Goal: Task Accomplishment & Management: Manage account settings

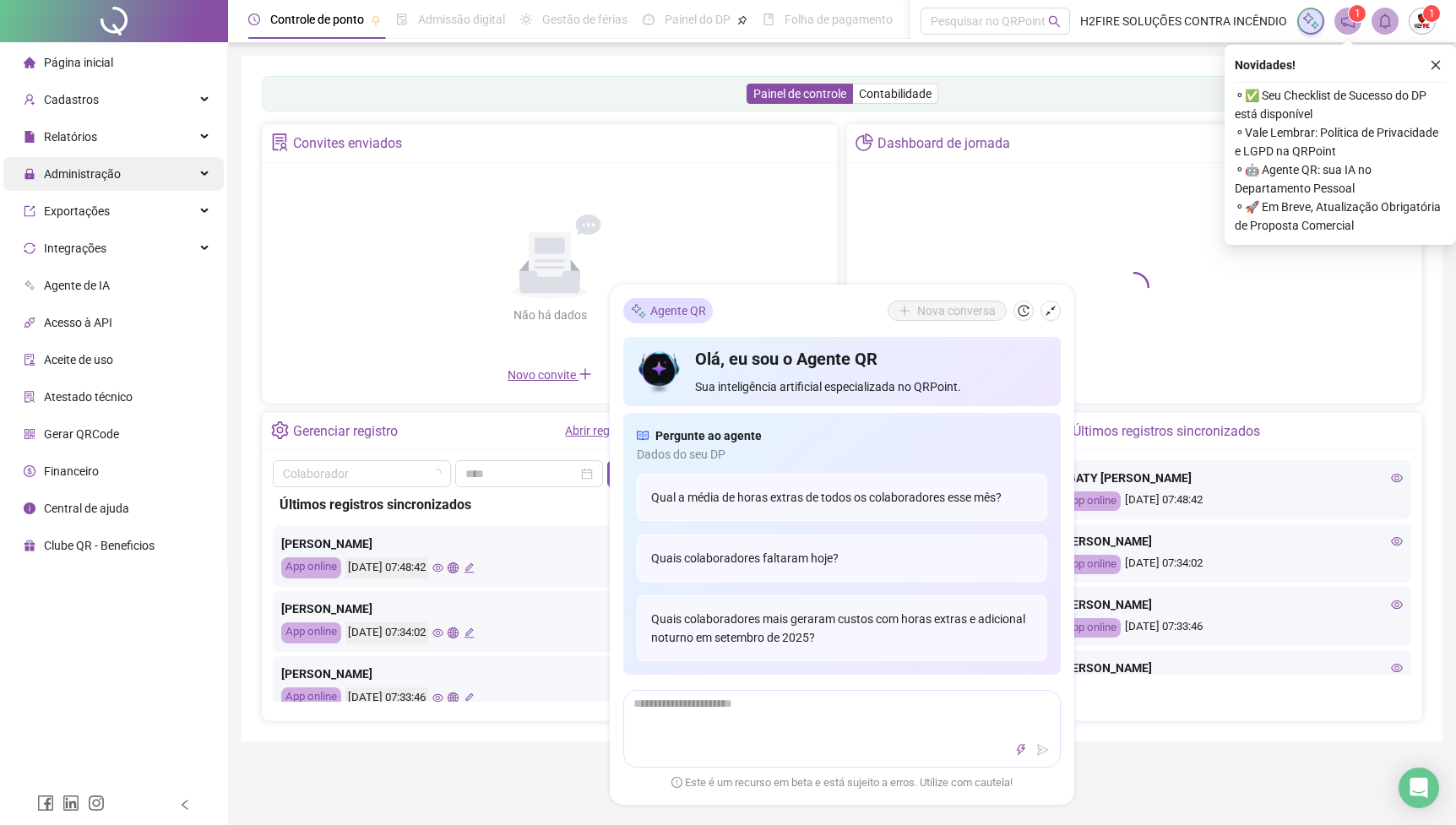
click at [96, 174] on span "Administração" at bounding box center [82, 174] width 77 height 14
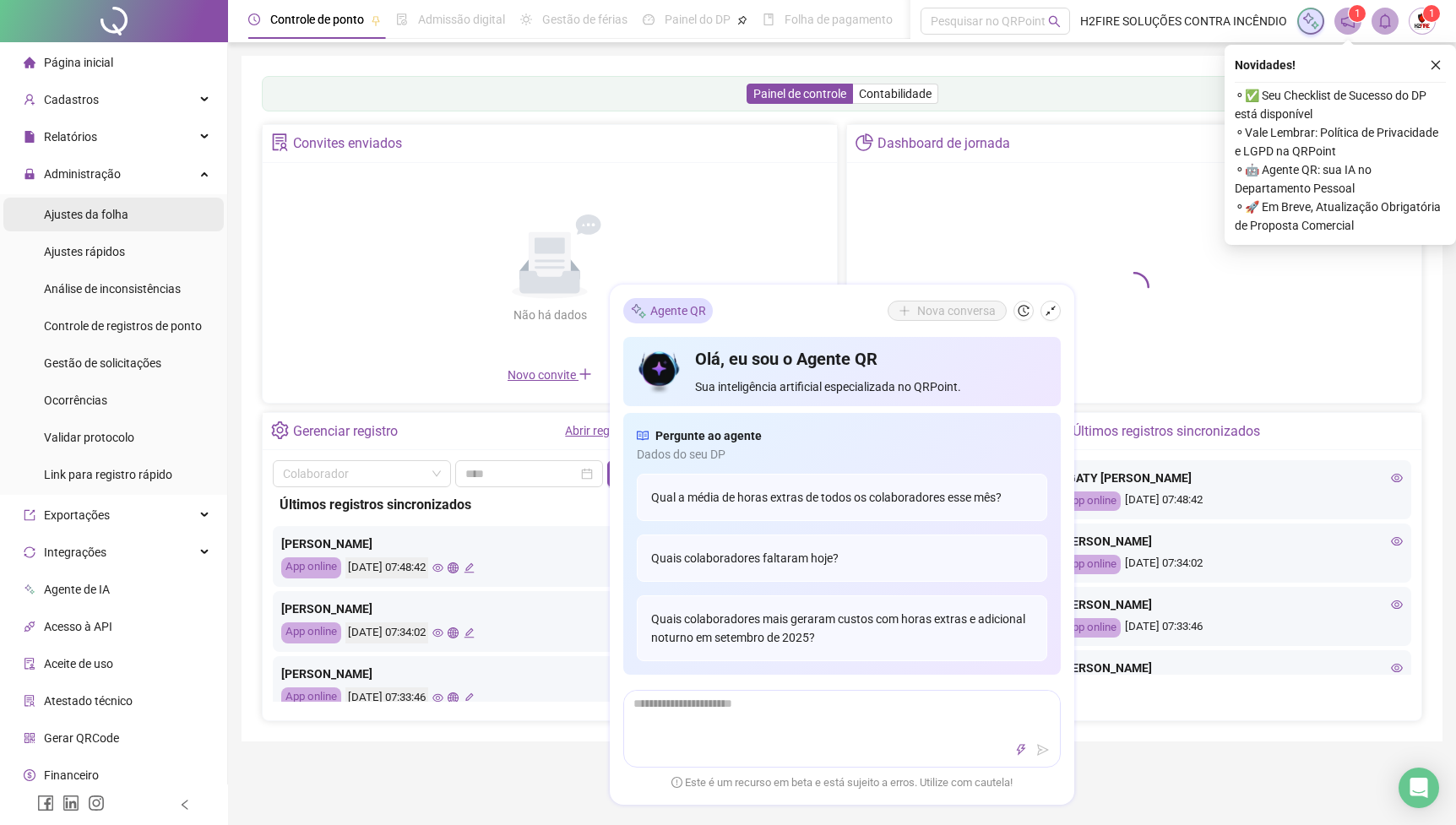
click at [107, 217] on span "Ajustes da folha" at bounding box center [86, 214] width 84 height 14
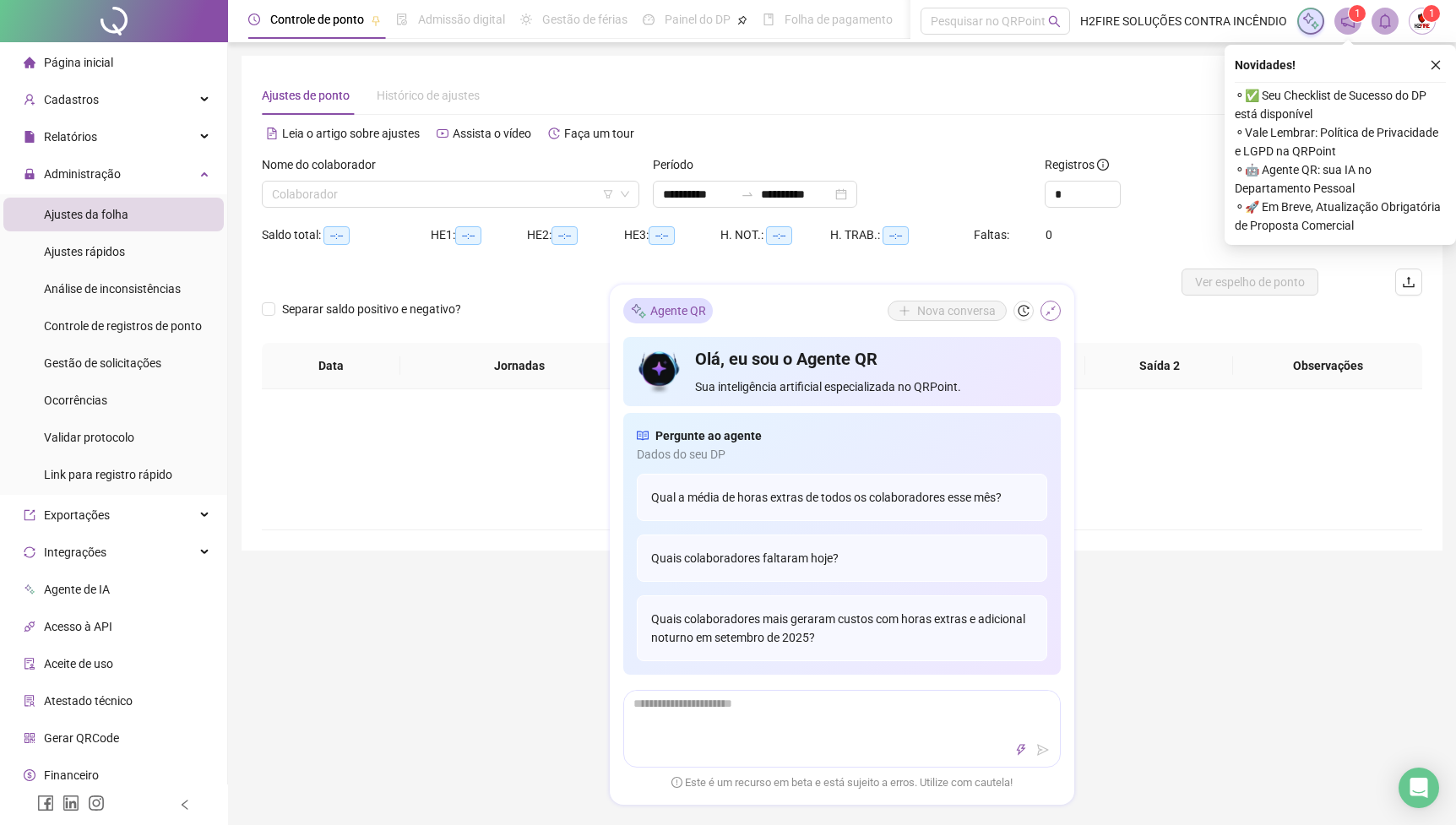
type input "**********"
click at [1049, 302] on button "button" at bounding box center [1051, 310] width 21 height 21
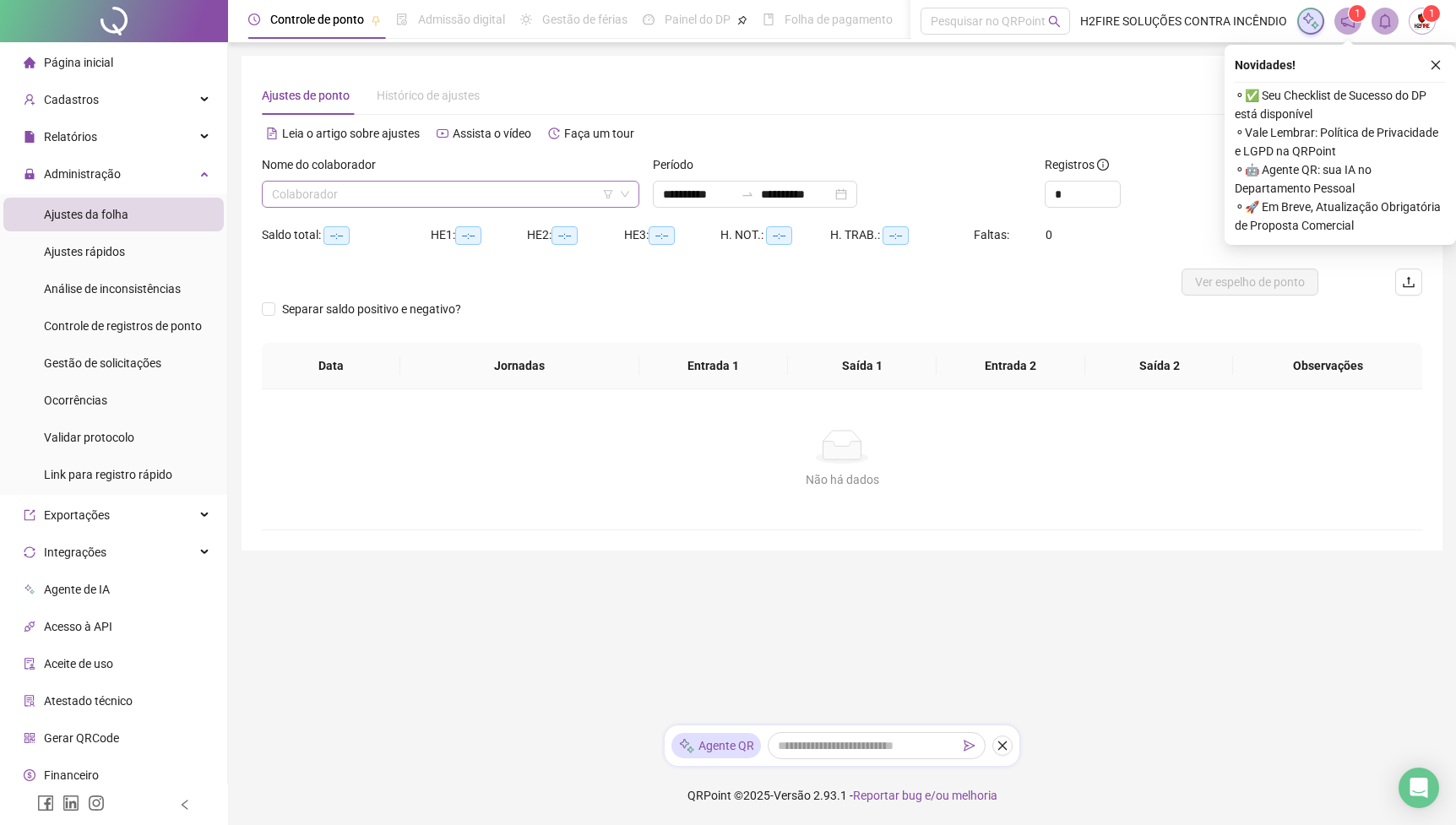
click at [401, 199] on input "search" at bounding box center [443, 195] width 342 height 25
type input "******"
click at [349, 238] on div "[PERSON_NAME]" at bounding box center [450, 228] width 371 height 27
click at [761, 189] on div at bounding box center [748, 195] width 27 height 14
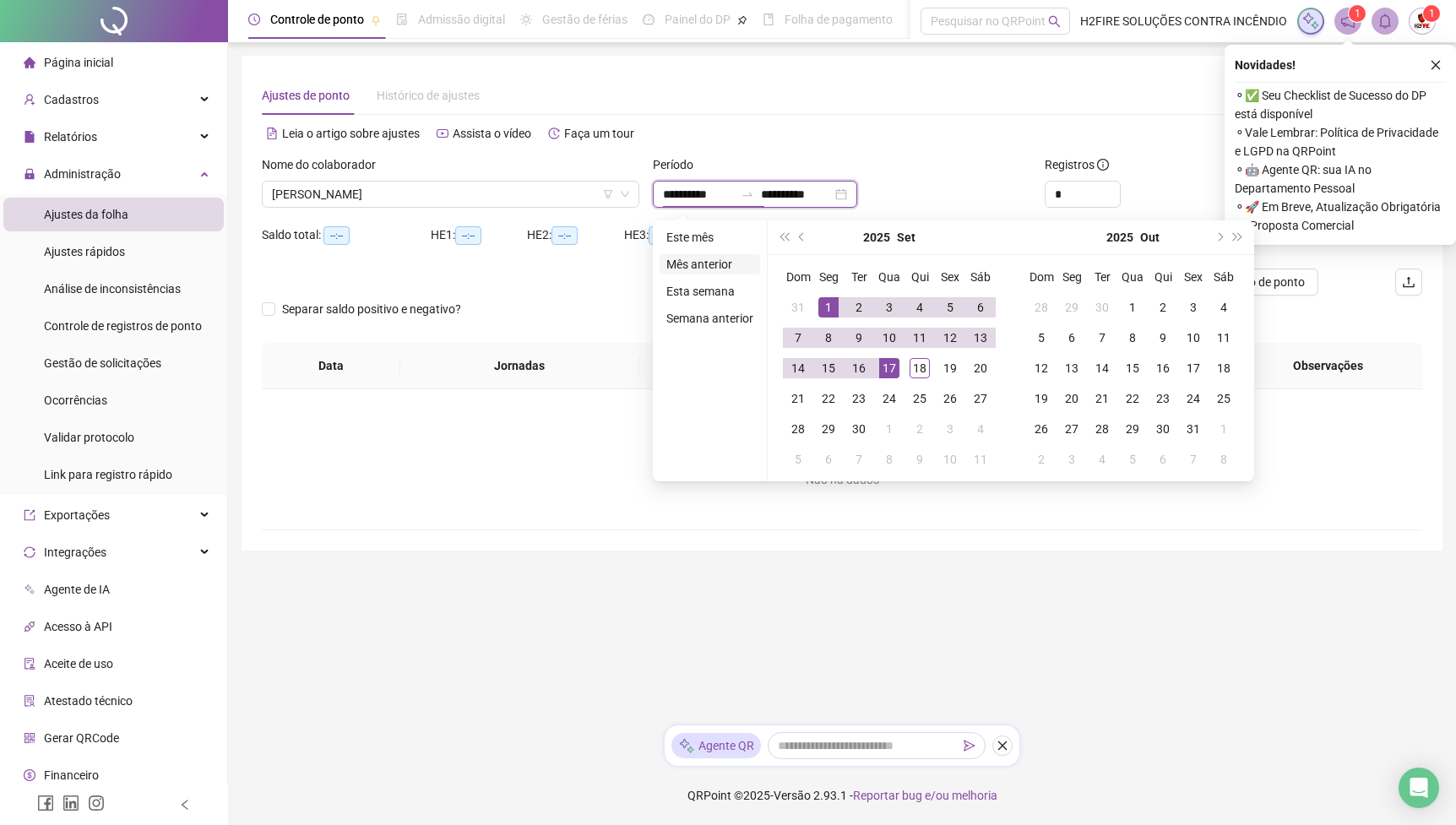
type input "**********"
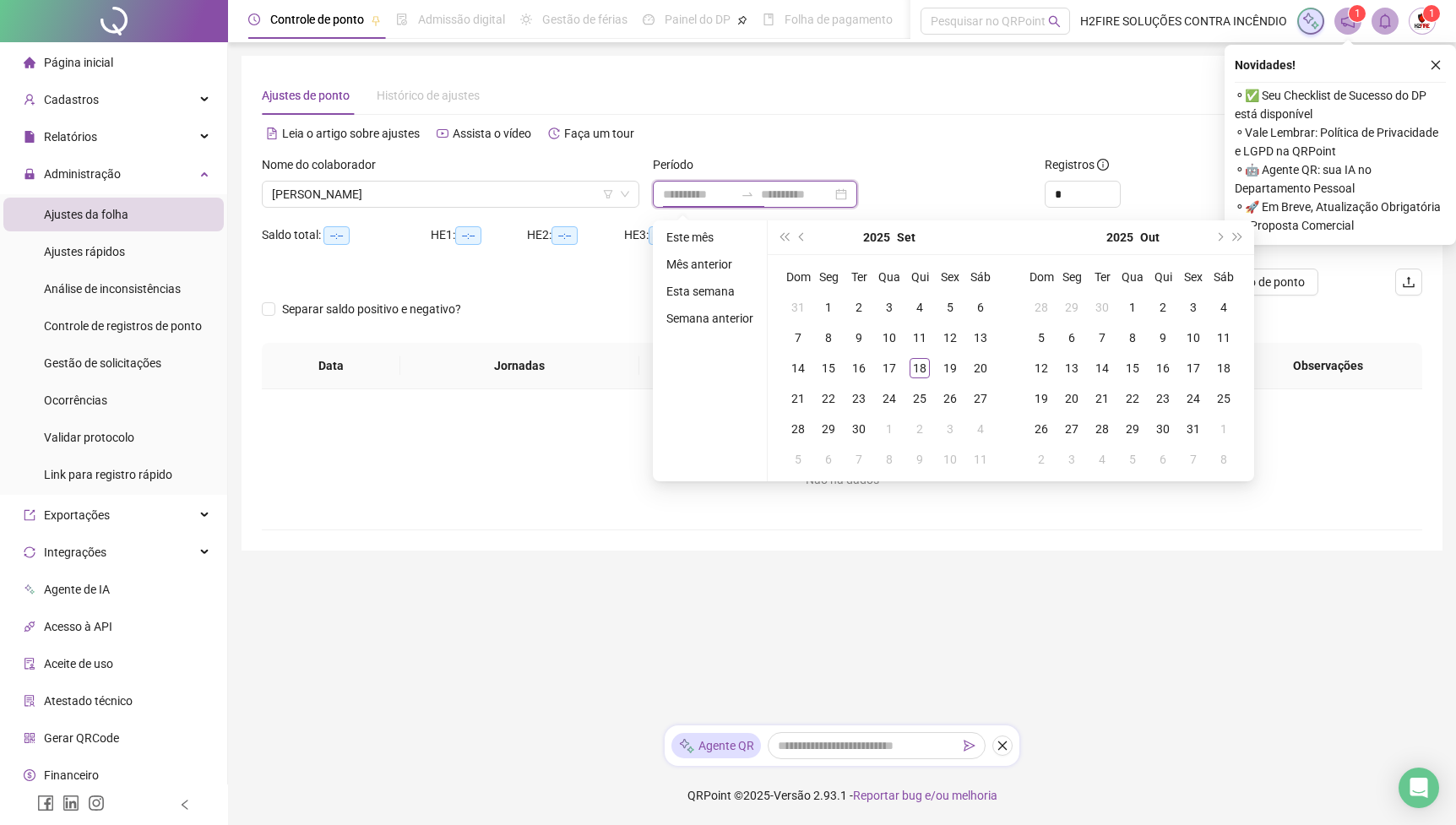
type input "**********"
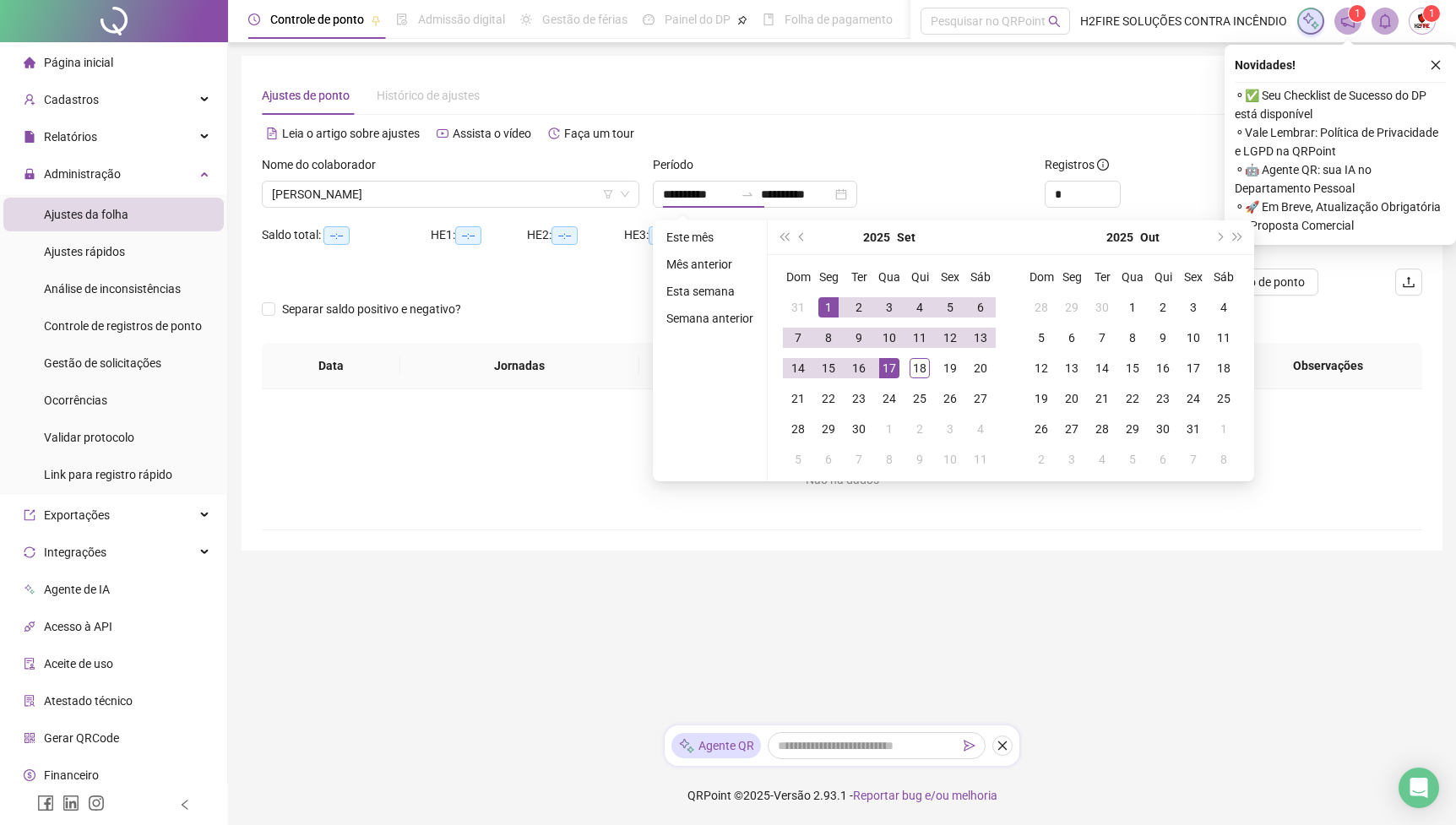
click at [716, 250] on ul "Este mês Mês anterior Esta semana Semana anterior" at bounding box center [709, 350] width 114 height 261
type input "**********"
click at [693, 239] on li "Este mês" at bounding box center [709, 237] width 101 height 21
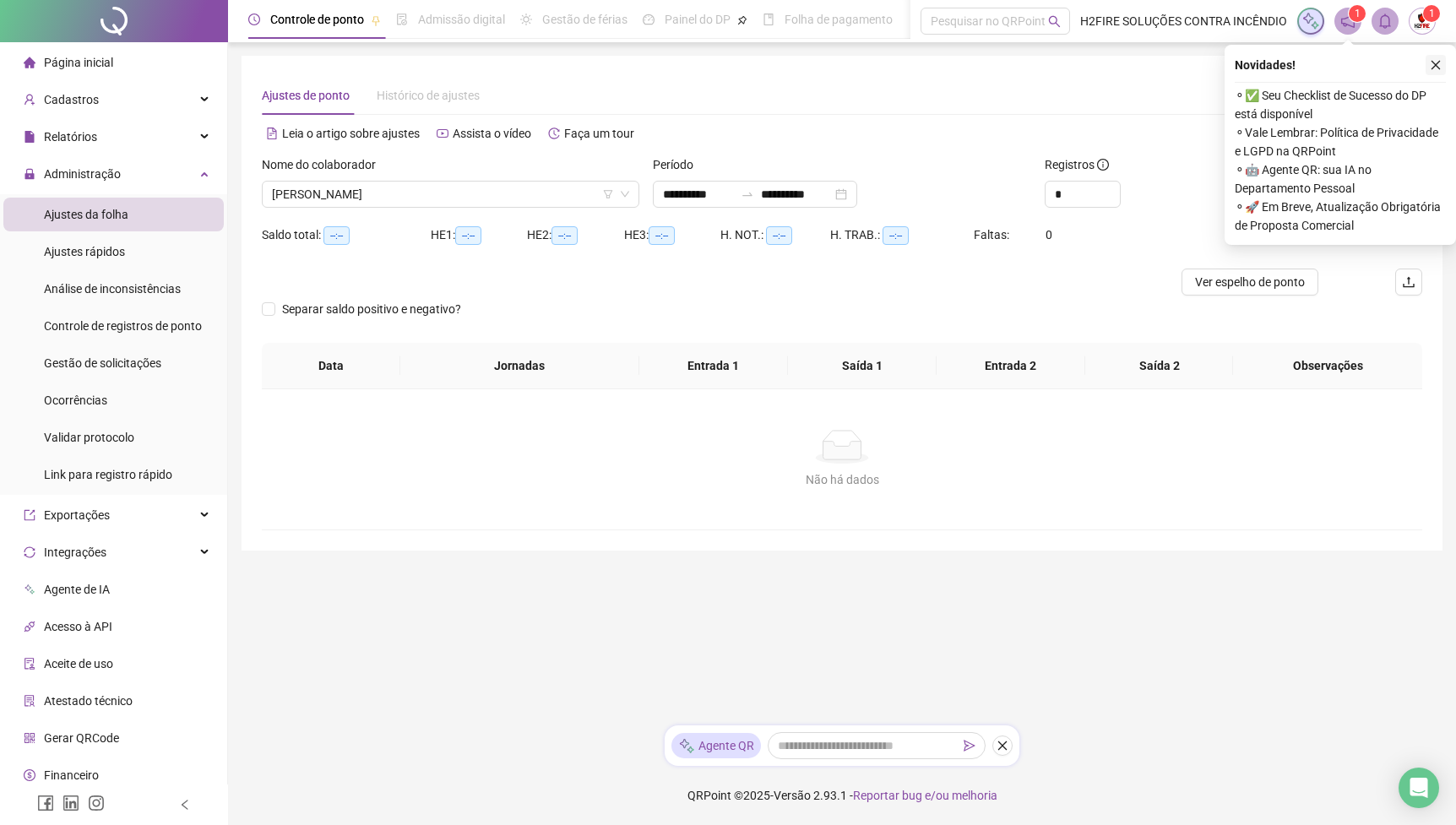
click at [1439, 72] on button "button" at bounding box center [1435, 65] width 21 height 21
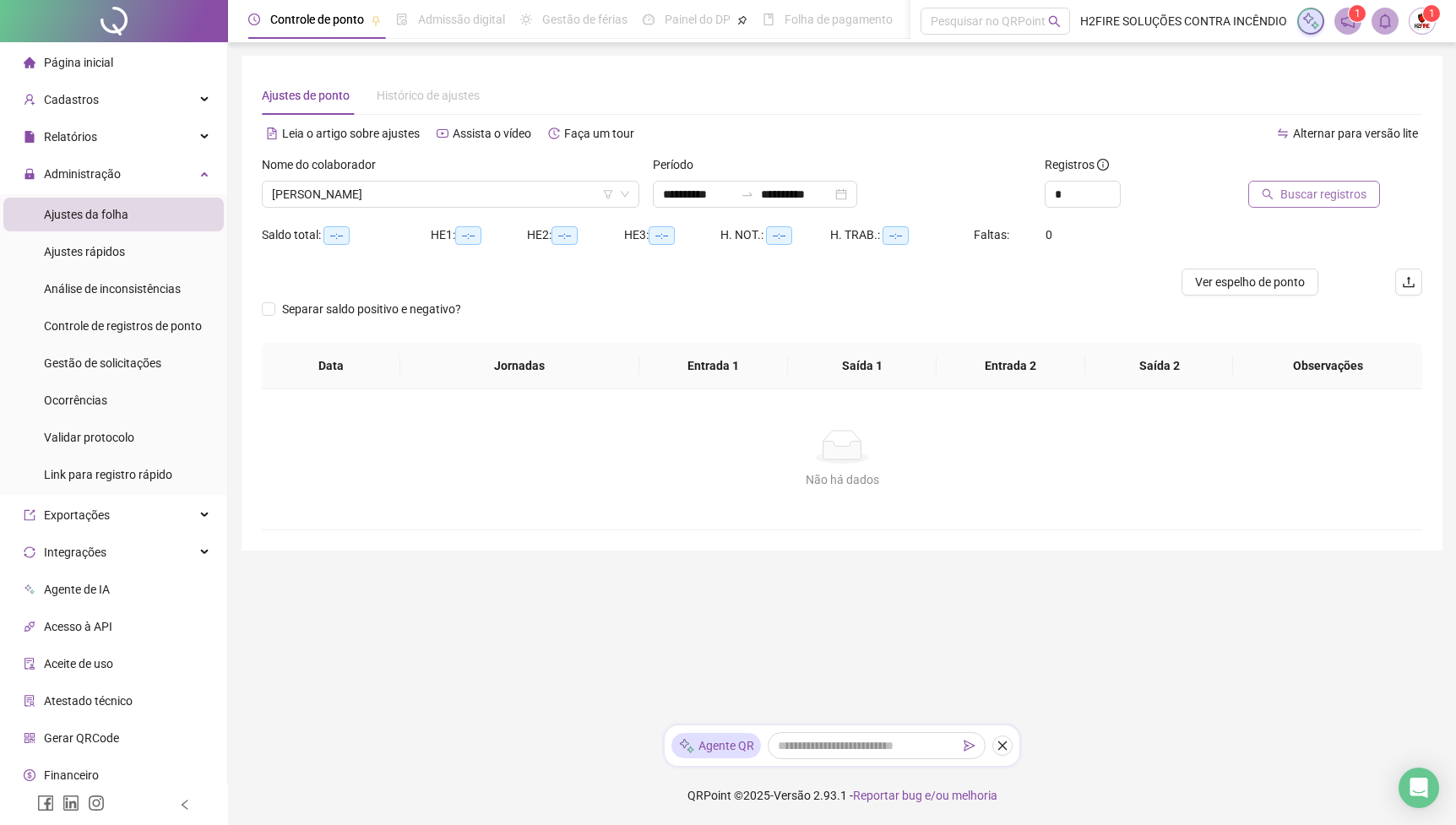
click at [1321, 199] on span "Buscar registros" at bounding box center [1324, 194] width 86 height 19
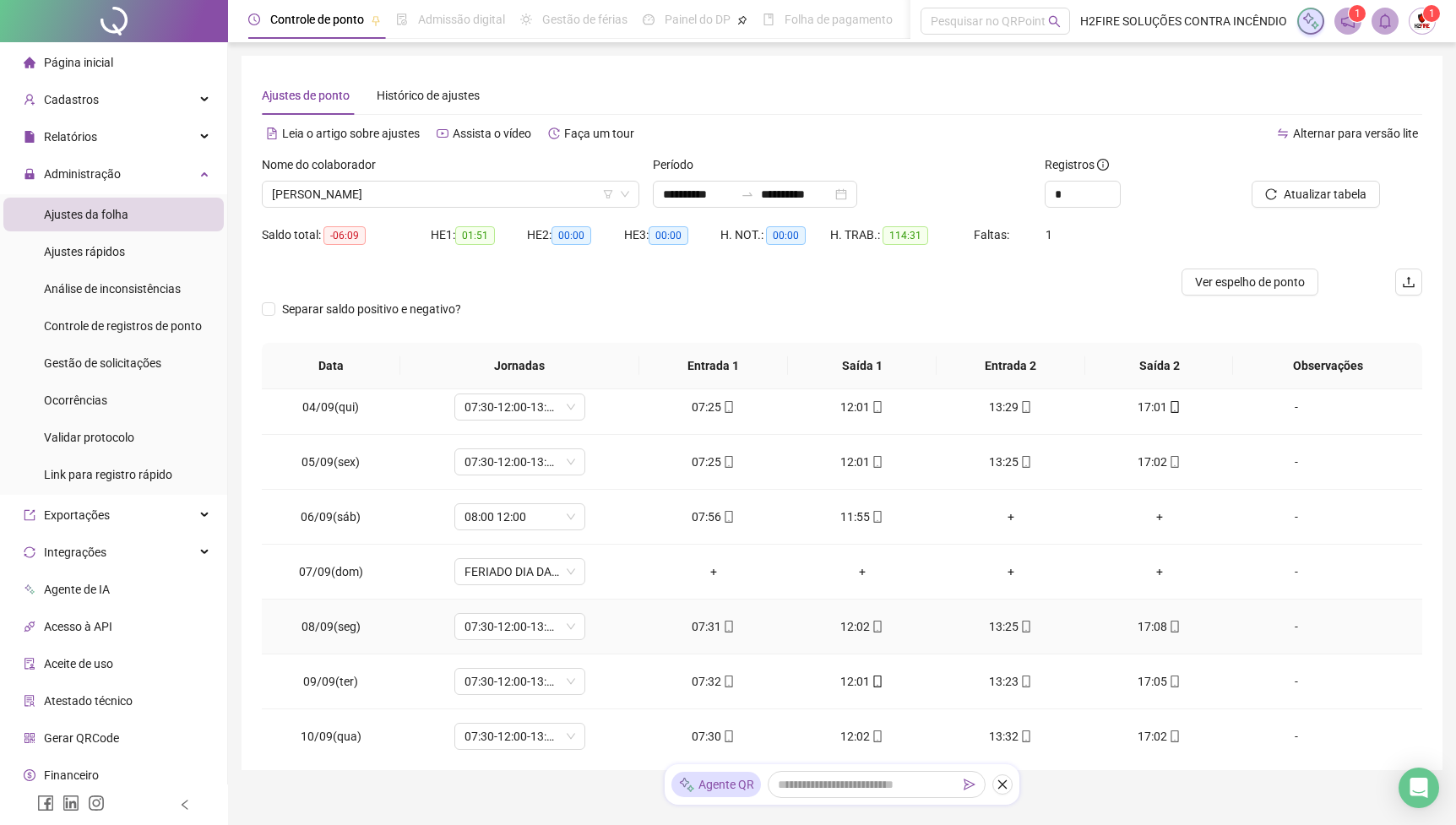
scroll to position [165, 0]
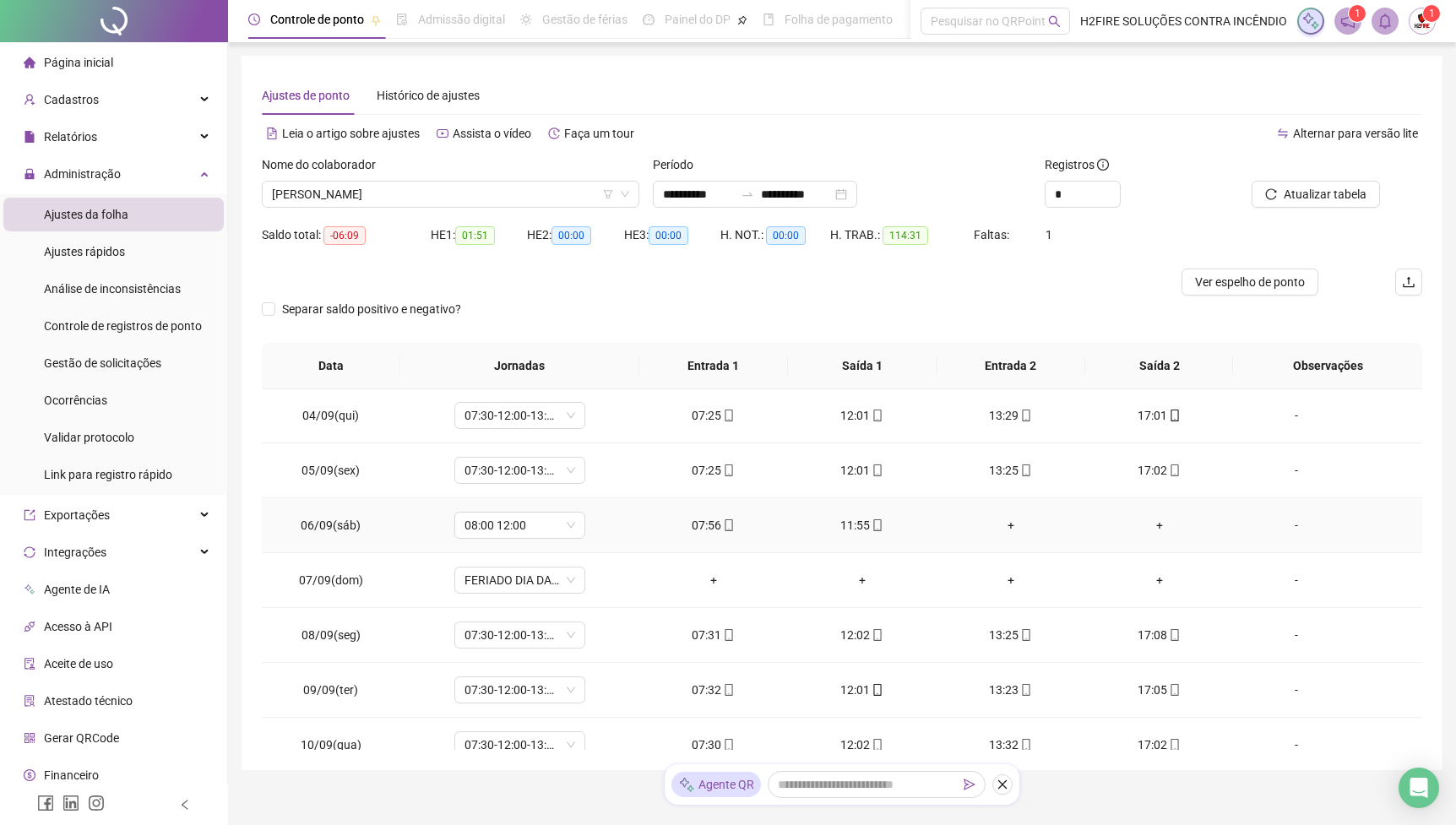
click at [732, 527] on icon "mobile" at bounding box center [729, 526] width 12 height 12
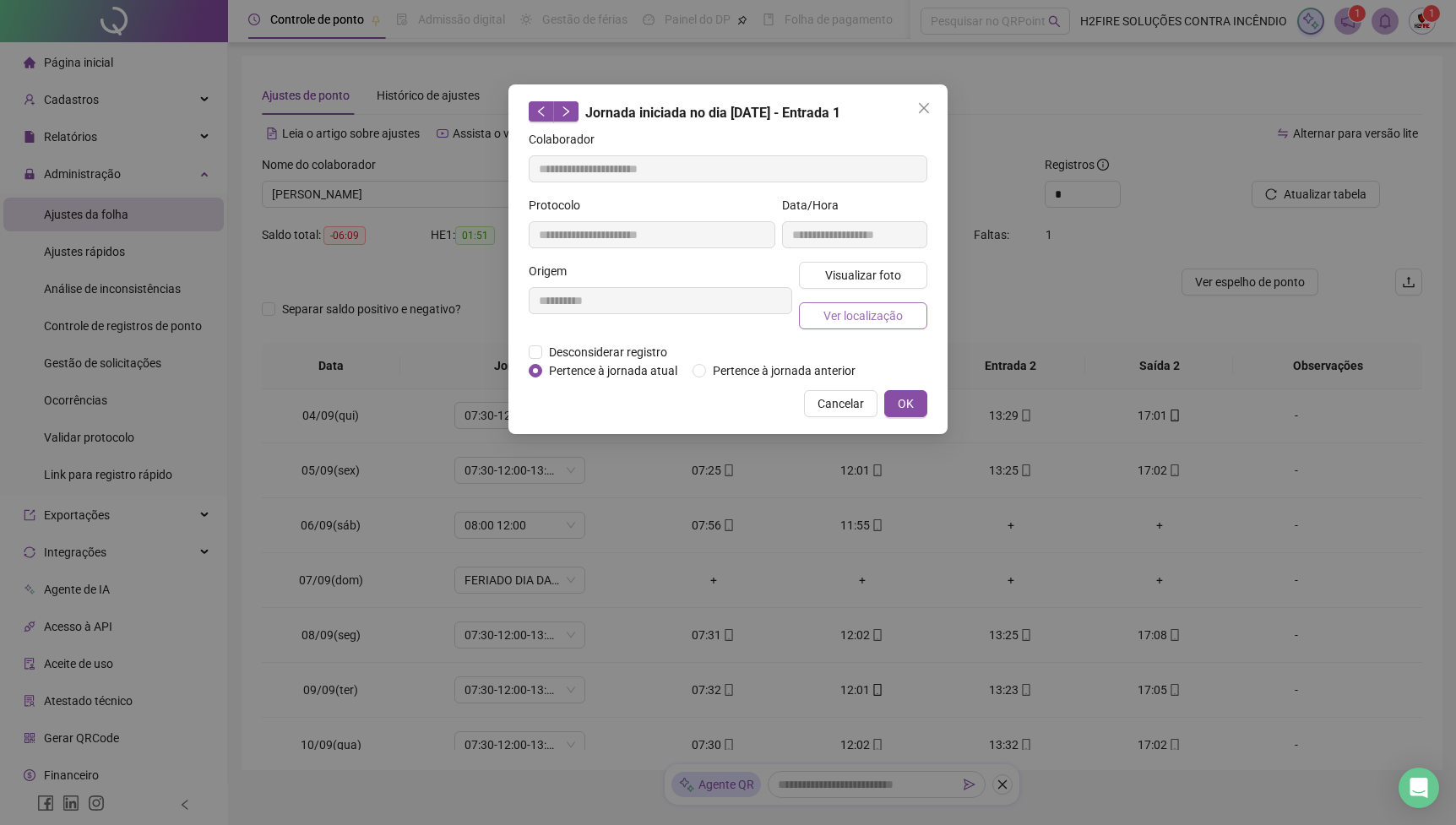
click at [846, 306] on span "Ver localização" at bounding box center [863, 315] width 79 height 19
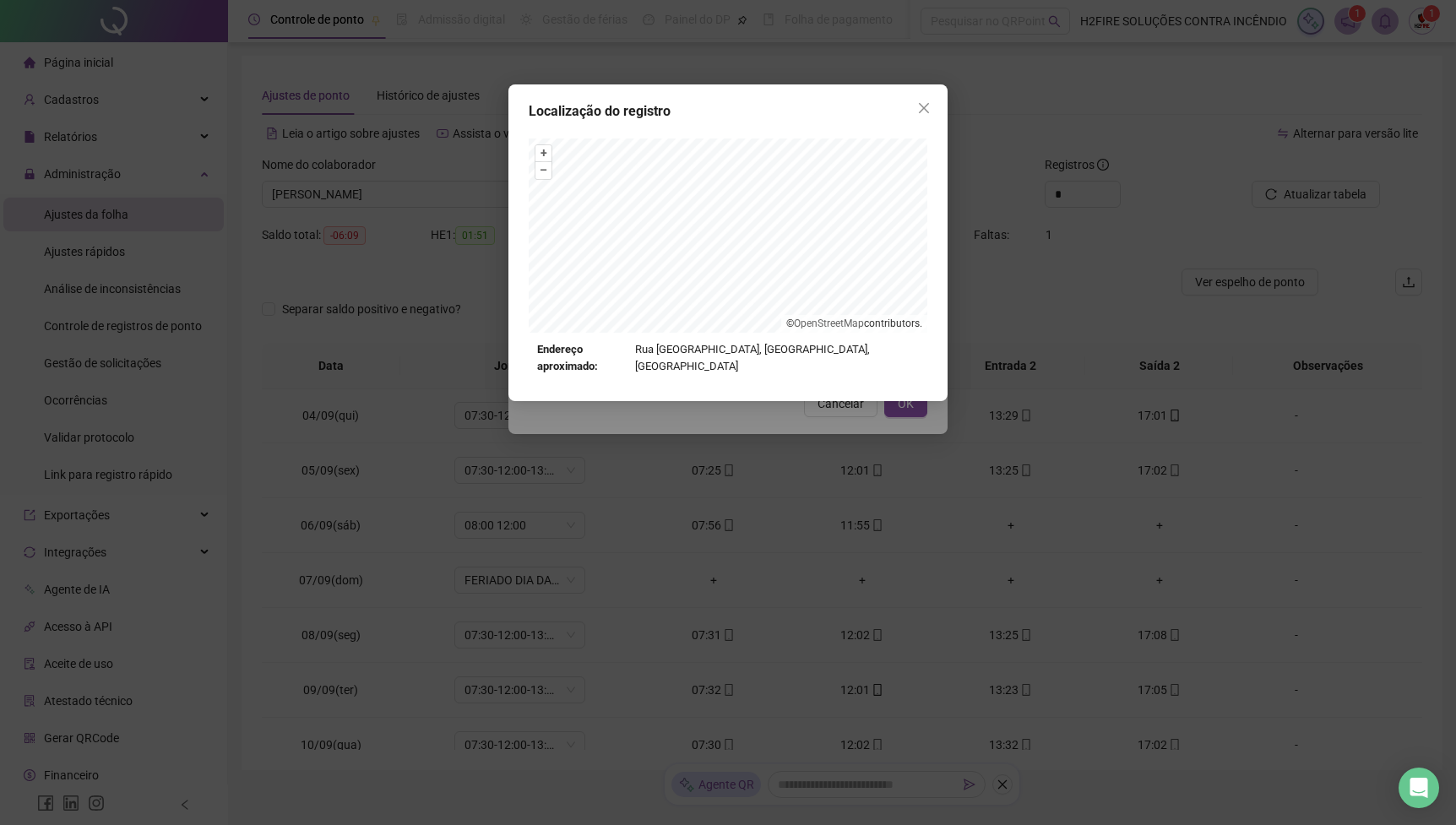
click at [810, 444] on div "Localização do registro + – ⇧ › © OpenStreetMap contributors. Endereço aproxima…" at bounding box center [728, 412] width 1456 height 825
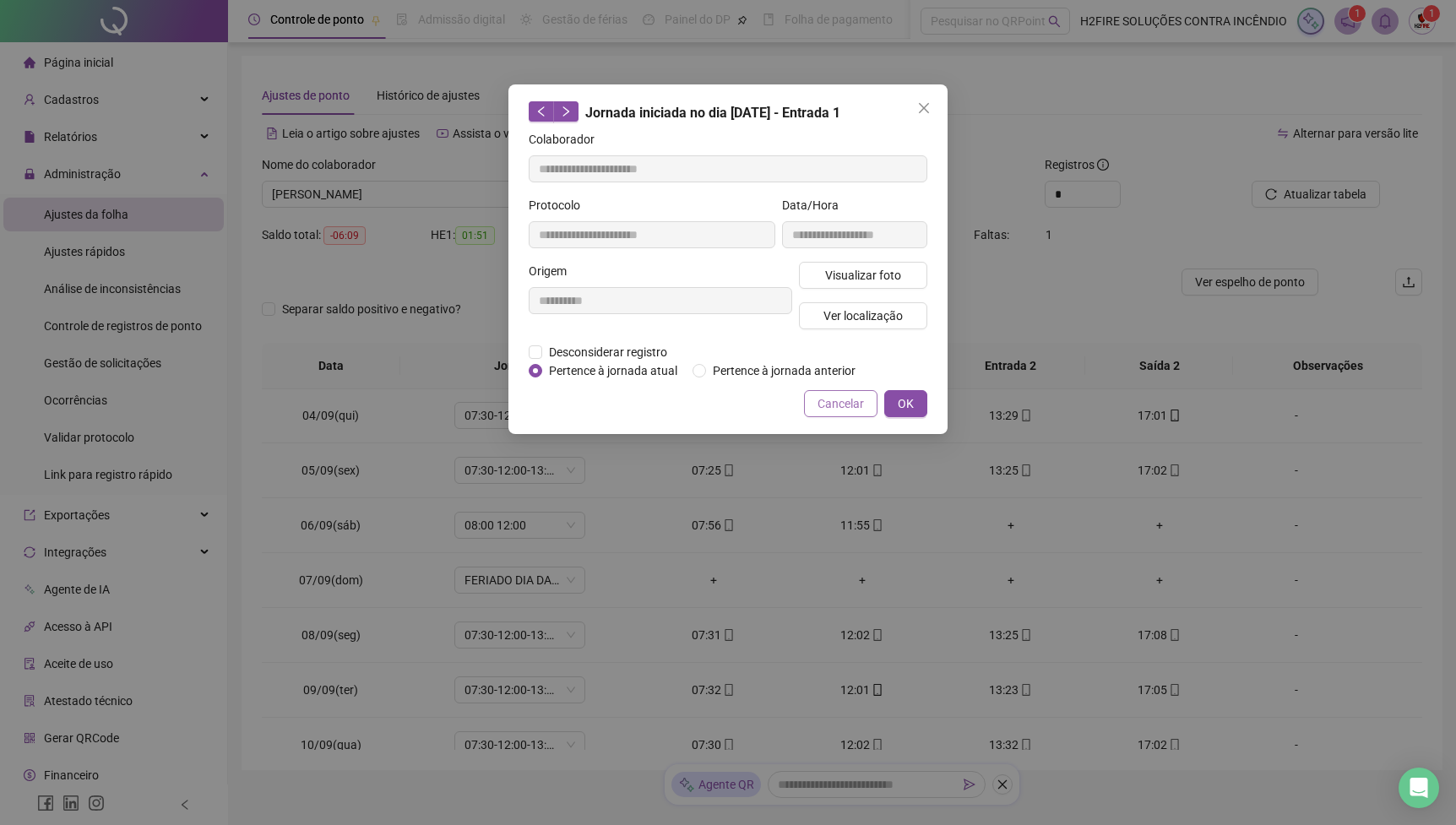
click at [831, 417] on button "Cancelar" at bounding box center [841, 404] width 73 height 27
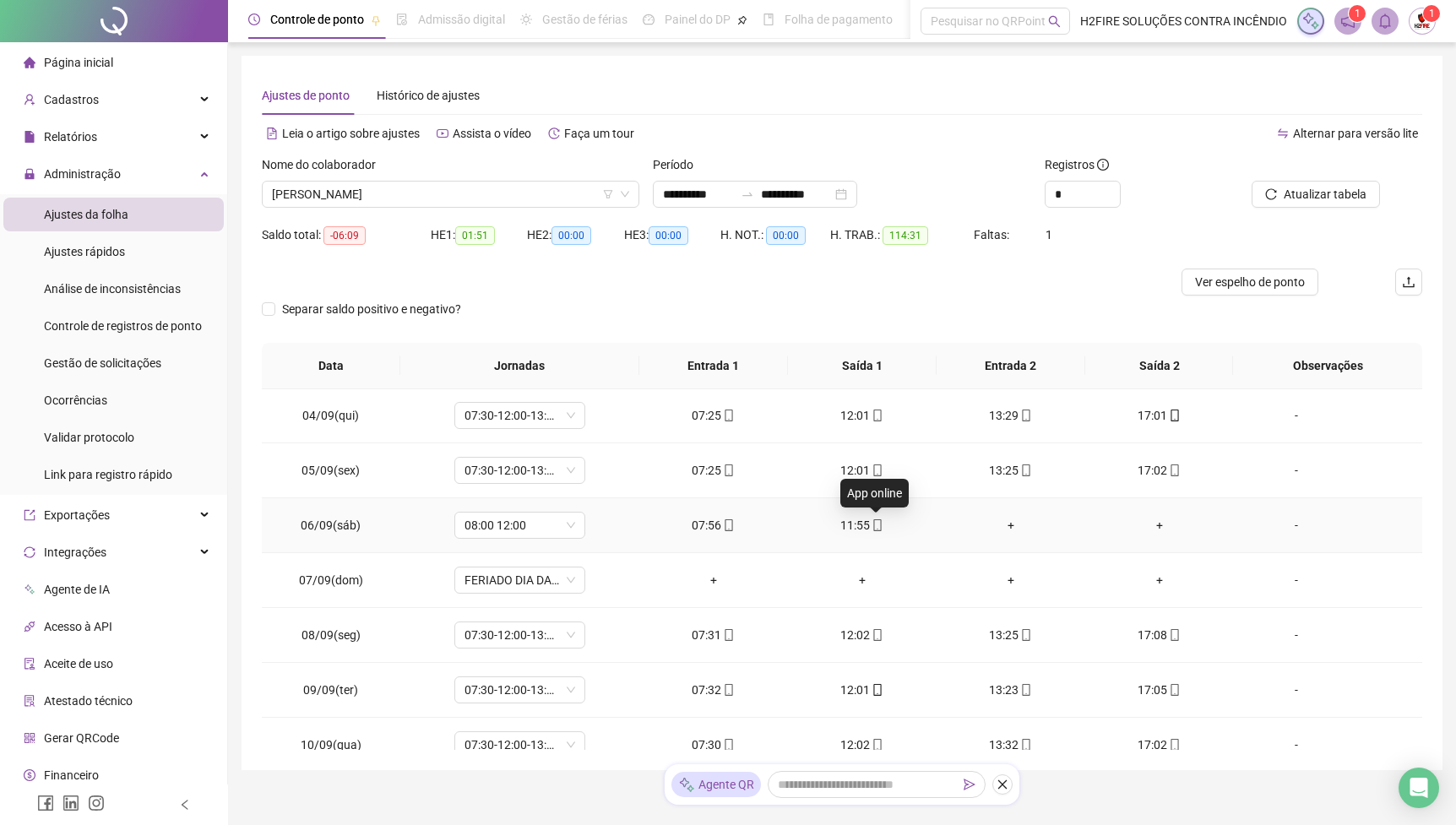
click at [877, 528] on icon "mobile" at bounding box center [878, 526] width 12 height 12
type input "**********"
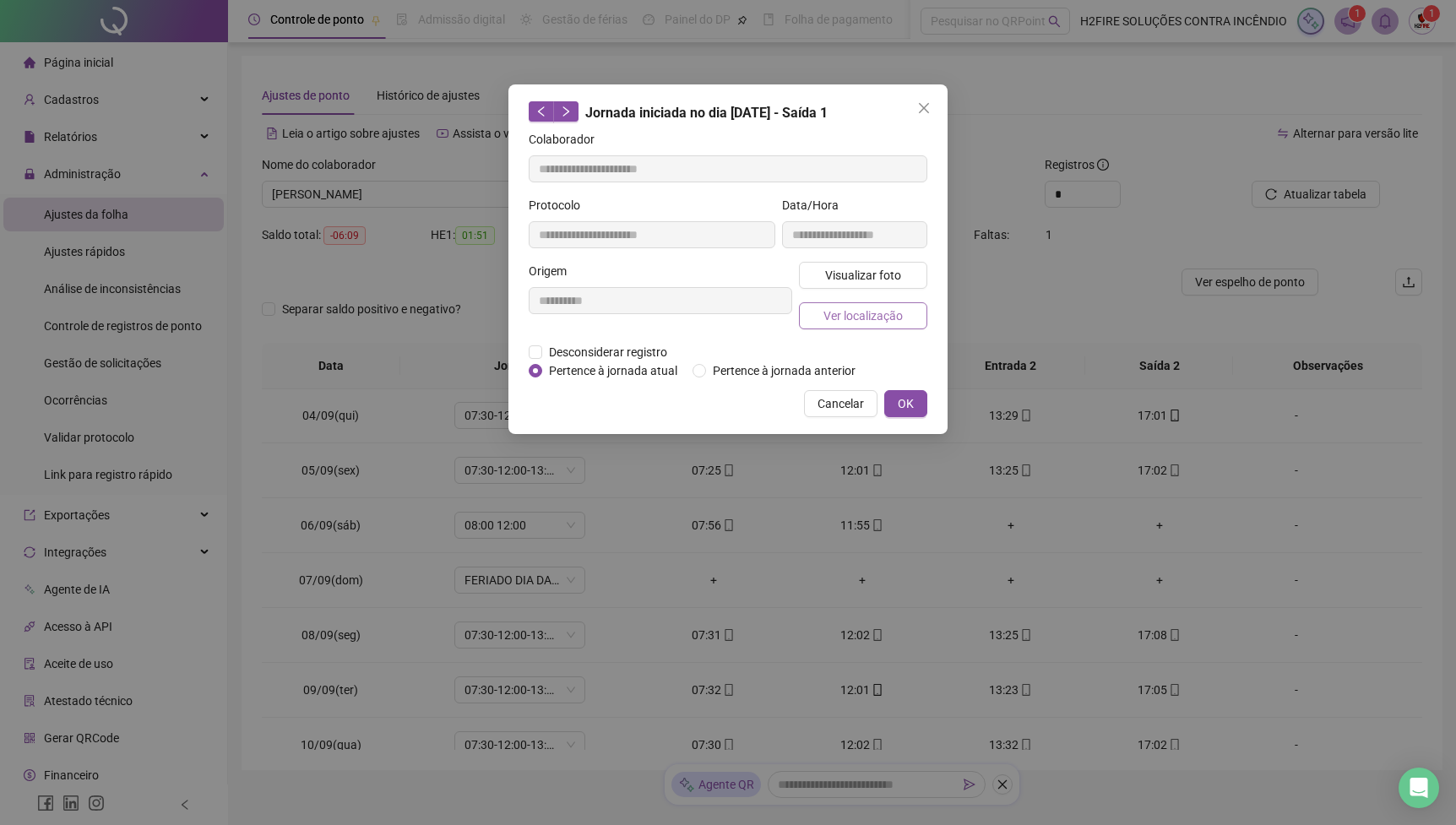
click at [862, 326] on button "Ver localização" at bounding box center [863, 316] width 128 height 27
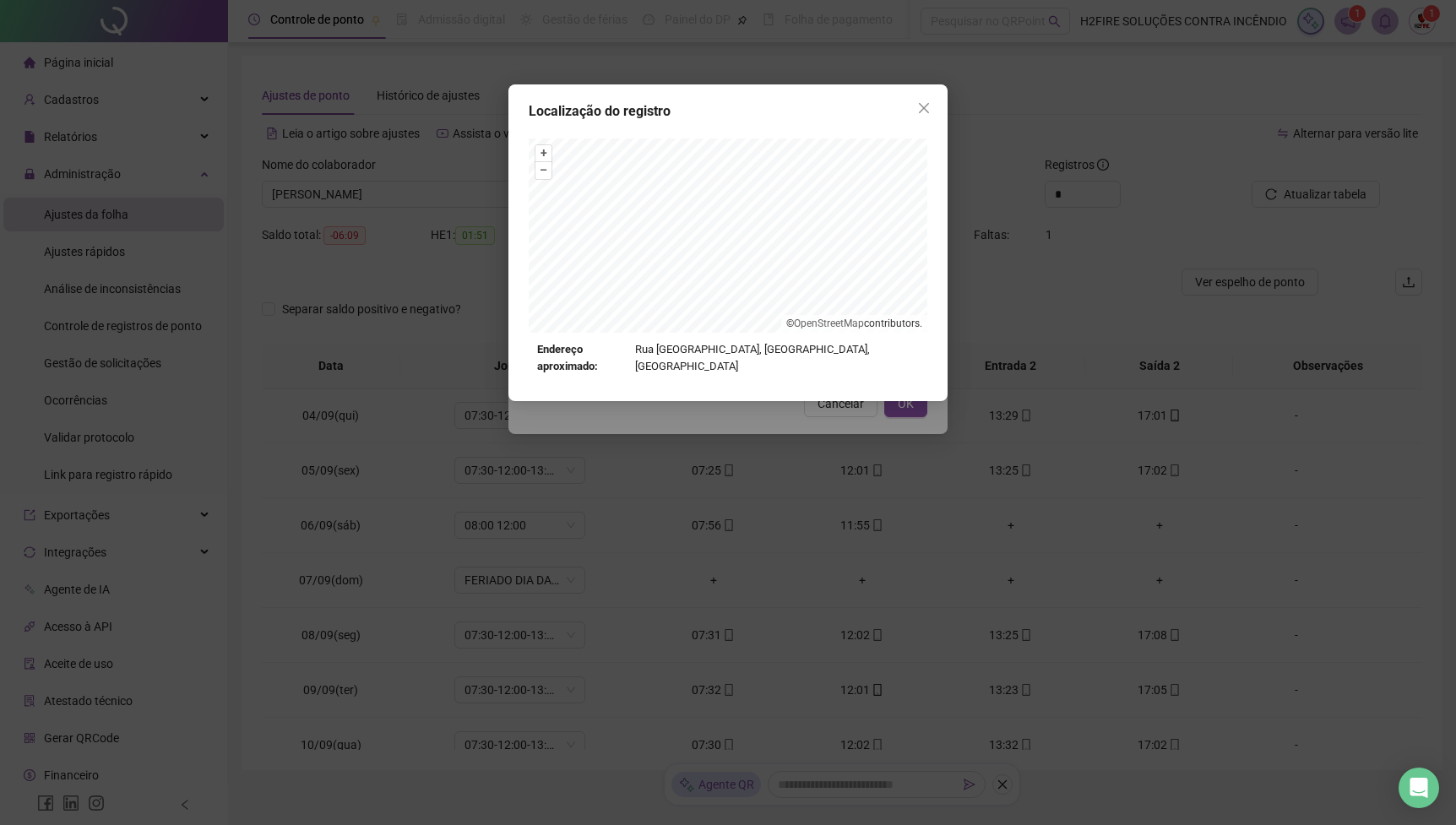
click at [734, 417] on div "Localização do registro + – ⇧ › © OpenStreetMap contributors. Endereço aproxima…" at bounding box center [728, 412] width 1456 height 825
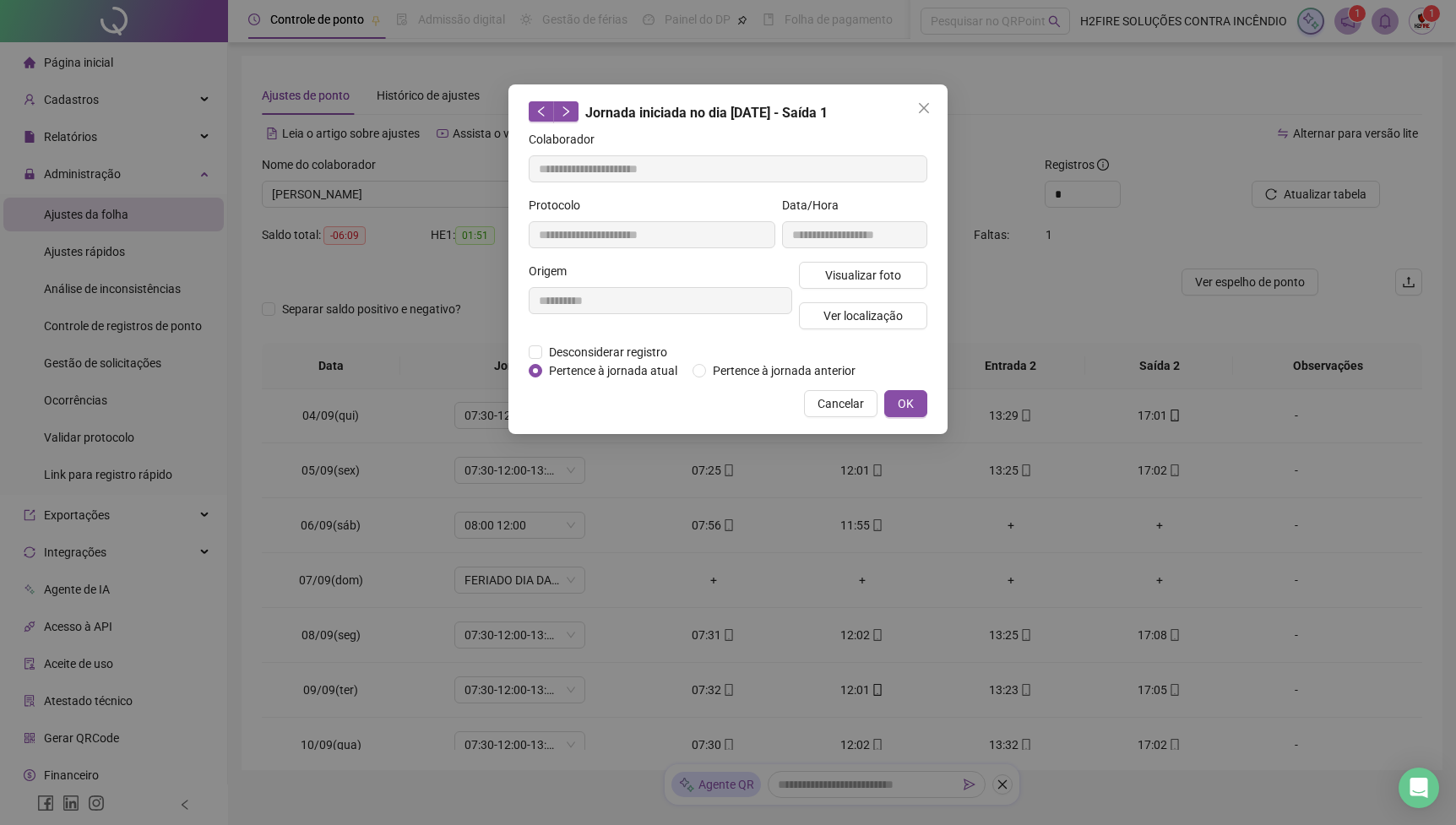
click at [861, 258] on div "**********" at bounding box center [854, 228] width 152 height 66
click at [850, 272] on span "Visualizar foto" at bounding box center [863, 275] width 76 height 19
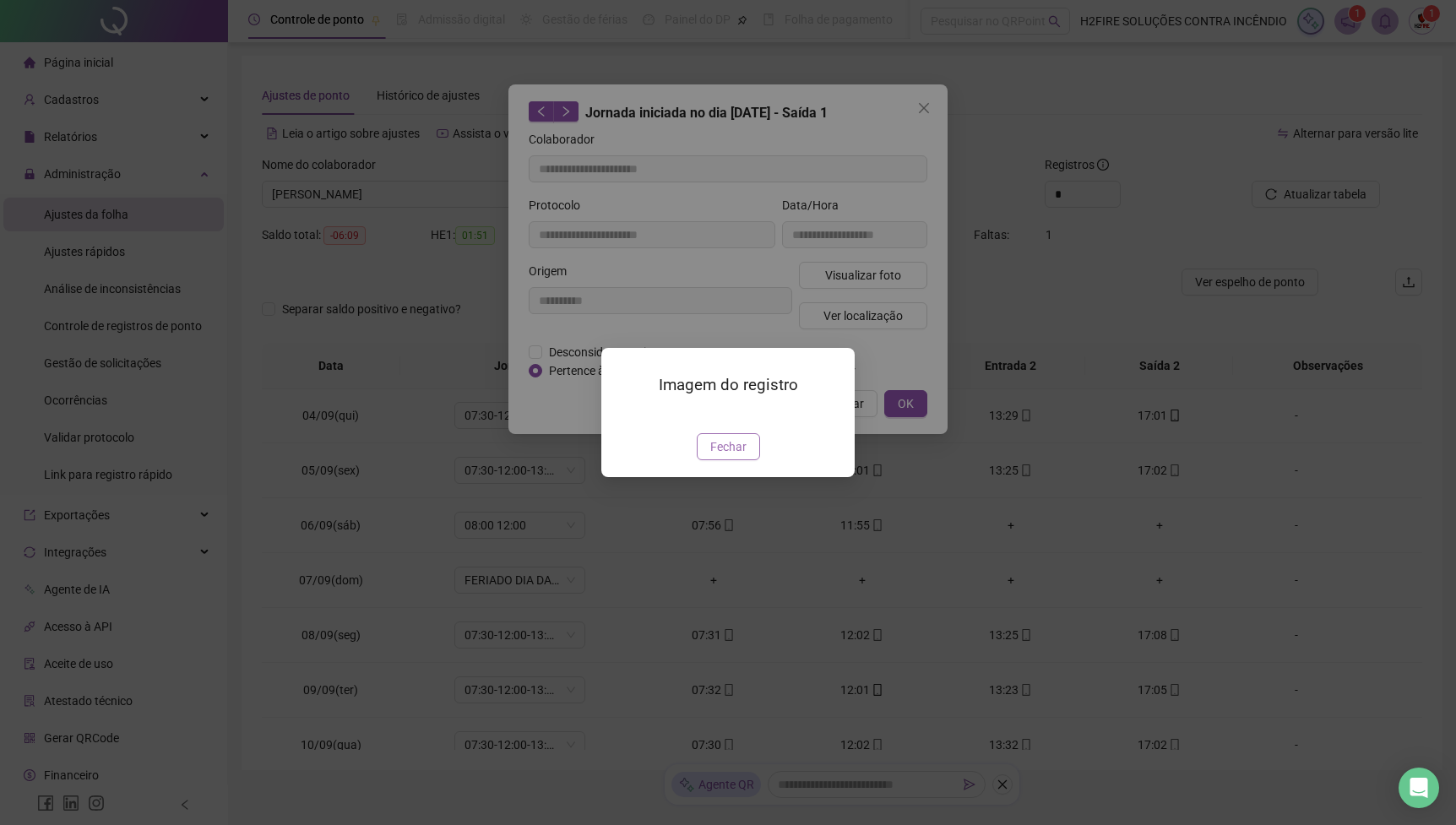
click at [719, 456] on span "Fechar" at bounding box center [728, 446] width 36 height 19
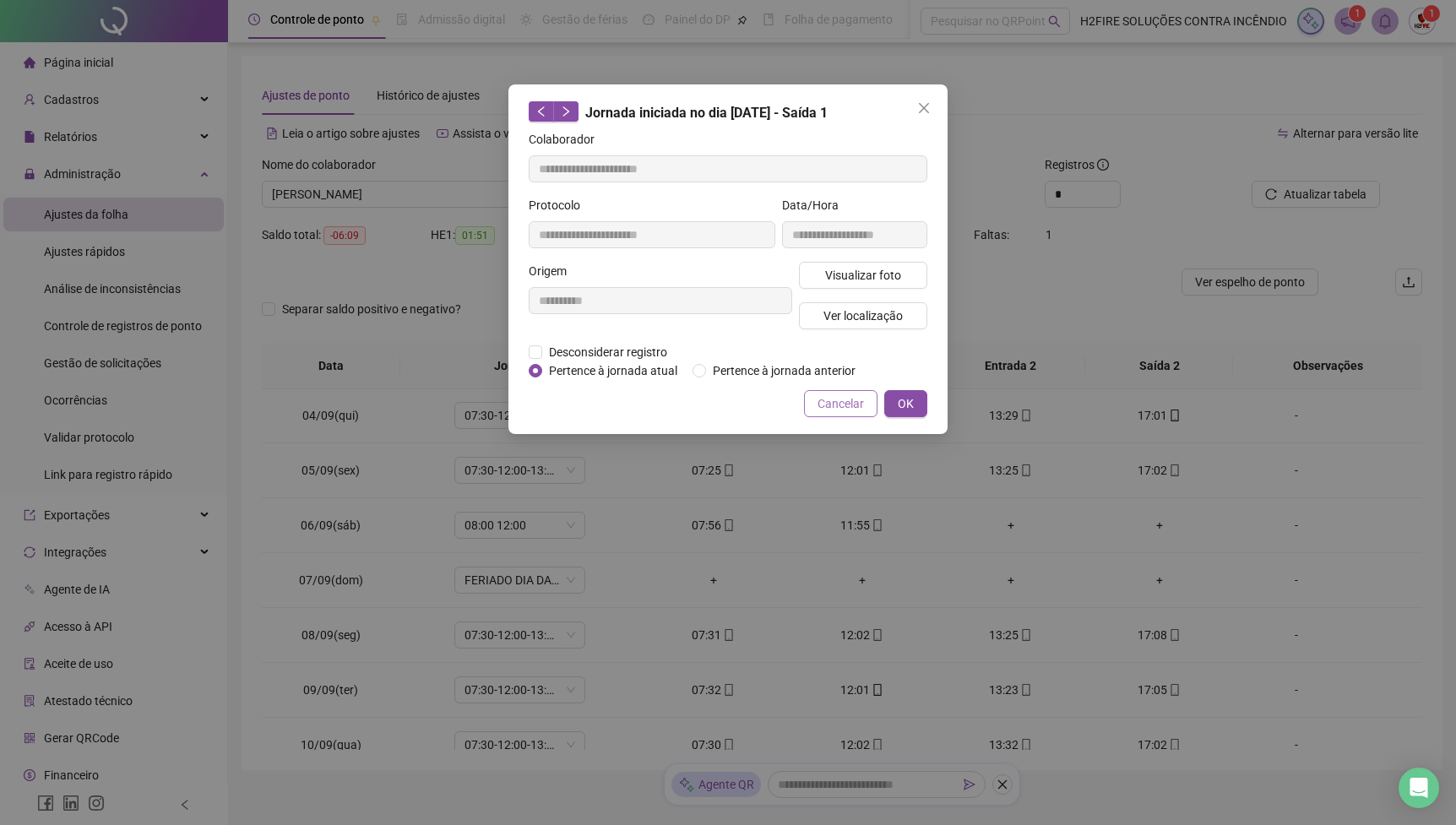
click at [832, 413] on span "Cancelar" at bounding box center [841, 403] width 46 height 19
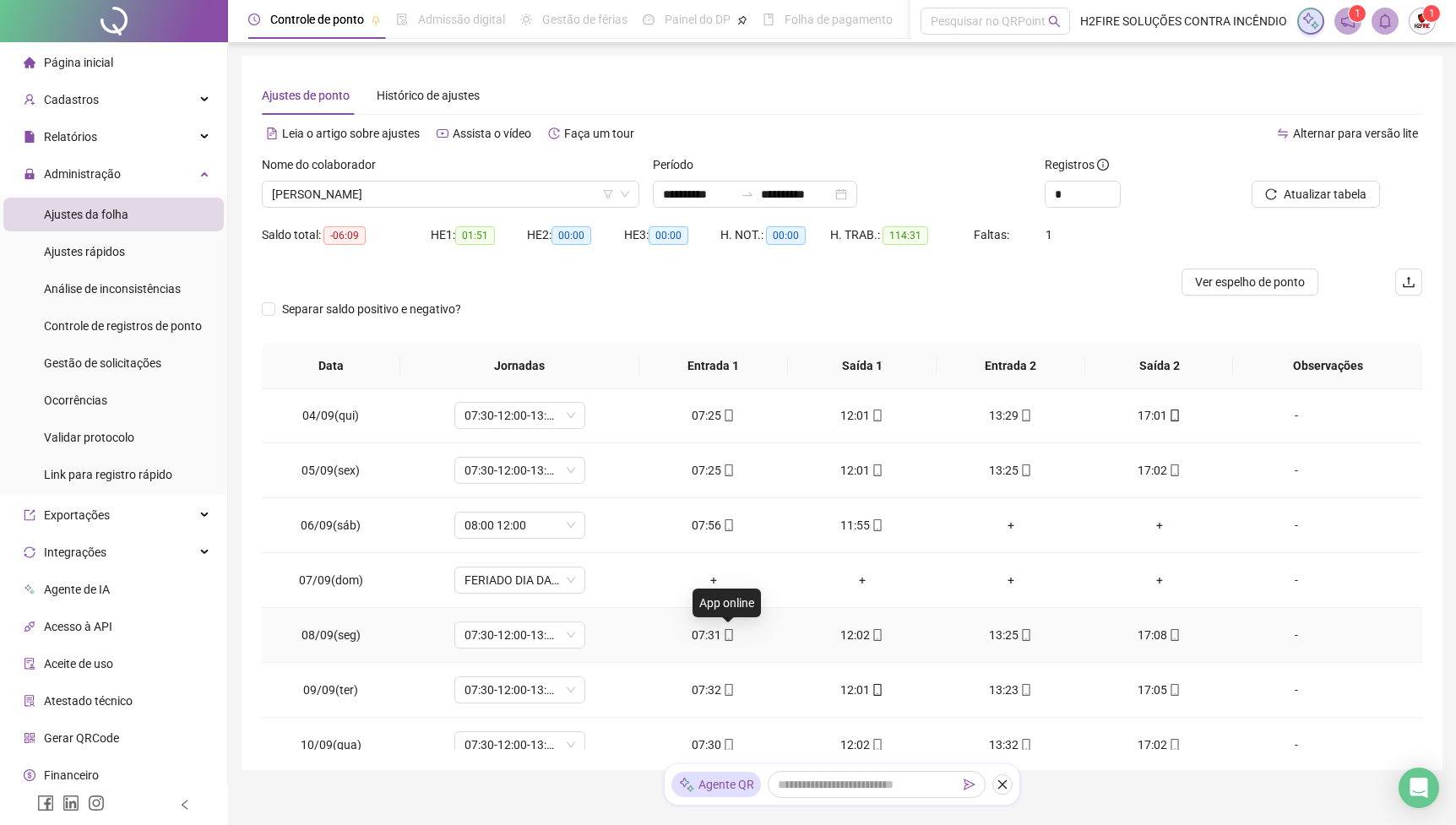
click at [732, 636] on icon "mobile" at bounding box center [729, 635] width 12 height 12
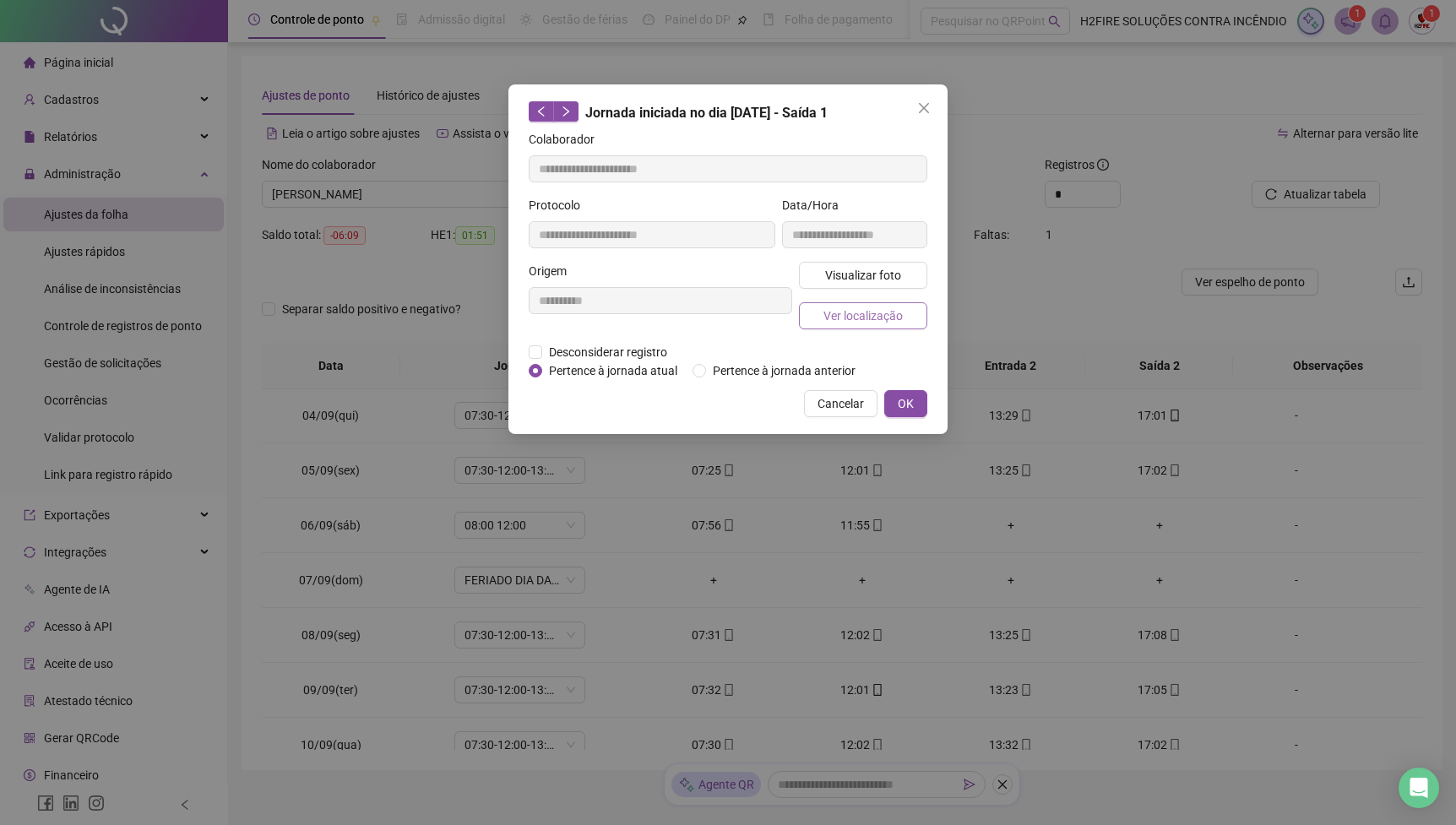
click at [868, 312] on span "Ver localização" at bounding box center [863, 315] width 79 height 19
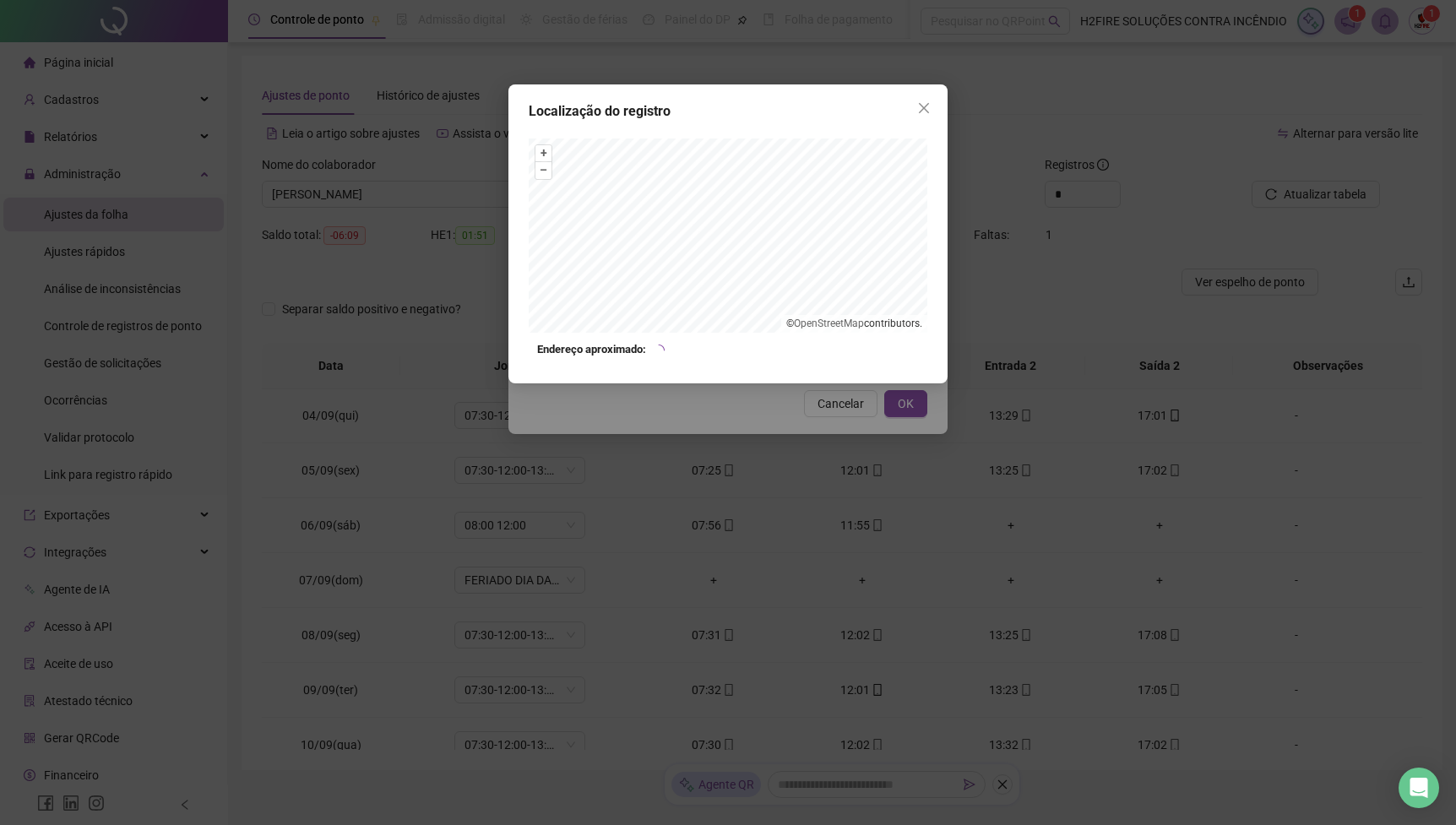
type input "**********"
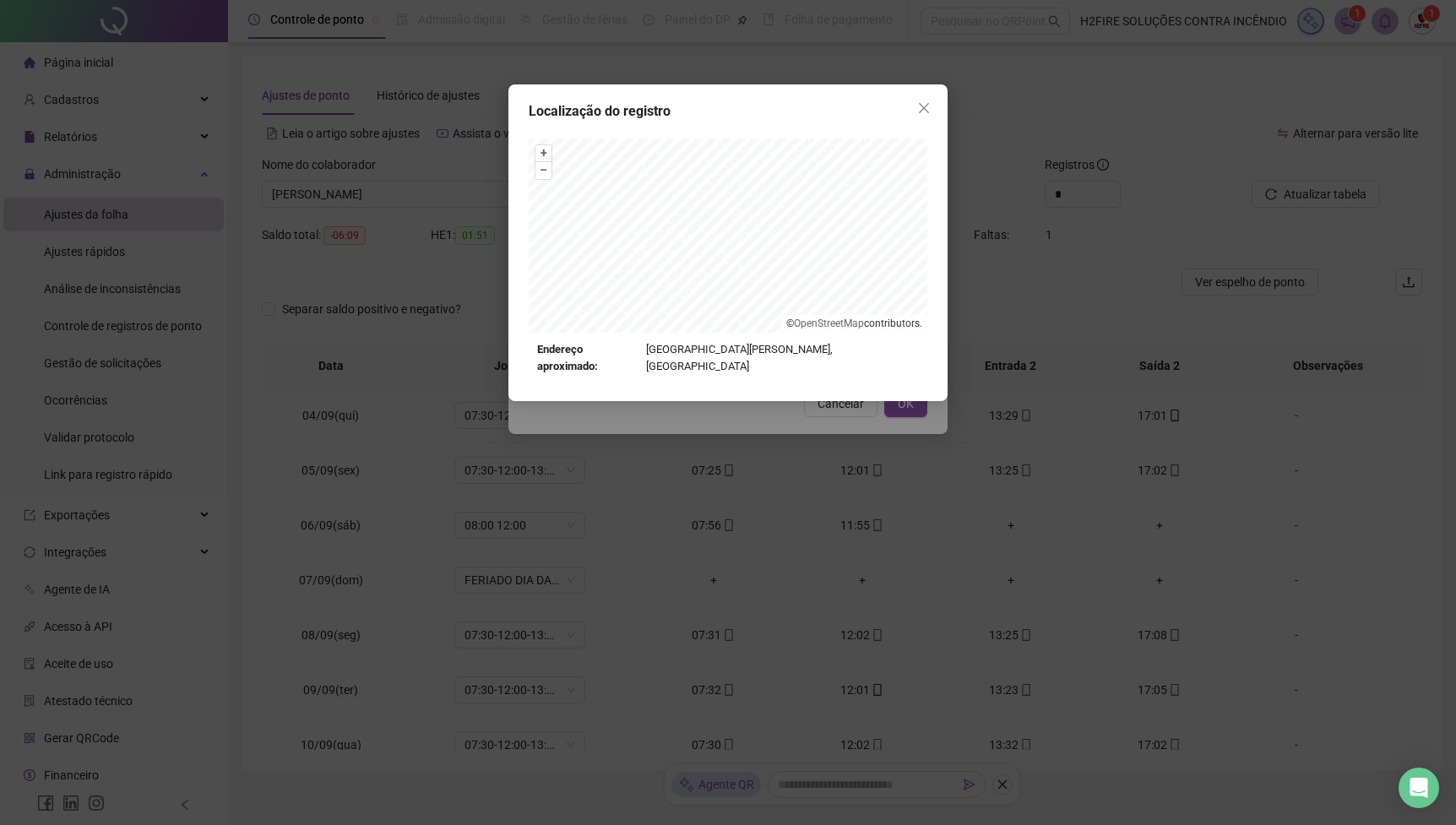
click at [783, 433] on div "Localização do registro + – ⇧ › © OpenStreetMap contributors. Endereço aproxima…" at bounding box center [728, 412] width 1456 height 825
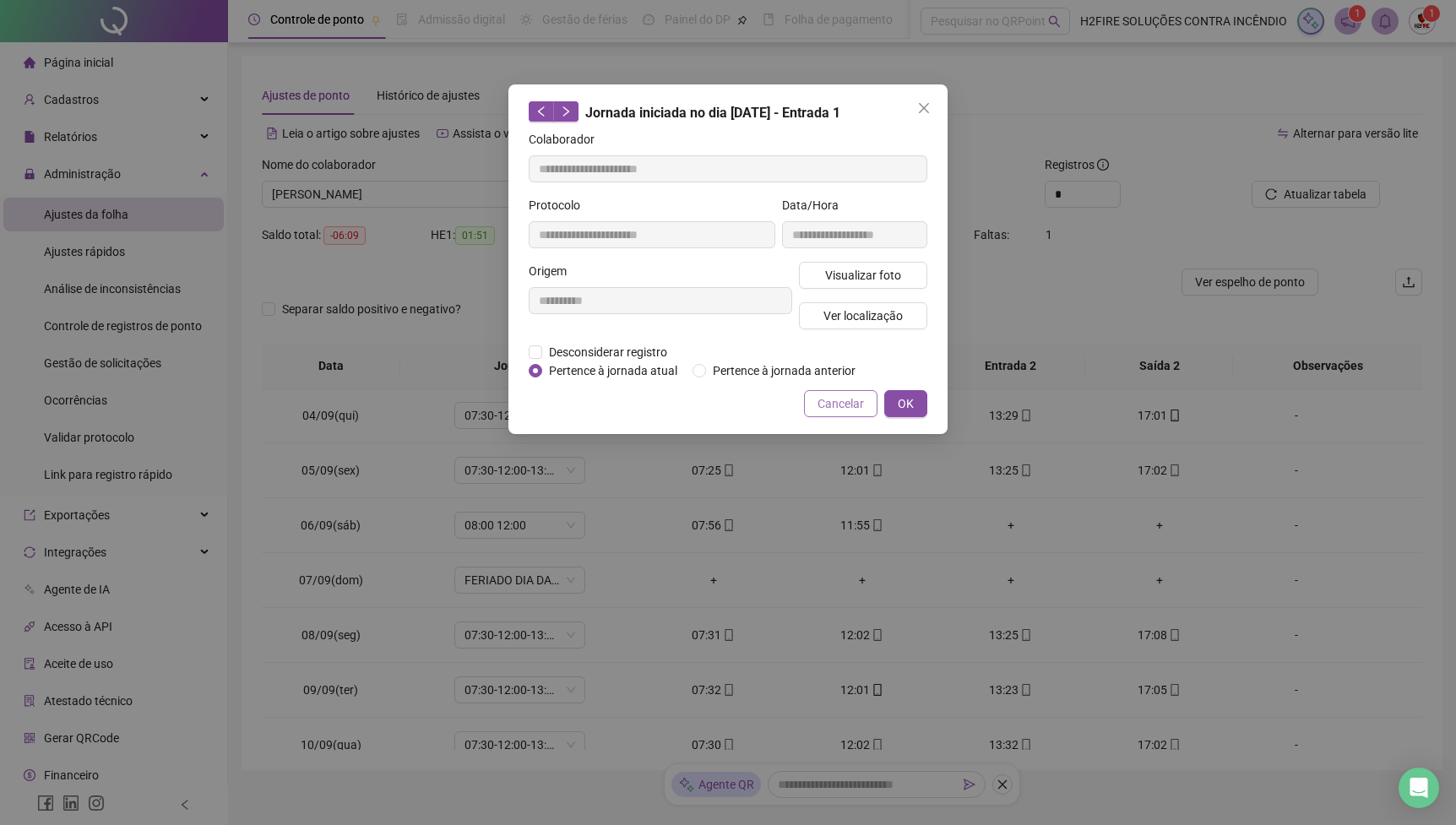
click at [838, 417] on button "Cancelar" at bounding box center [841, 404] width 73 height 27
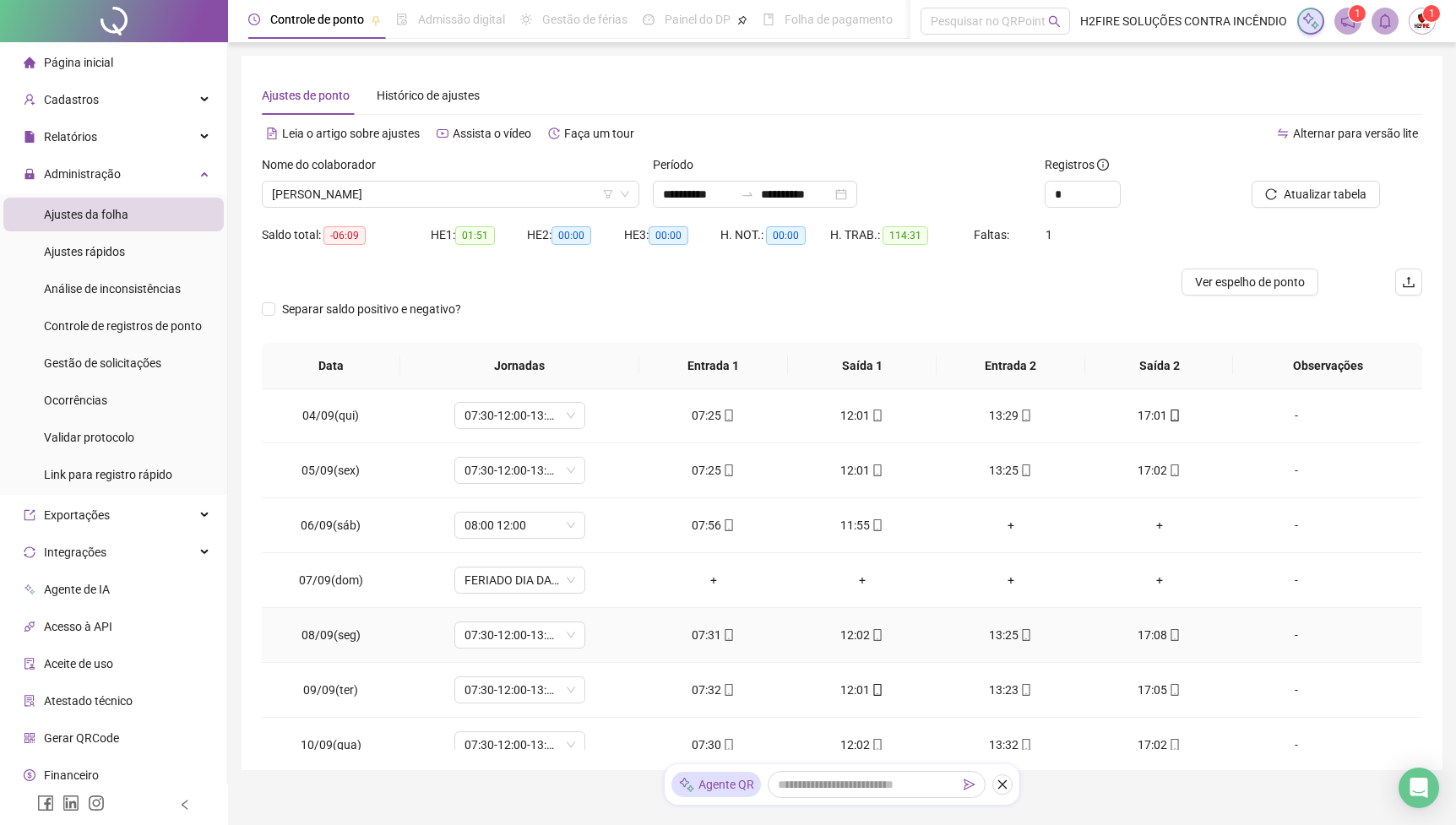
click at [884, 638] on icon "mobile" at bounding box center [878, 635] width 12 height 12
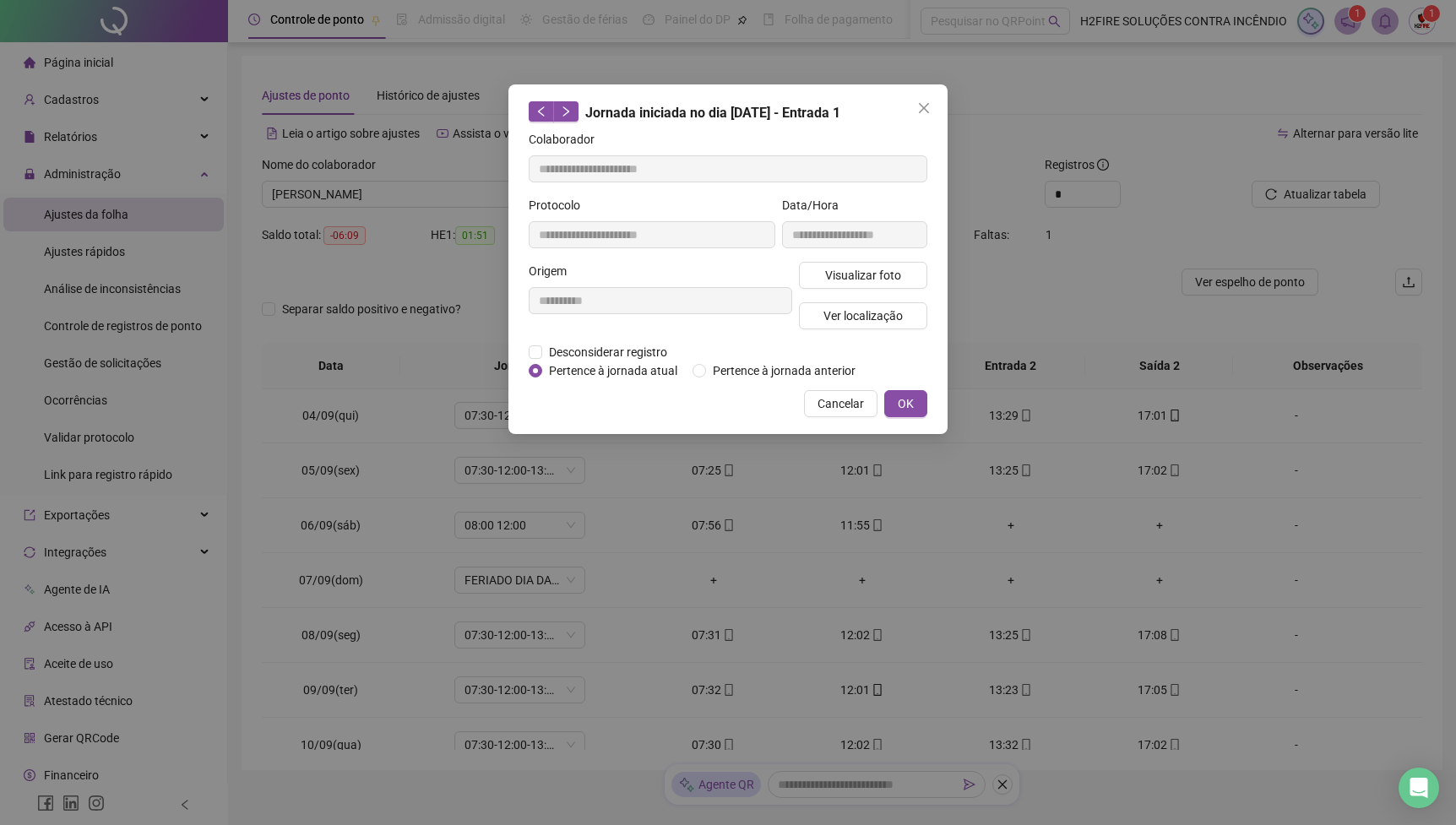
type input "**********"
click at [897, 319] on span "Ver localização" at bounding box center [863, 315] width 79 height 19
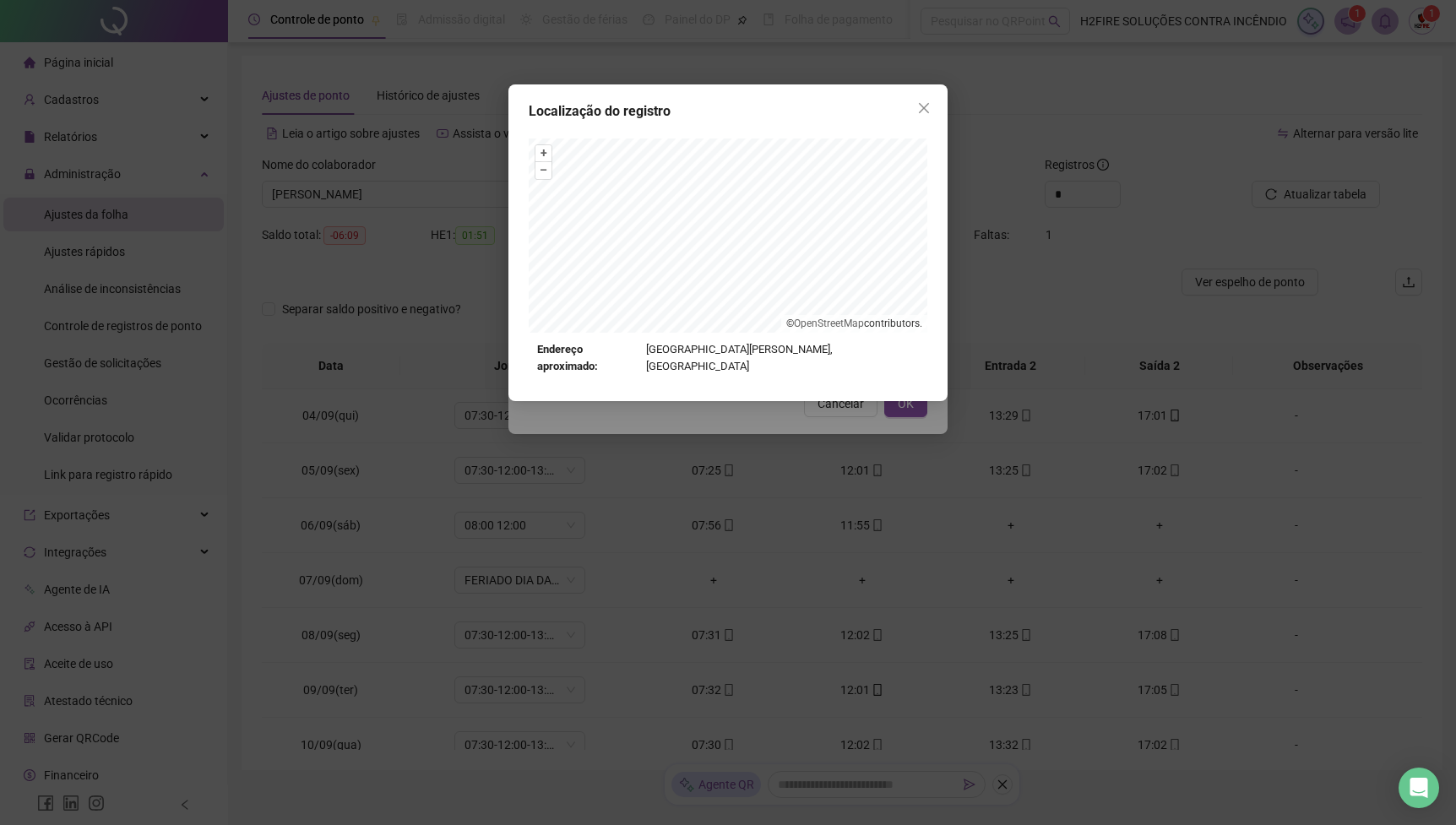
click at [733, 438] on div "Localização do registro + – ⇧ › © OpenStreetMap contributors. Endereço aproxima…" at bounding box center [728, 412] width 1456 height 825
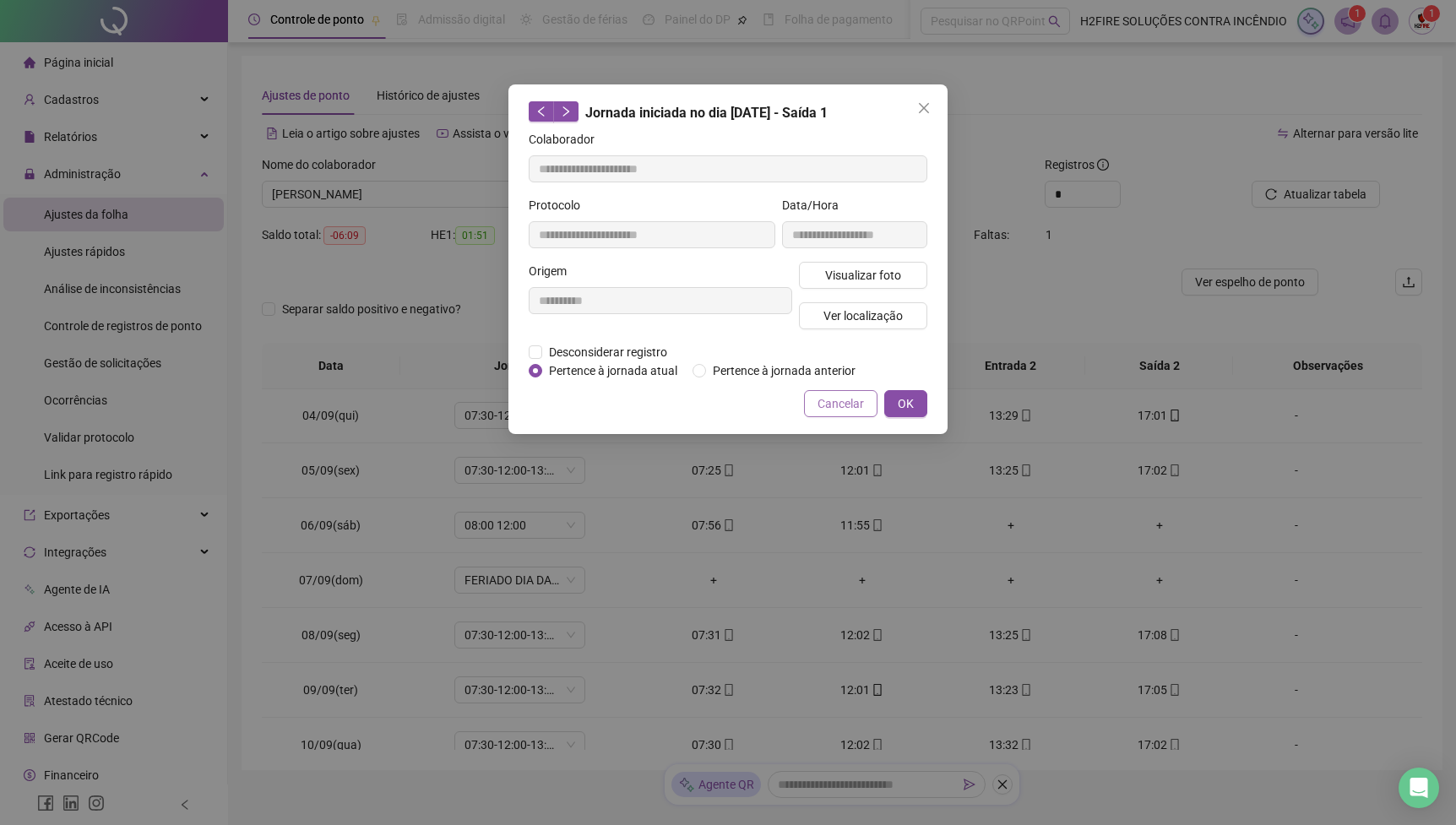
click at [834, 413] on span "Cancelar" at bounding box center [841, 403] width 46 height 19
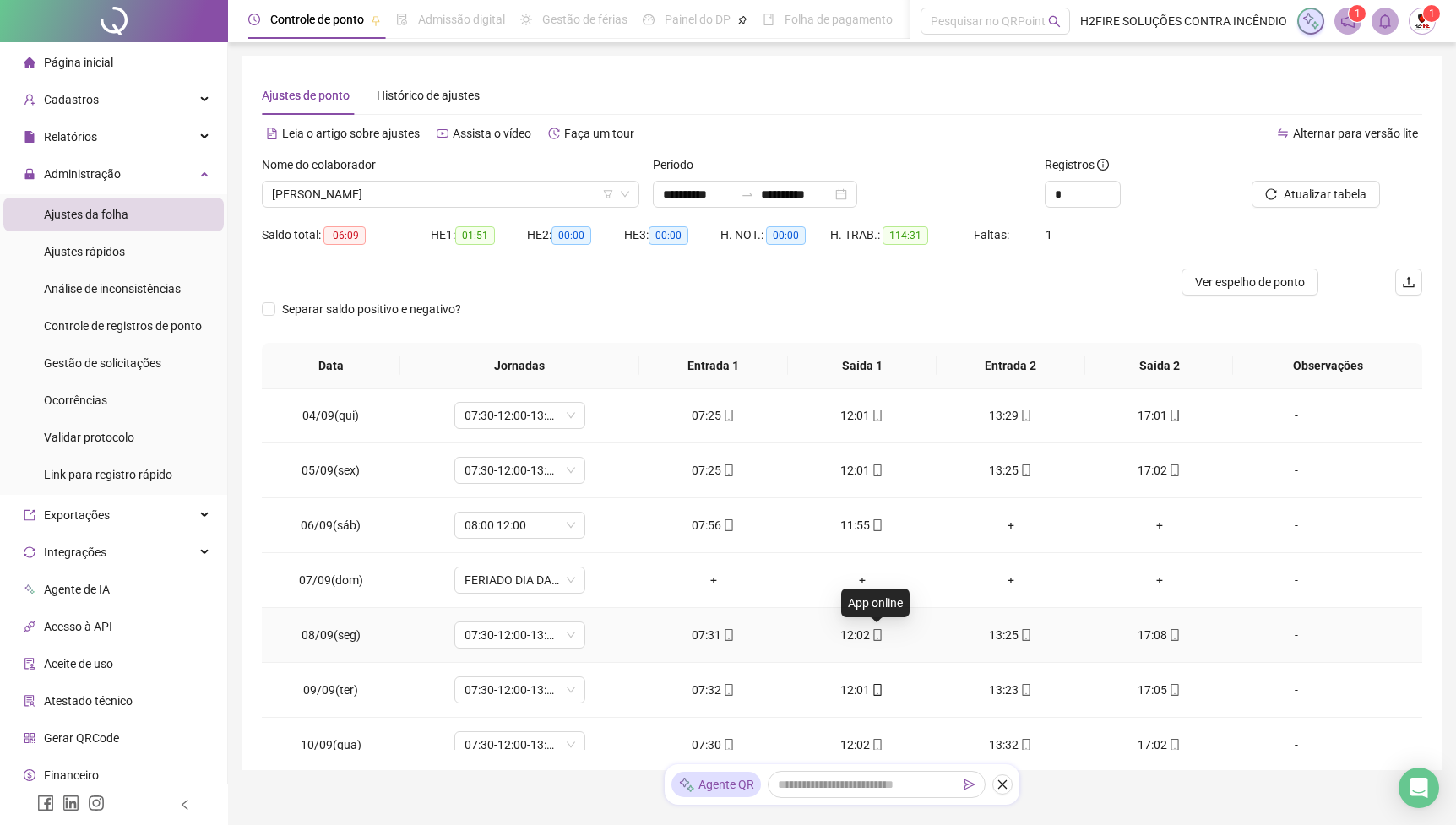
click at [874, 637] on icon "mobile" at bounding box center [878, 635] width 12 height 12
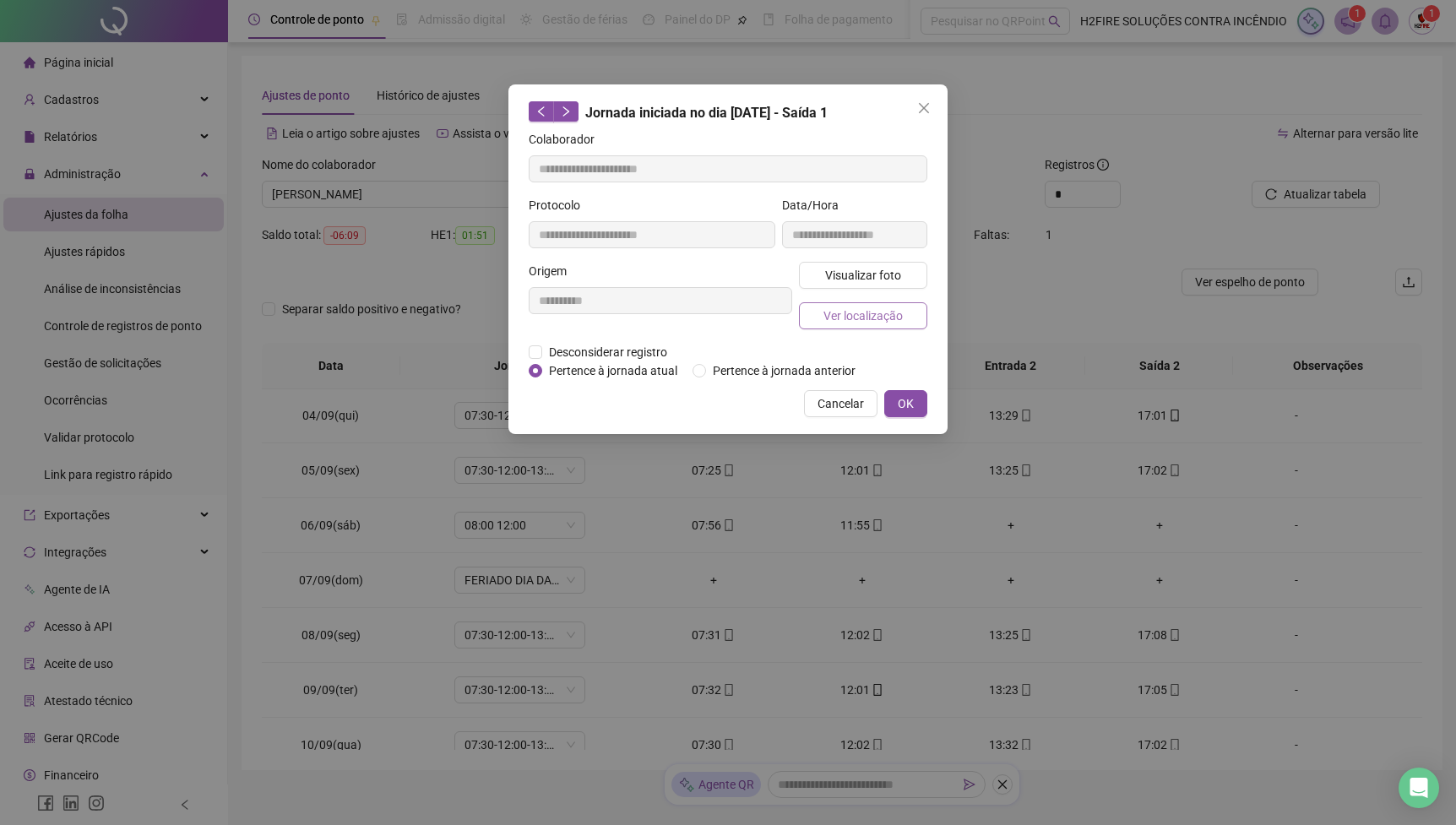
click at [866, 312] on span "Ver localização" at bounding box center [863, 315] width 79 height 19
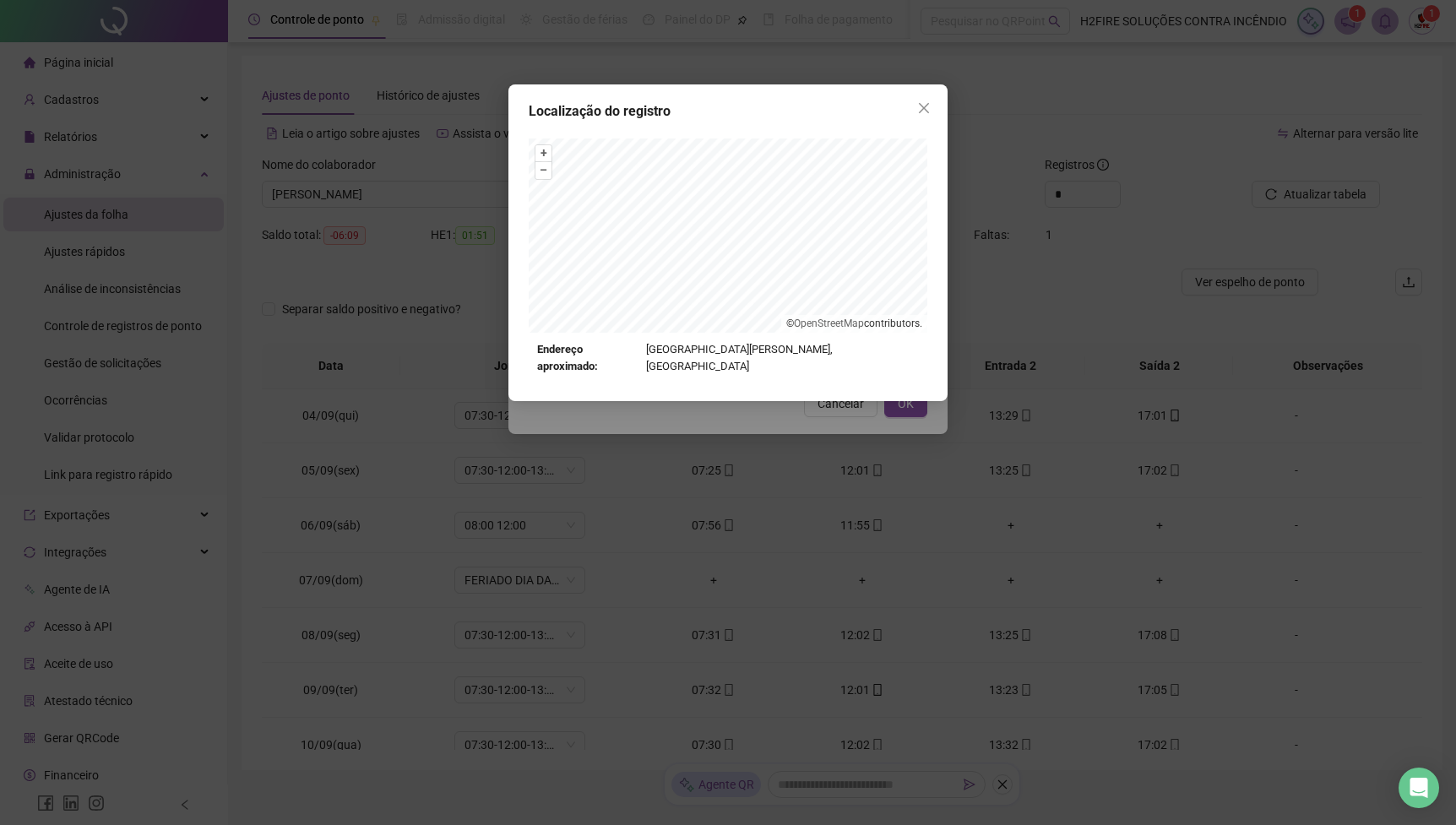
click at [744, 413] on div "Localização do registro + – ⇧ › © OpenStreetMap contributors. Endereço aproxima…" at bounding box center [728, 412] width 1456 height 825
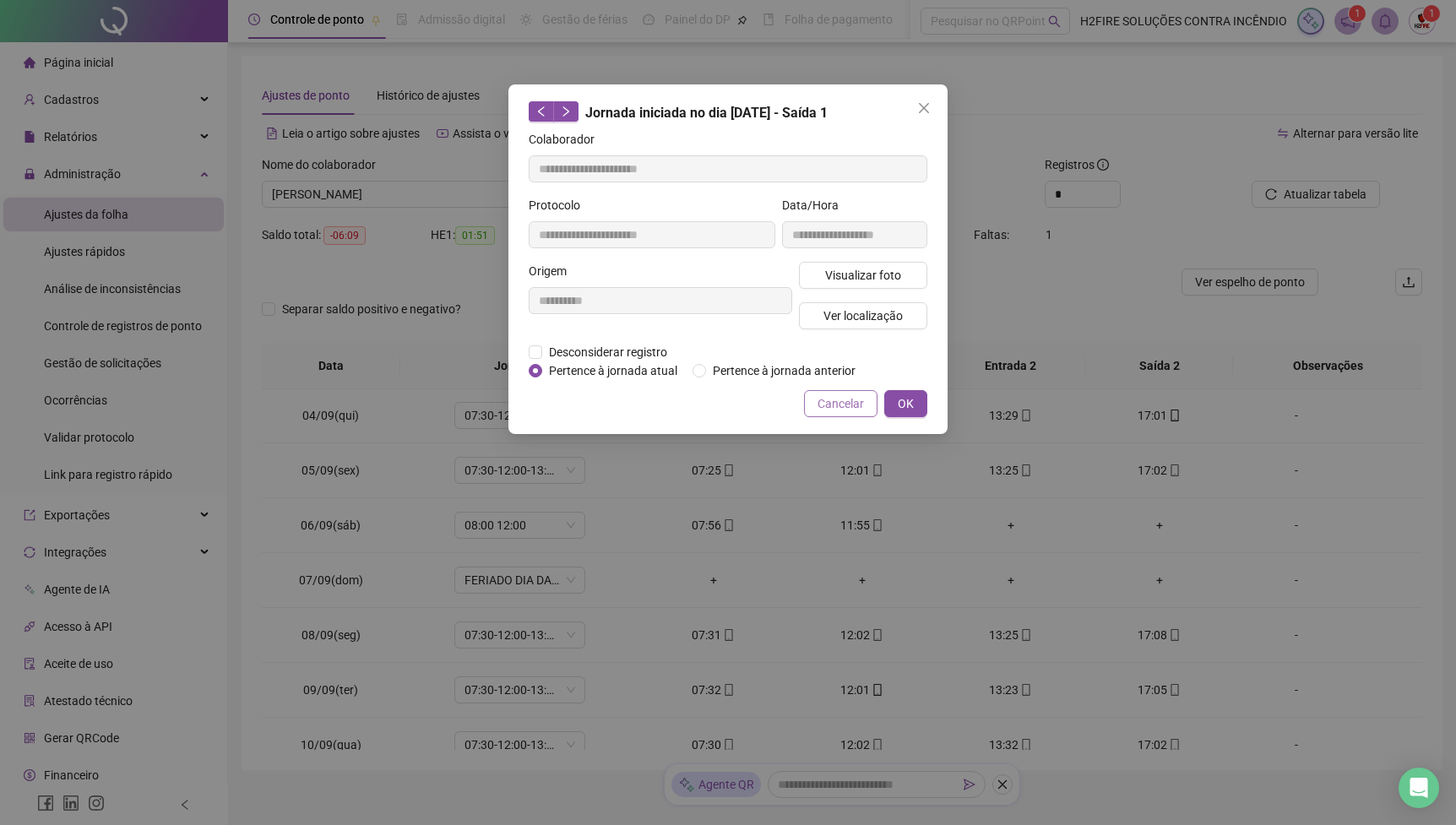
click at [834, 413] on span "Cancelar" at bounding box center [841, 403] width 46 height 19
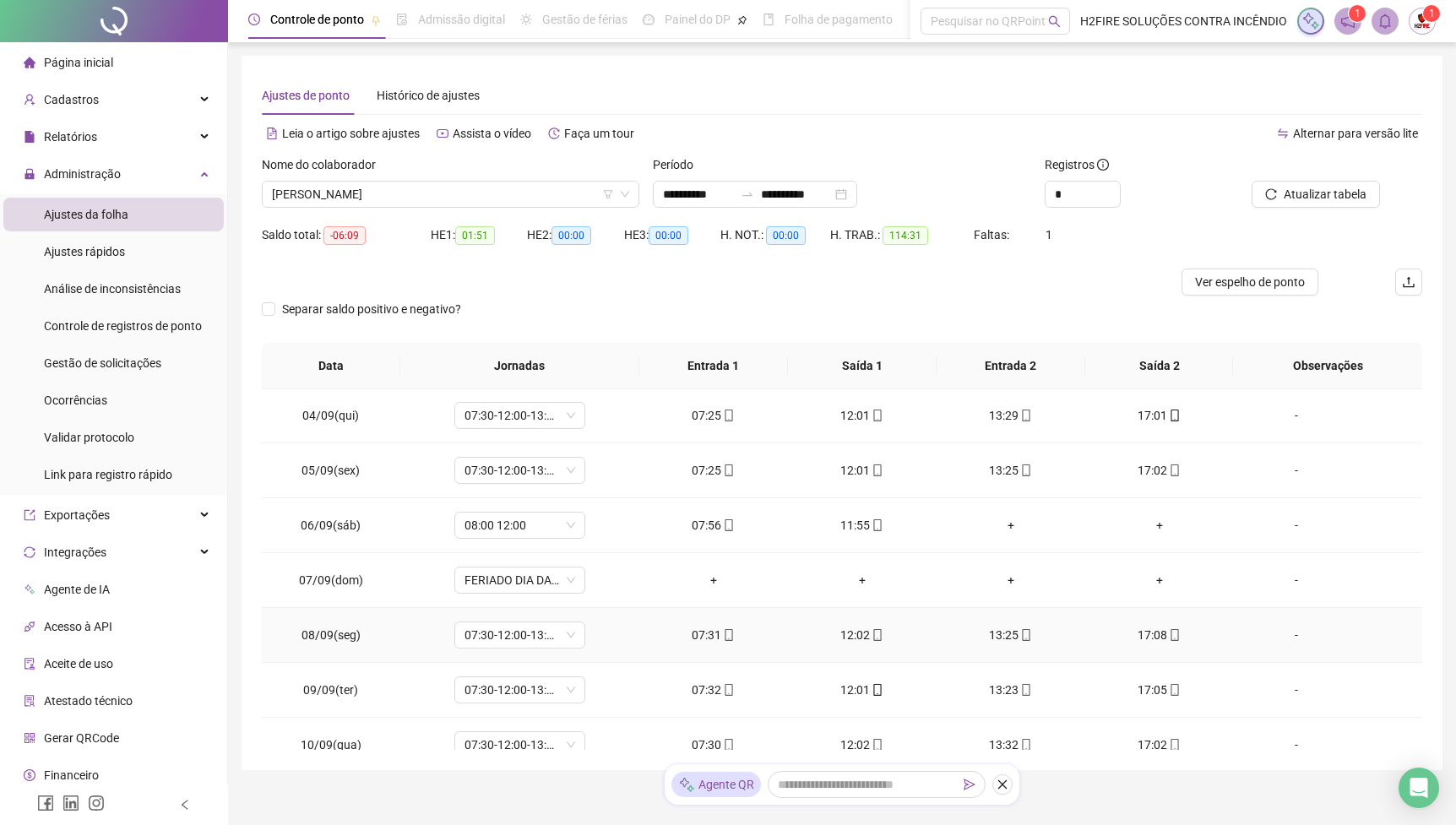
click at [1018, 638] on div "13:25" at bounding box center [1011, 635] width 121 height 19
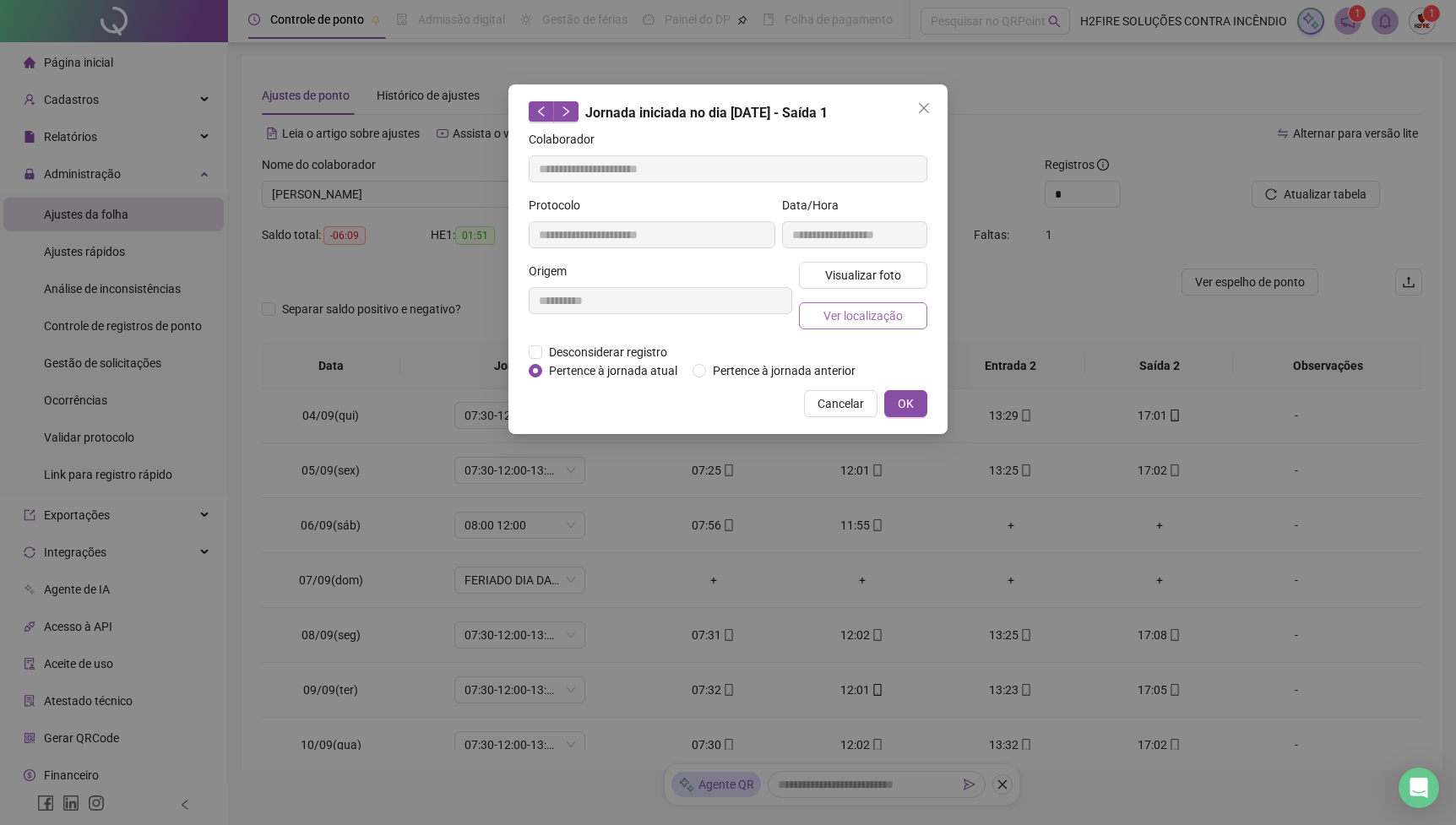
click at [855, 328] on button "Ver localização" at bounding box center [863, 316] width 128 height 27
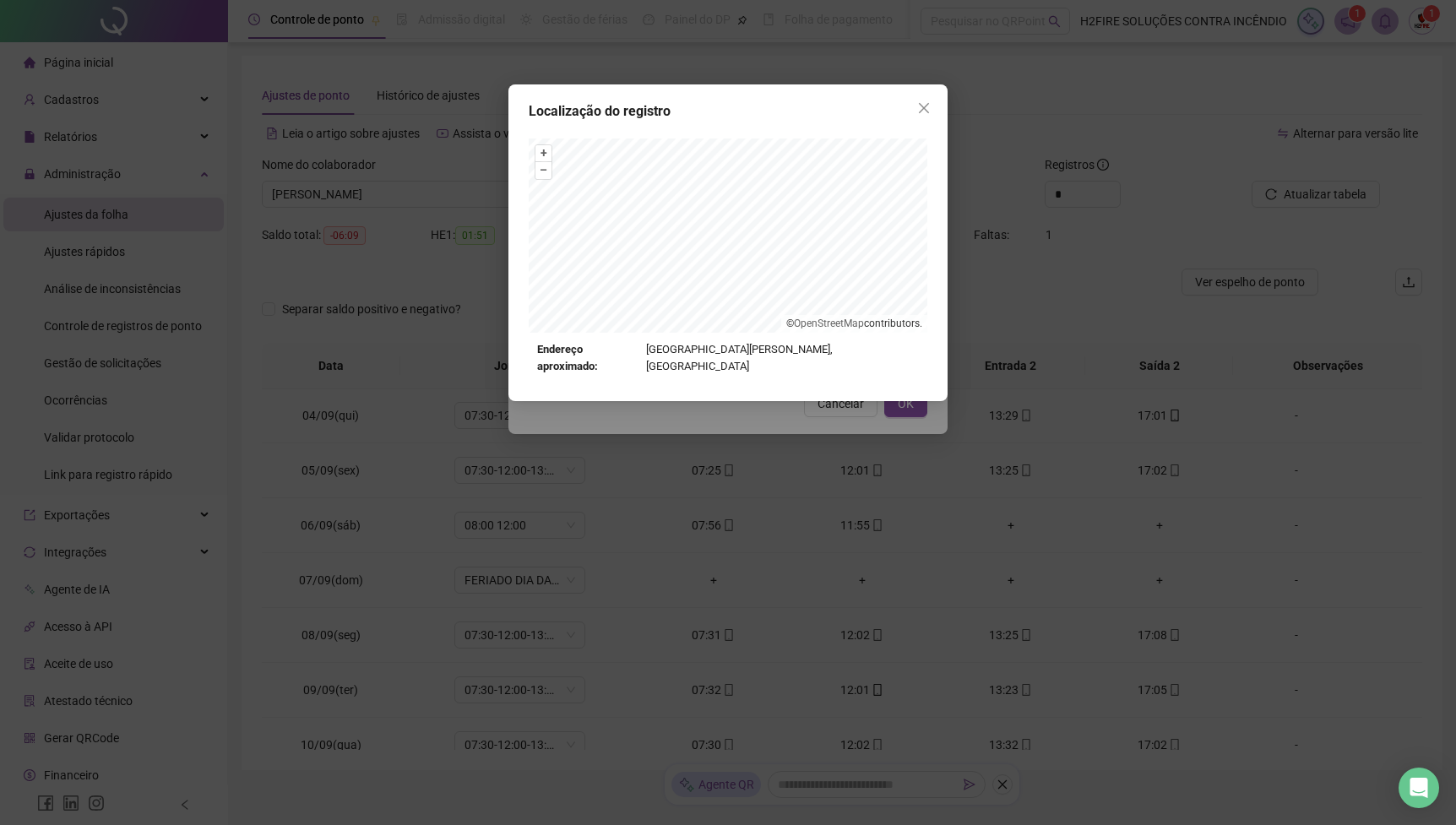
click at [791, 432] on div "Localização do registro + – ⇧ › © OpenStreetMap contributors. Endereço aproxima…" at bounding box center [728, 412] width 1456 height 825
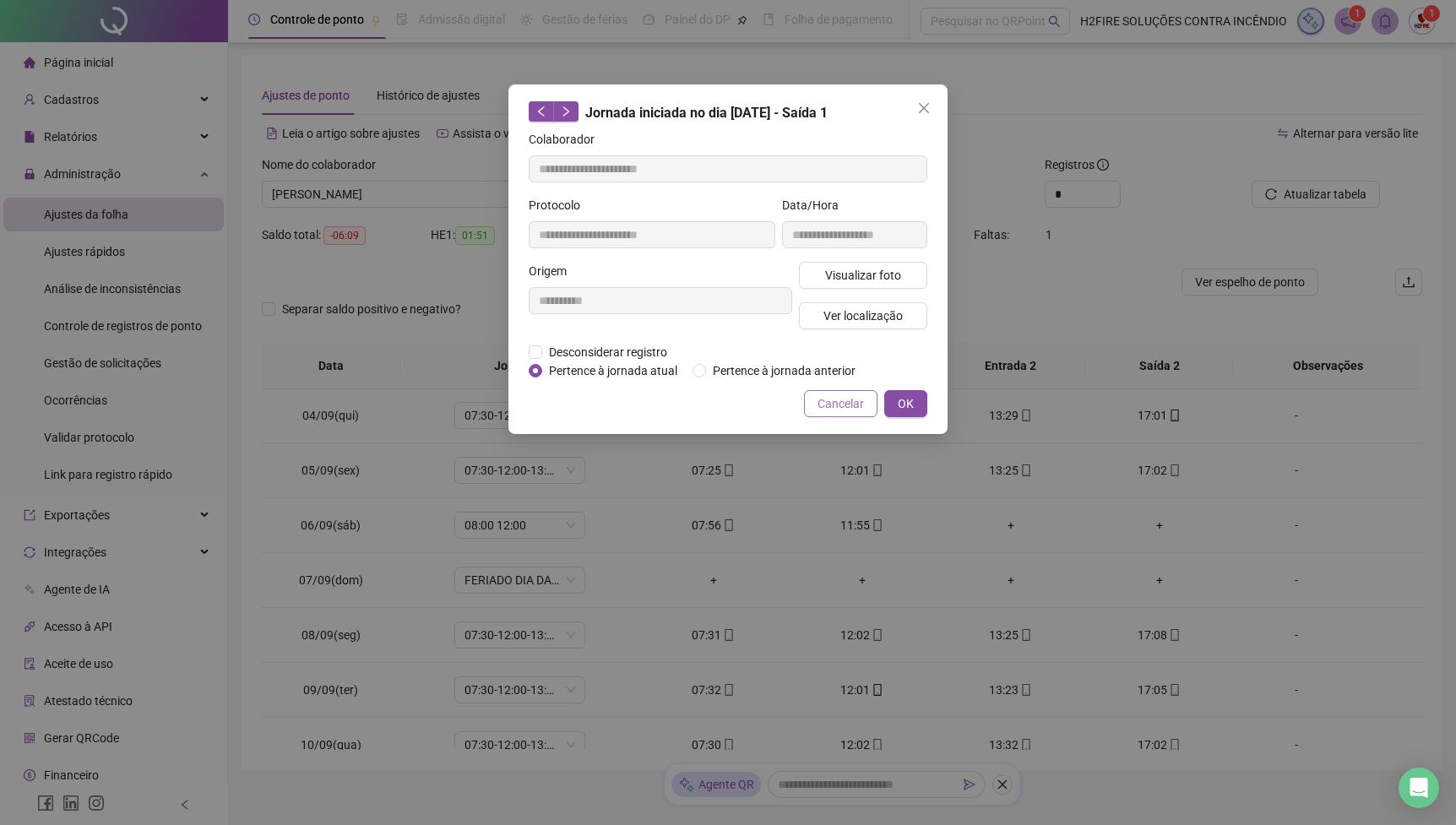
click at [831, 413] on span "Cancelar" at bounding box center [841, 403] width 46 height 19
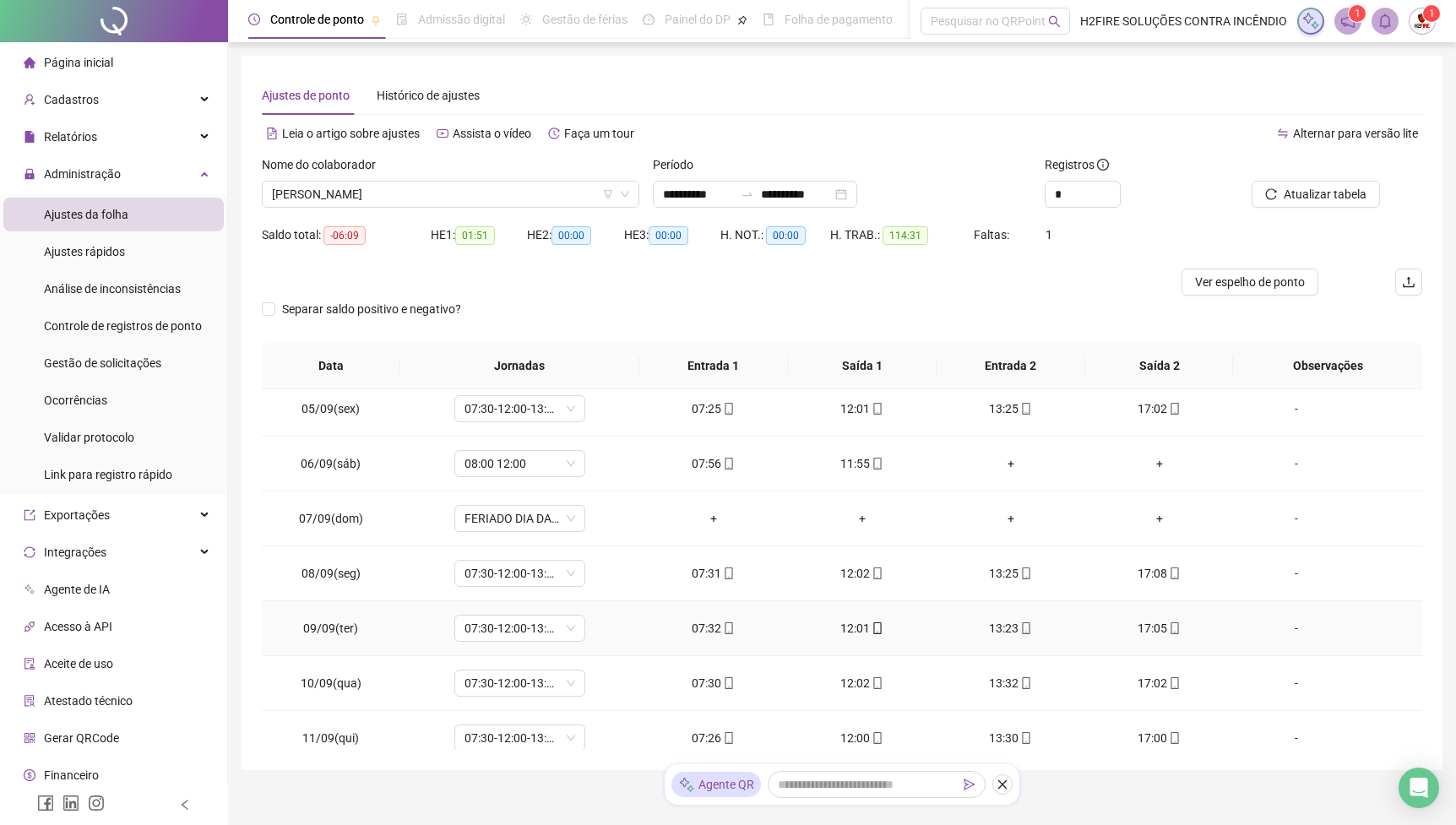
scroll to position [228, 0]
click at [726, 570] on icon "mobile" at bounding box center [730, 573] width 8 height 12
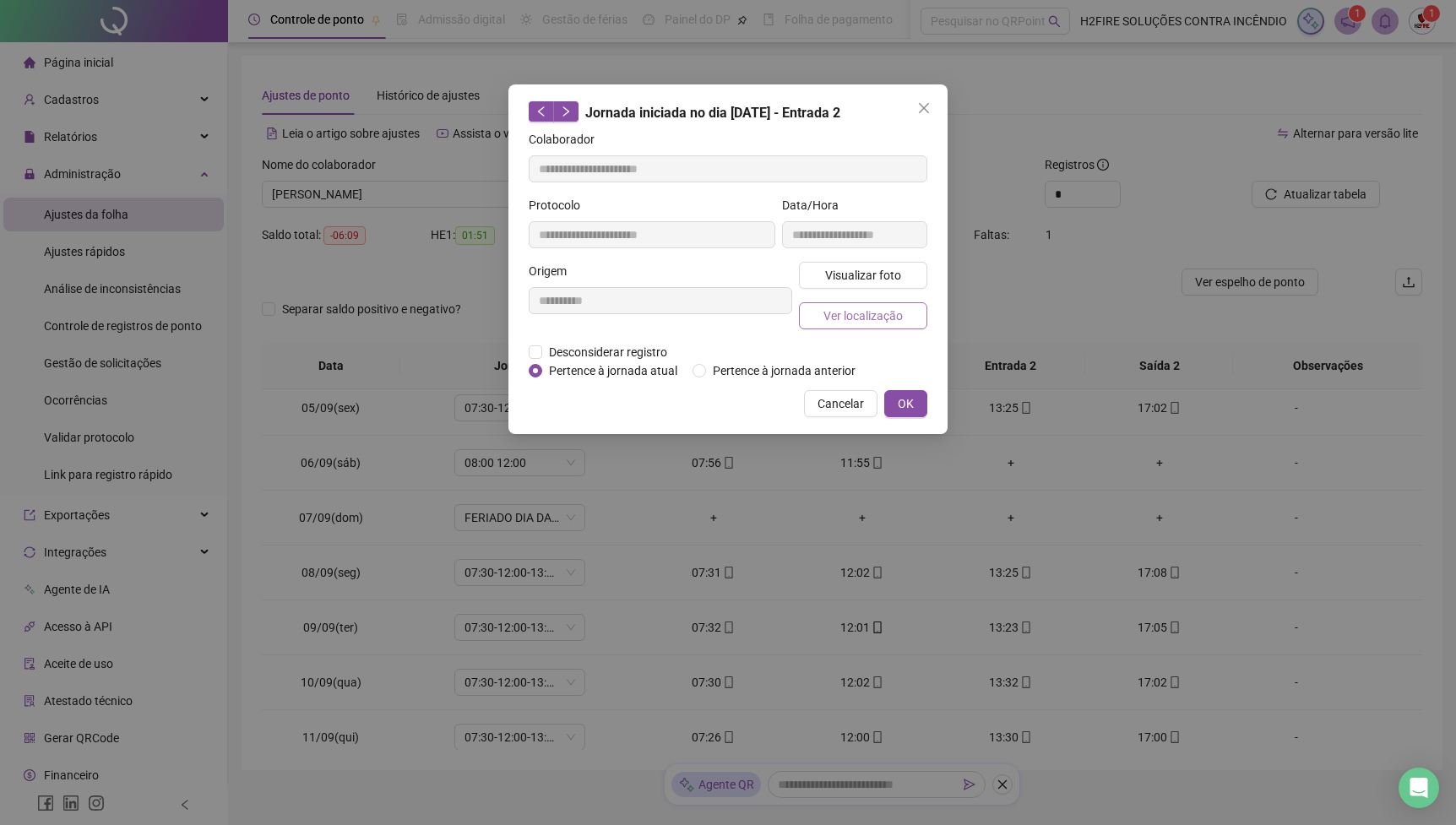
click at [844, 324] on span "Ver localização" at bounding box center [863, 315] width 79 height 19
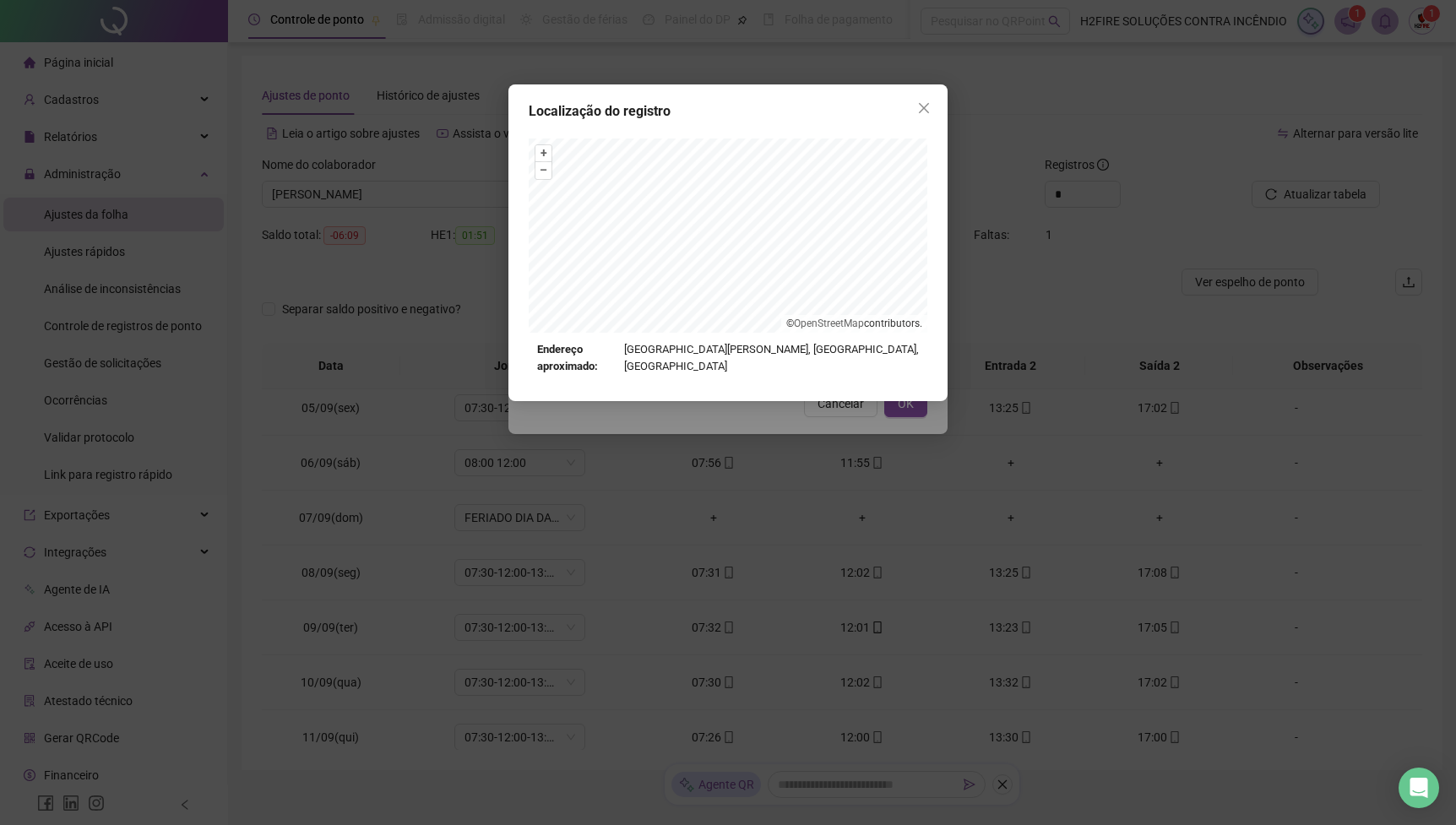
click at [768, 435] on div "Localização do registro + – ⇧ › © OpenStreetMap contributors. Endereço aproxima…" at bounding box center [728, 412] width 1456 height 825
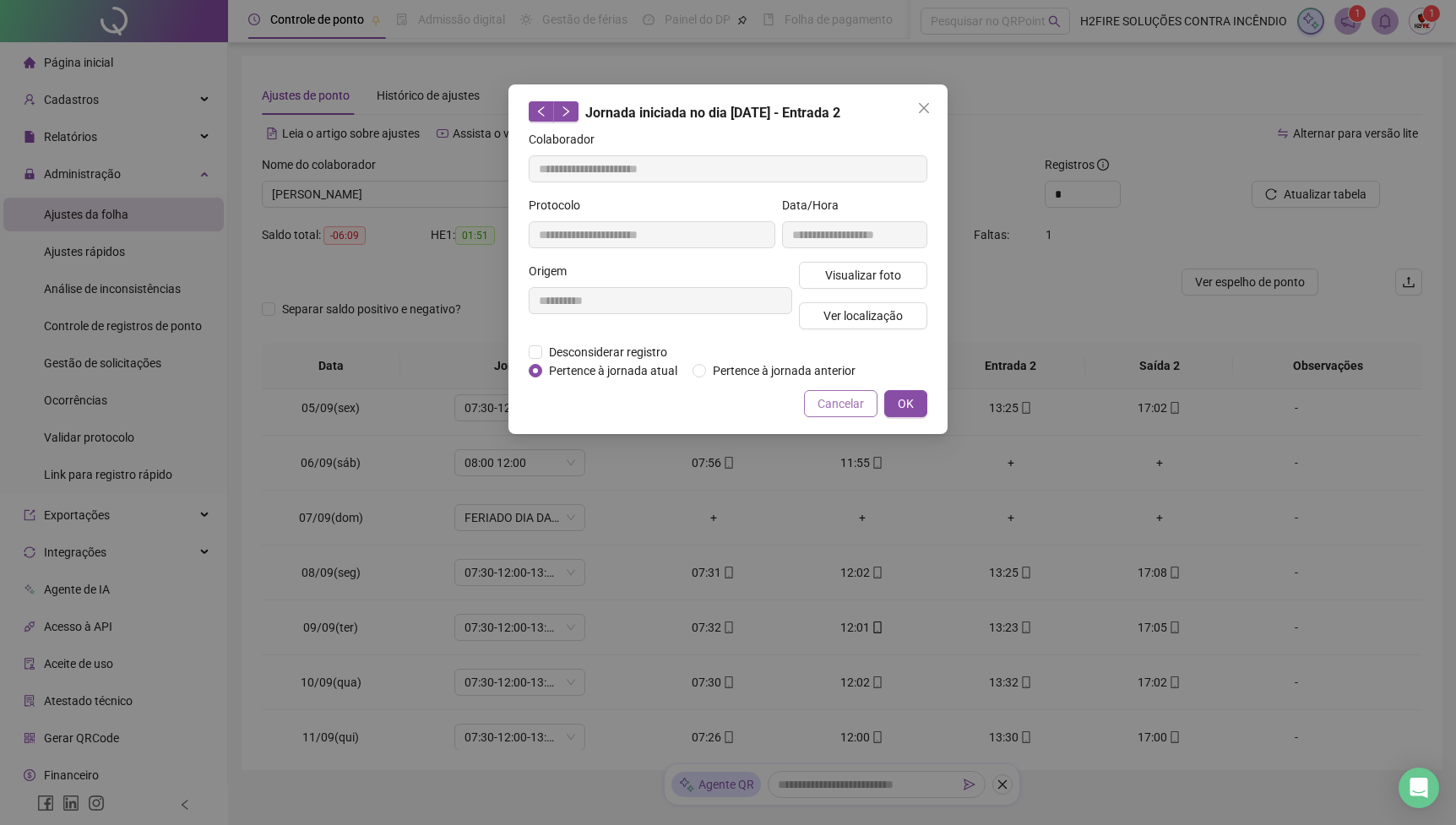
click at [837, 417] on button "Cancelar" at bounding box center [841, 404] width 73 height 27
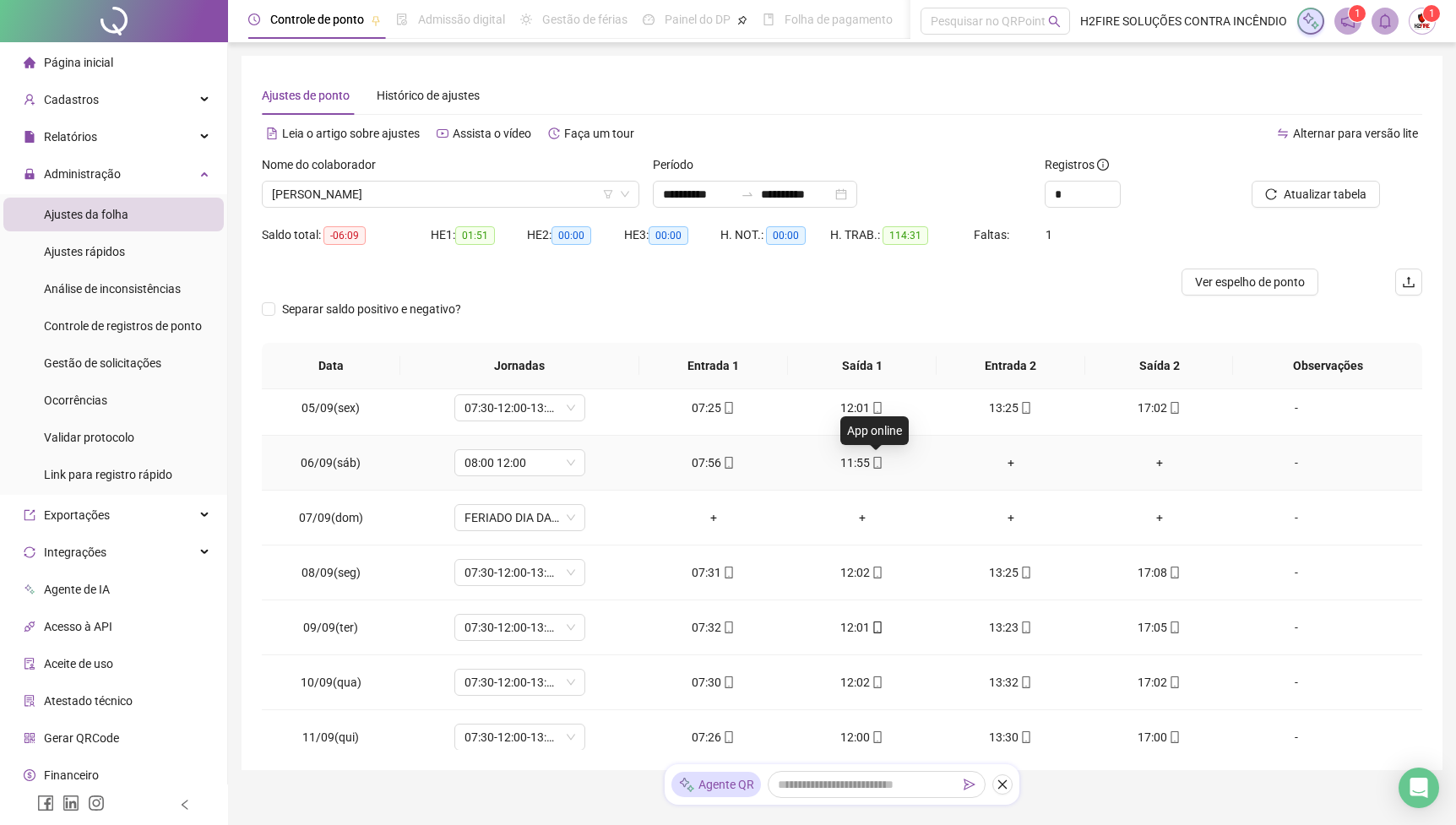
click at [883, 463] on icon "mobile" at bounding box center [878, 463] width 12 height 12
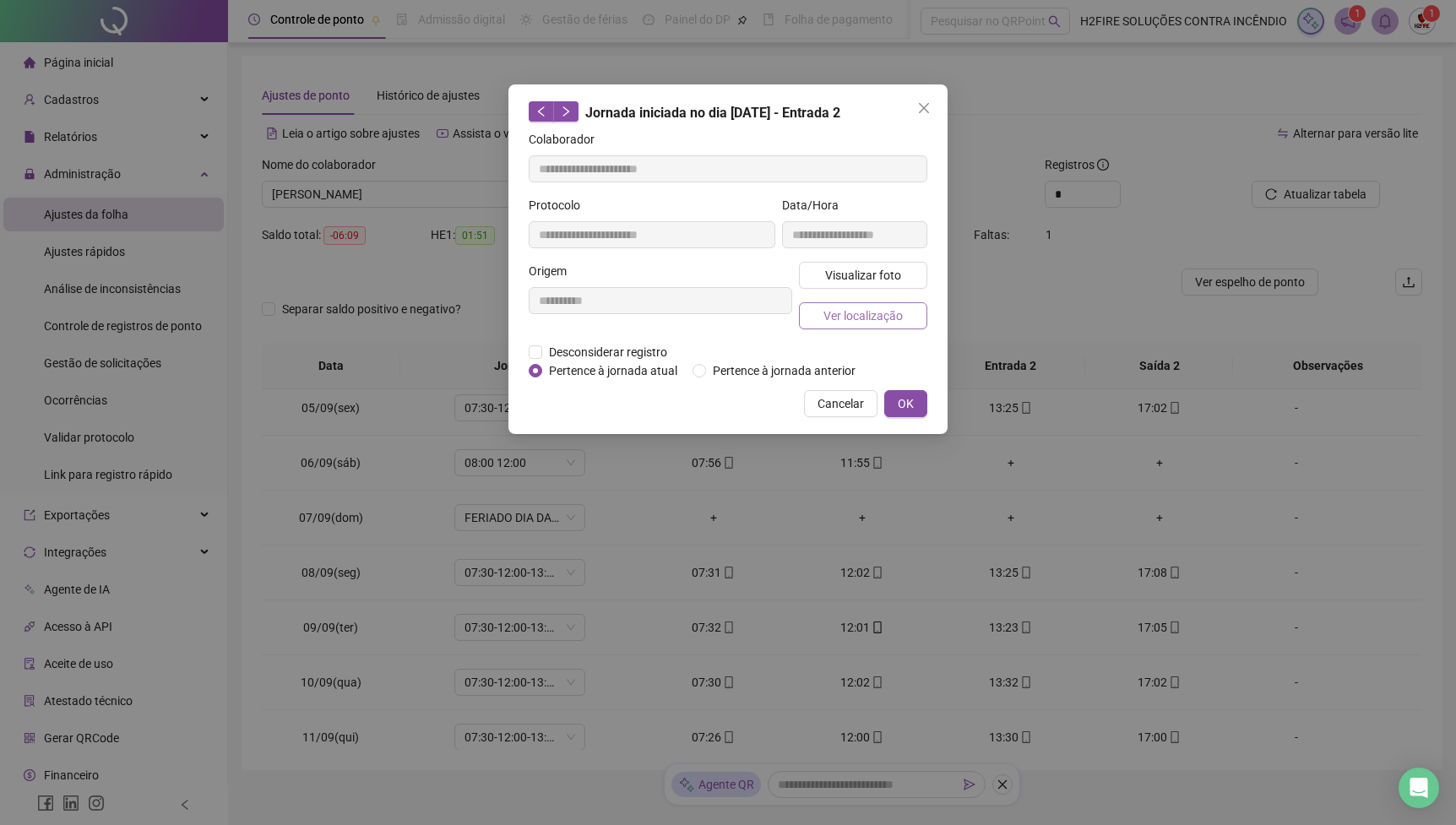
type input "**********"
click at [849, 320] on span "Ver localização" at bounding box center [863, 315] width 79 height 19
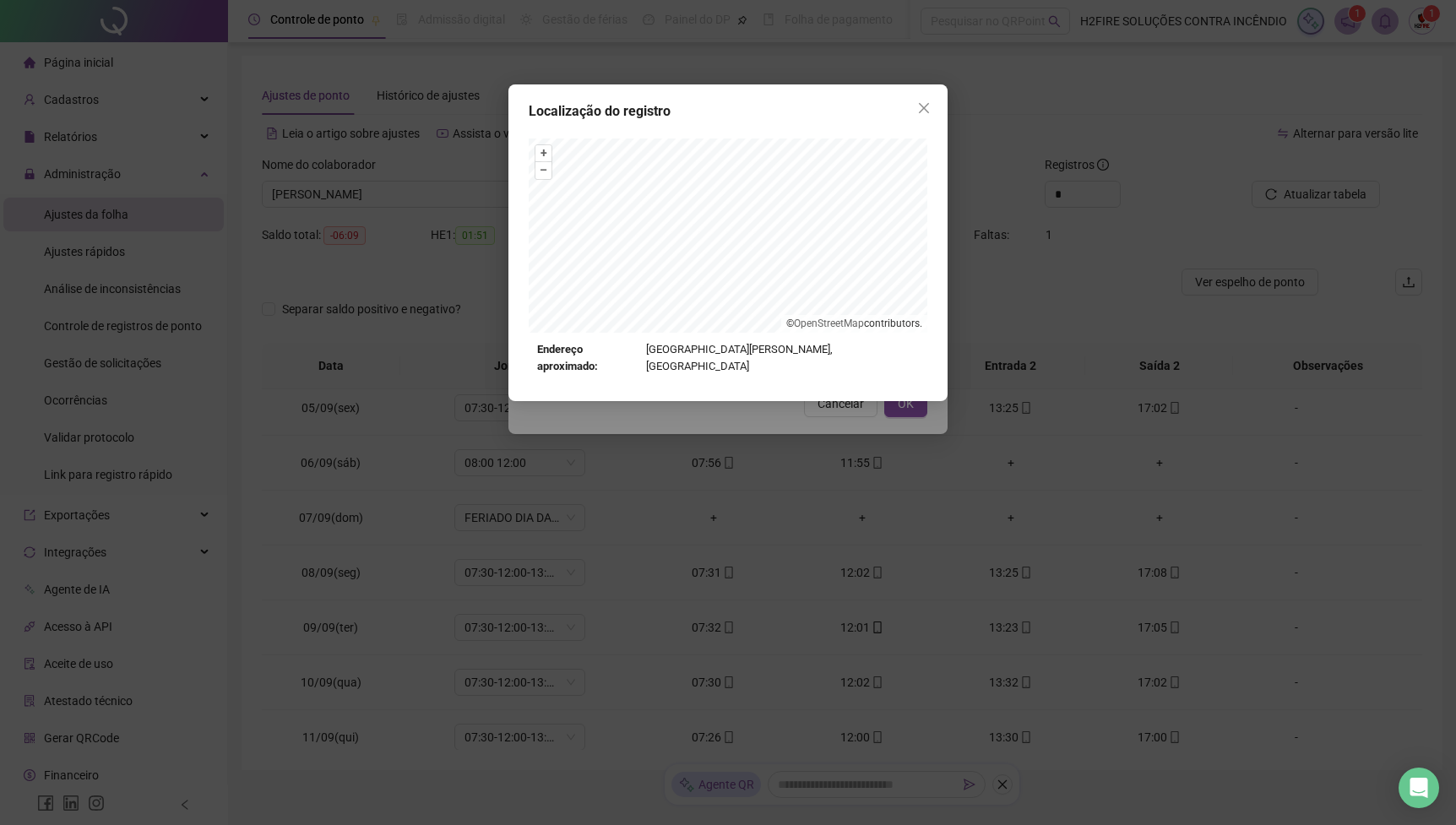
type input "**********"
click at [777, 431] on div "Localização do registro + – ⇧ › © OpenStreetMap contributors. Endereço aproxima…" at bounding box center [728, 412] width 1456 height 825
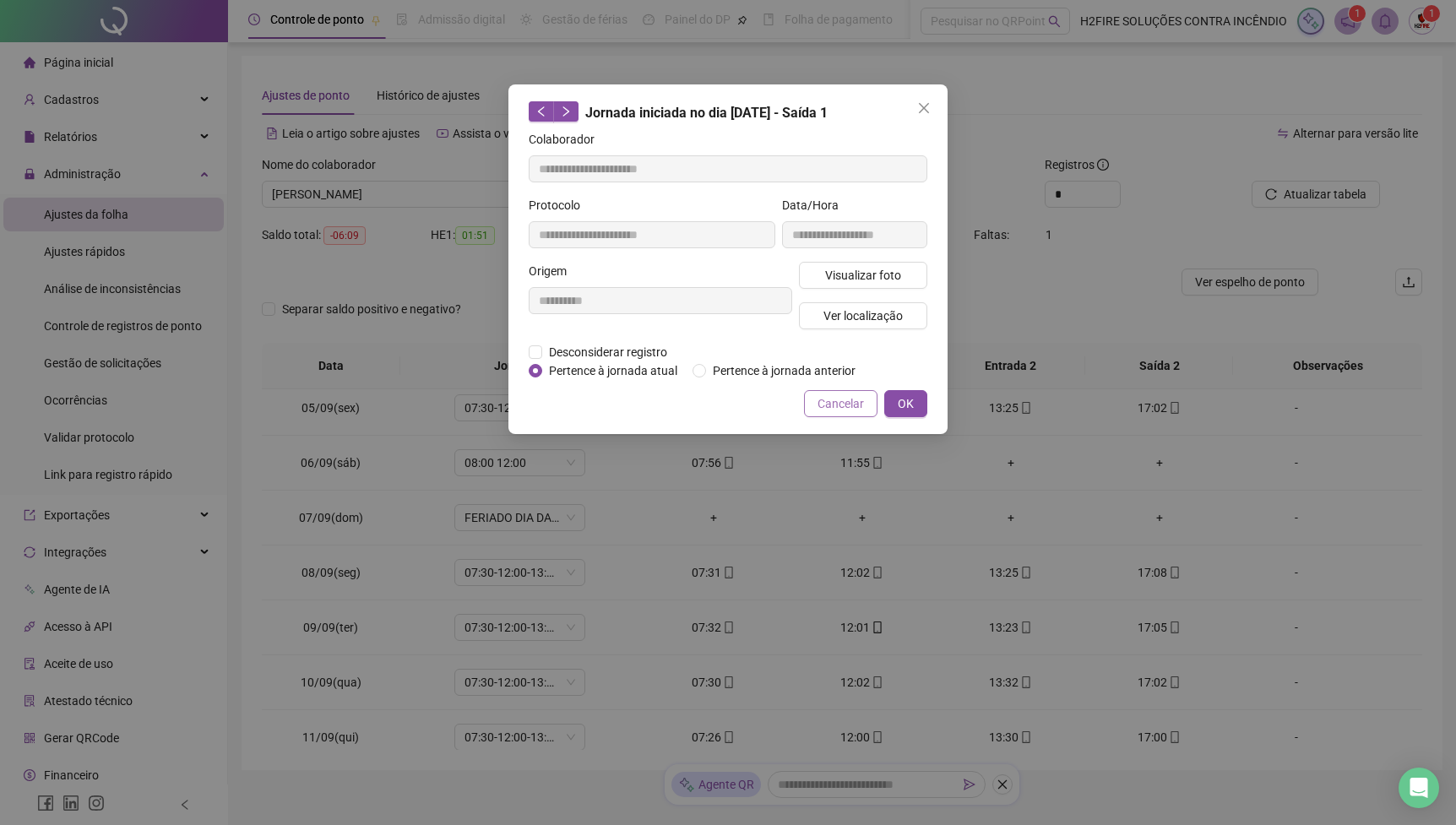
click at [826, 412] on span "Cancelar" at bounding box center [841, 403] width 46 height 19
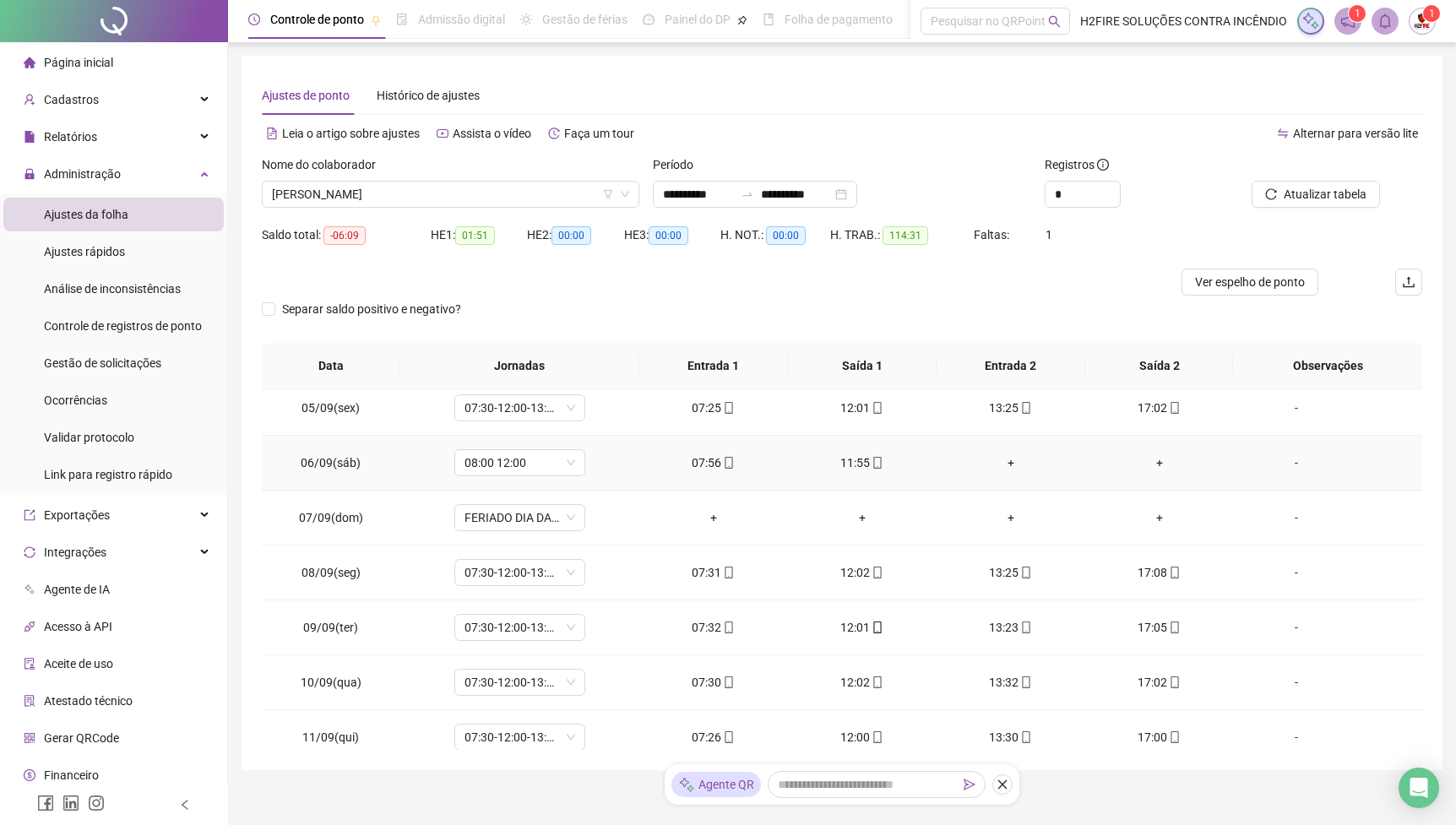
click at [876, 462] on icon "mobile" at bounding box center [878, 463] width 12 height 12
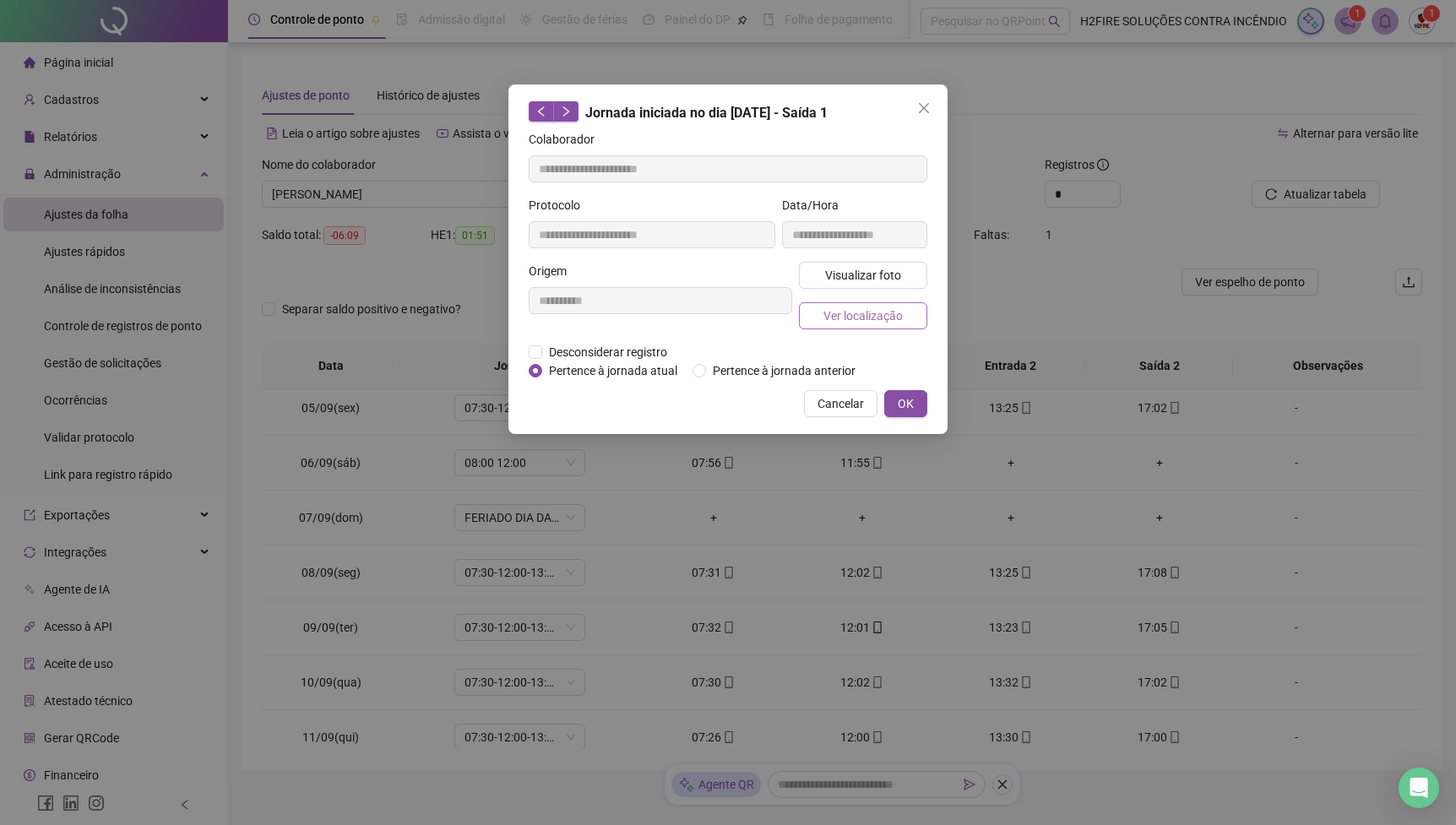
click at [861, 306] on span "Ver localização" at bounding box center [863, 315] width 79 height 19
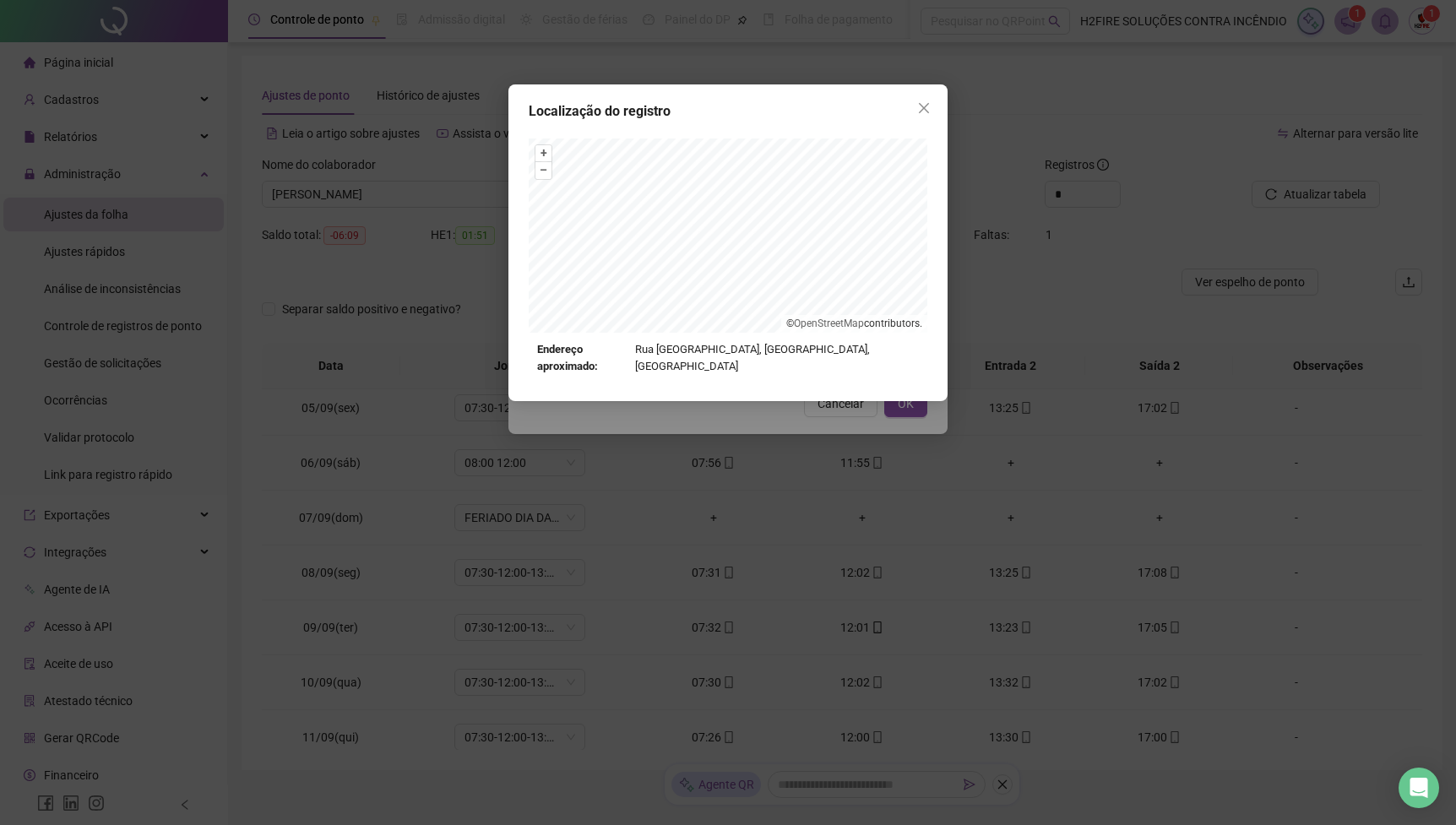
click at [750, 439] on div "Localização do registro + – ⇧ › © OpenStreetMap contributors. Endereço aproxima…" at bounding box center [728, 412] width 1456 height 825
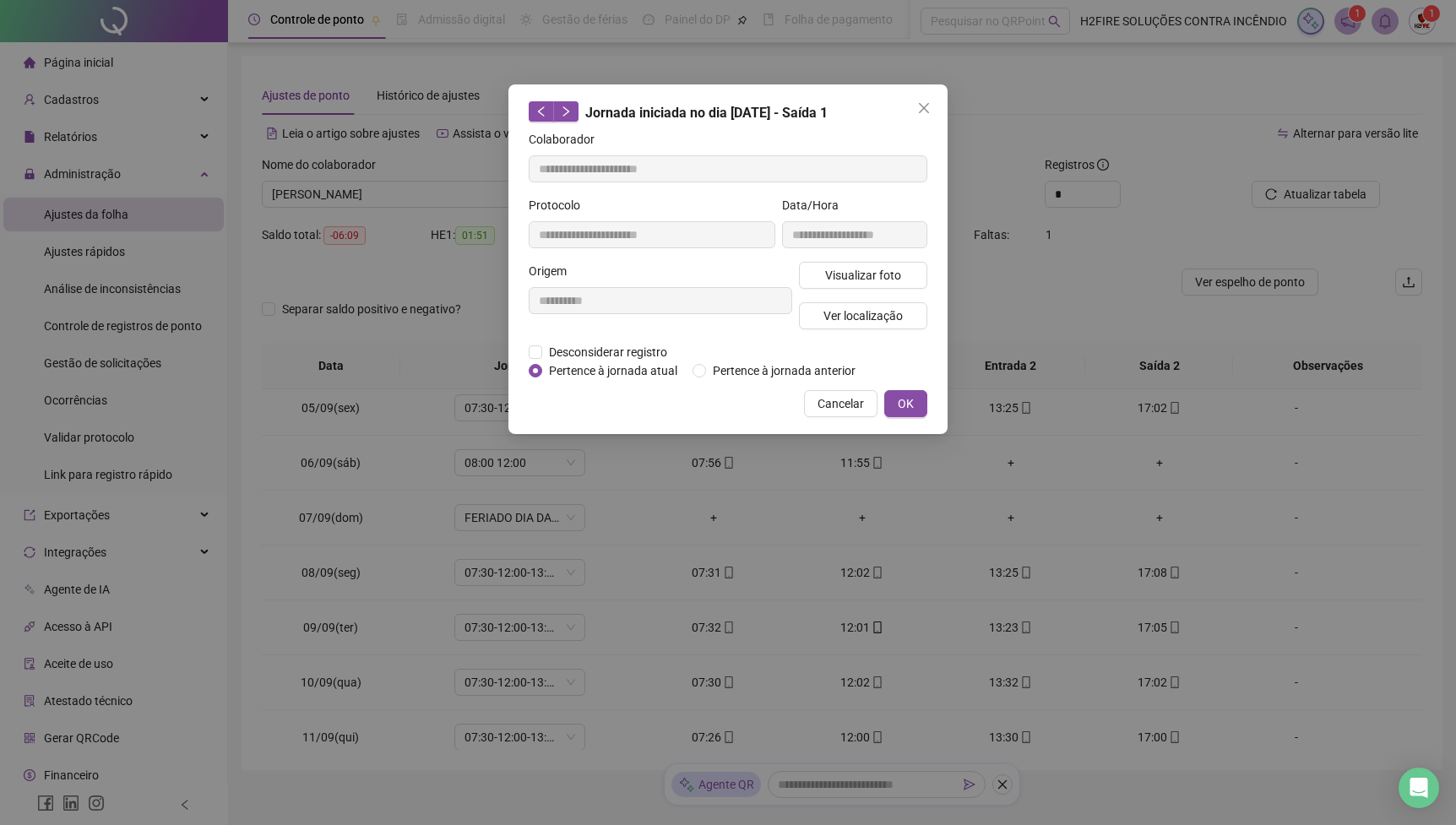
click at [855, 435] on div "**********" at bounding box center [728, 258] width 439 height 349
click at [850, 417] on button "Cancelar" at bounding box center [841, 404] width 73 height 27
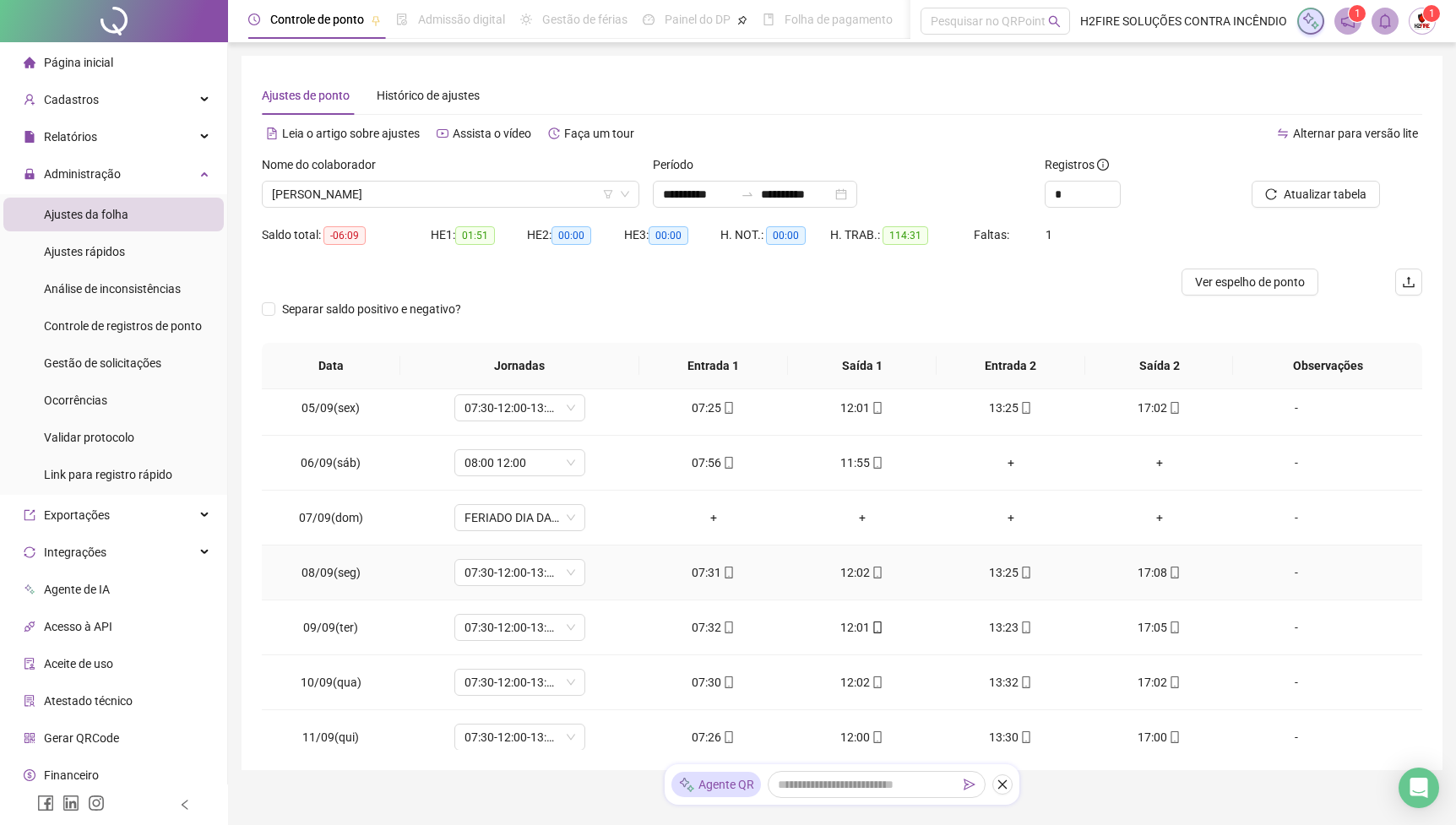
click at [715, 590] on td "07:31" at bounding box center [713, 573] width 149 height 55
click at [726, 567] on span at bounding box center [728, 573] width 14 height 14
type input "**********"
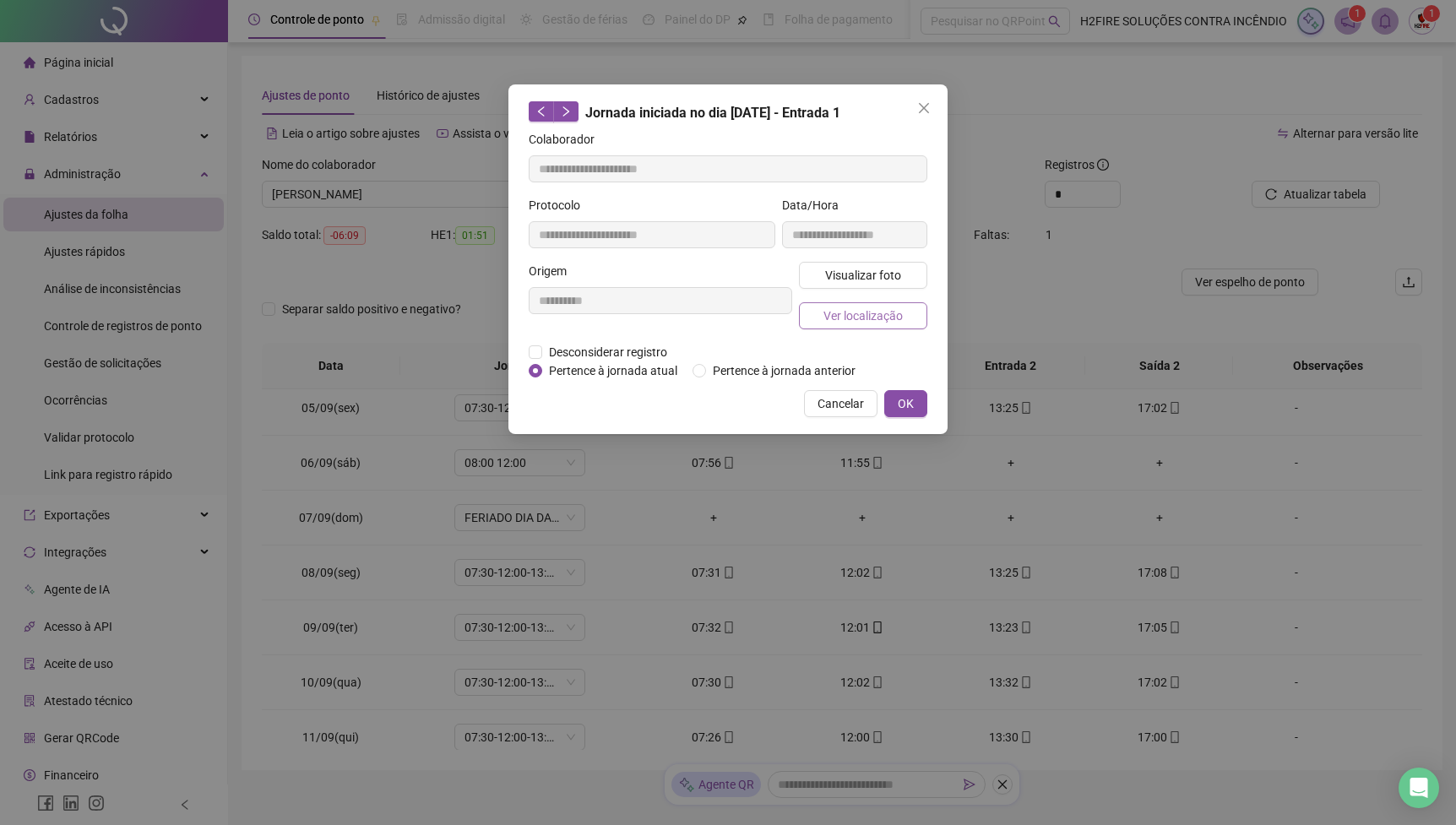
click at [868, 324] on span "Ver localização" at bounding box center [863, 315] width 79 height 19
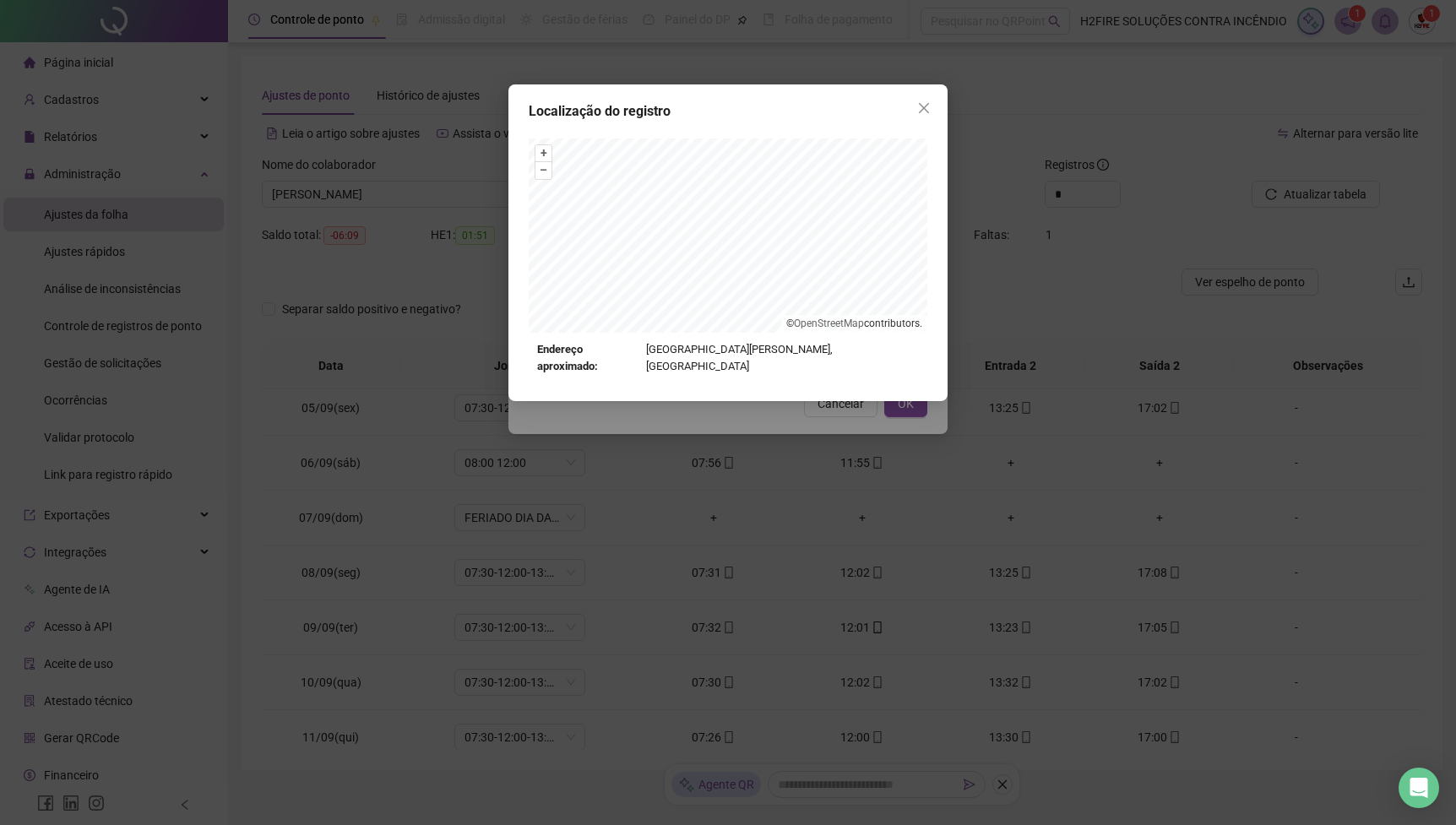
click at [792, 418] on div "Localização do registro + – ⇧ › © OpenStreetMap contributors. Endereço aproxima…" at bounding box center [728, 412] width 1456 height 825
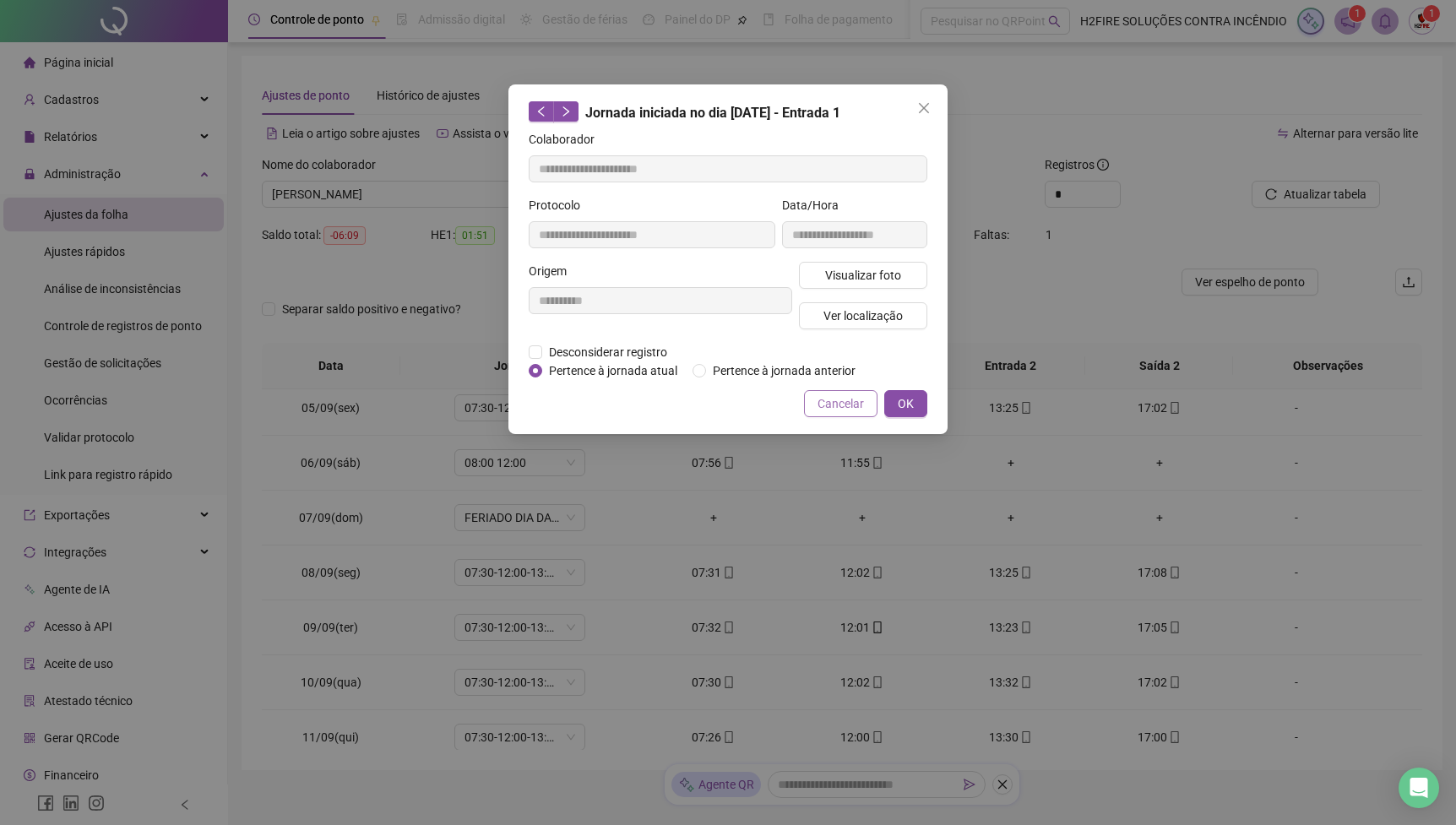
click at [821, 413] on span "Cancelar" at bounding box center [841, 403] width 46 height 19
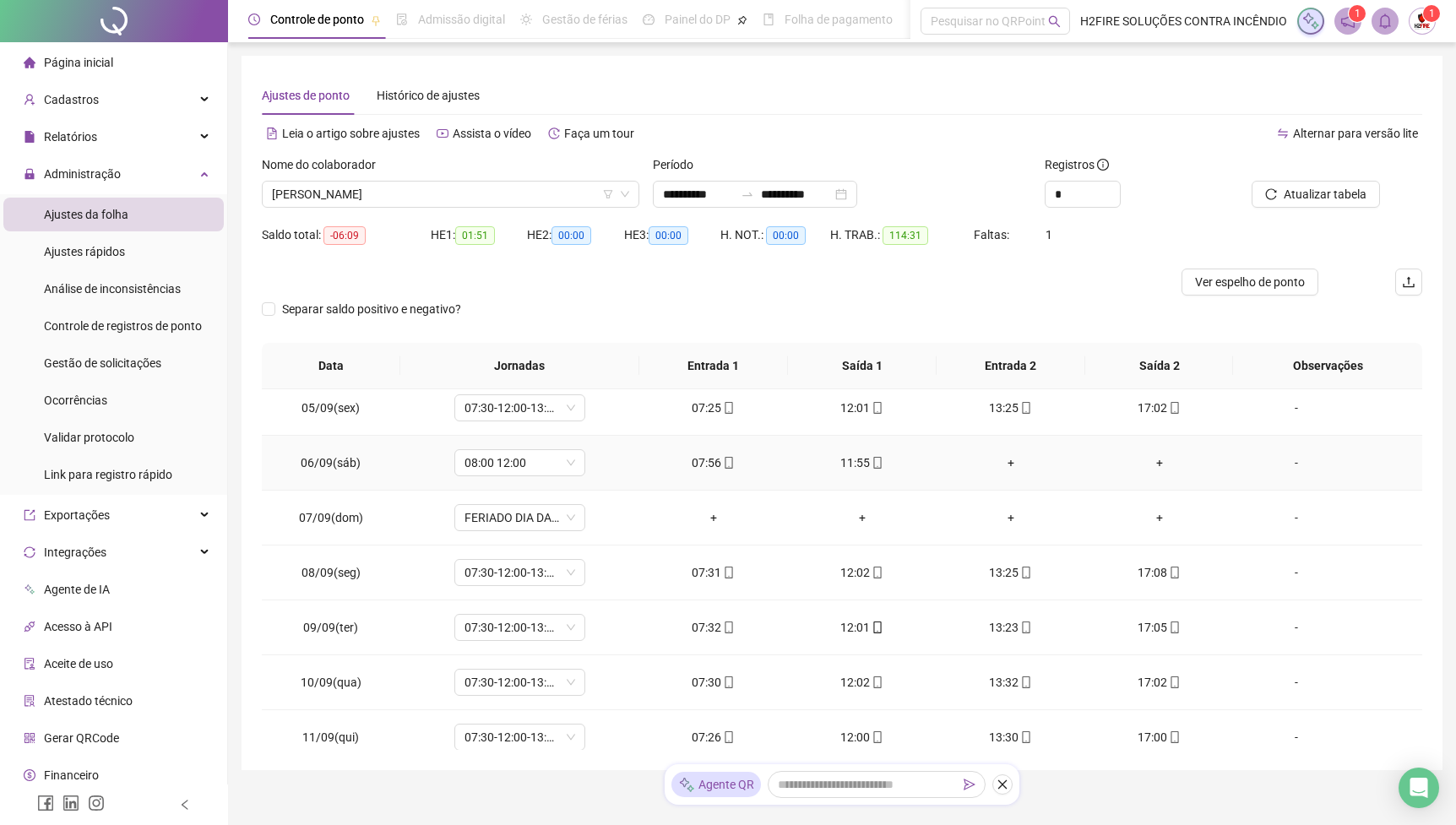
click at [874, 465] on icon "mobile" at bounding box center [878, 463] width 8 height 12
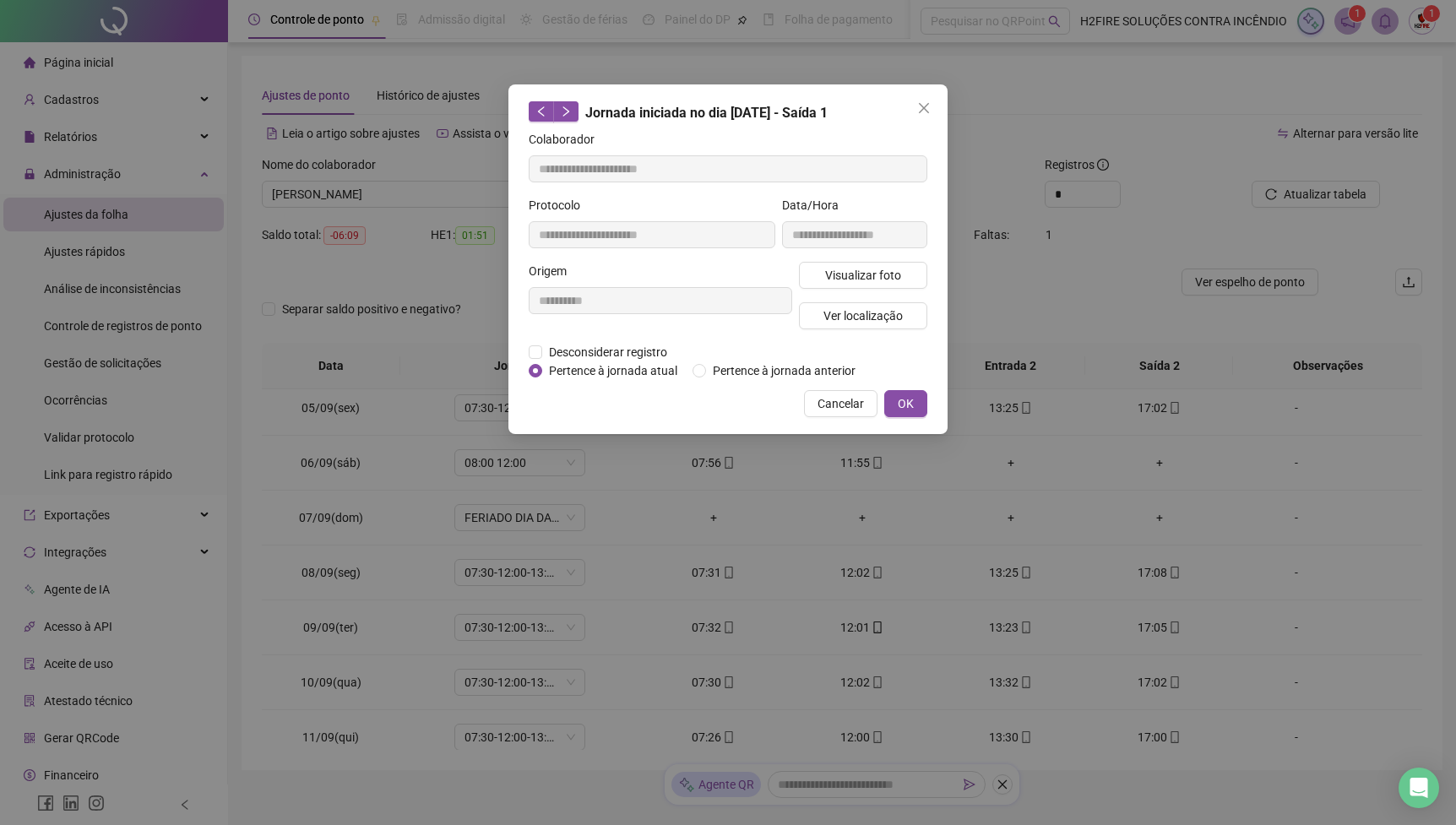
click at [843, 435] on div "**********" at bounding box center [728, 258] width 439 height 349
click at [843, 413] on span "Cancelar" at bounding box center [841, 403] width 46 height 19
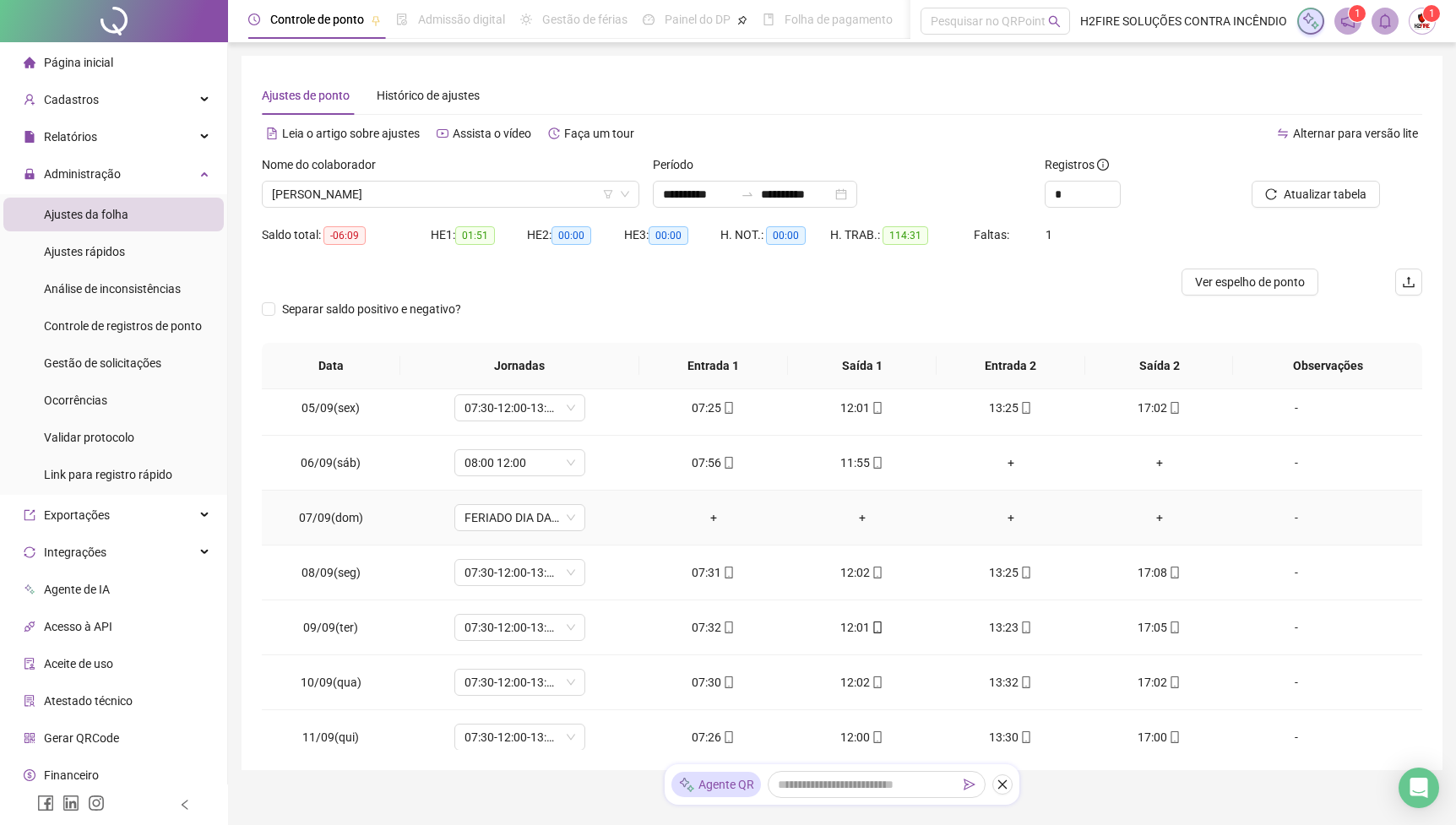
click at [722, 522] on div "+" at bounding box center [713, 518] width 121 height 19
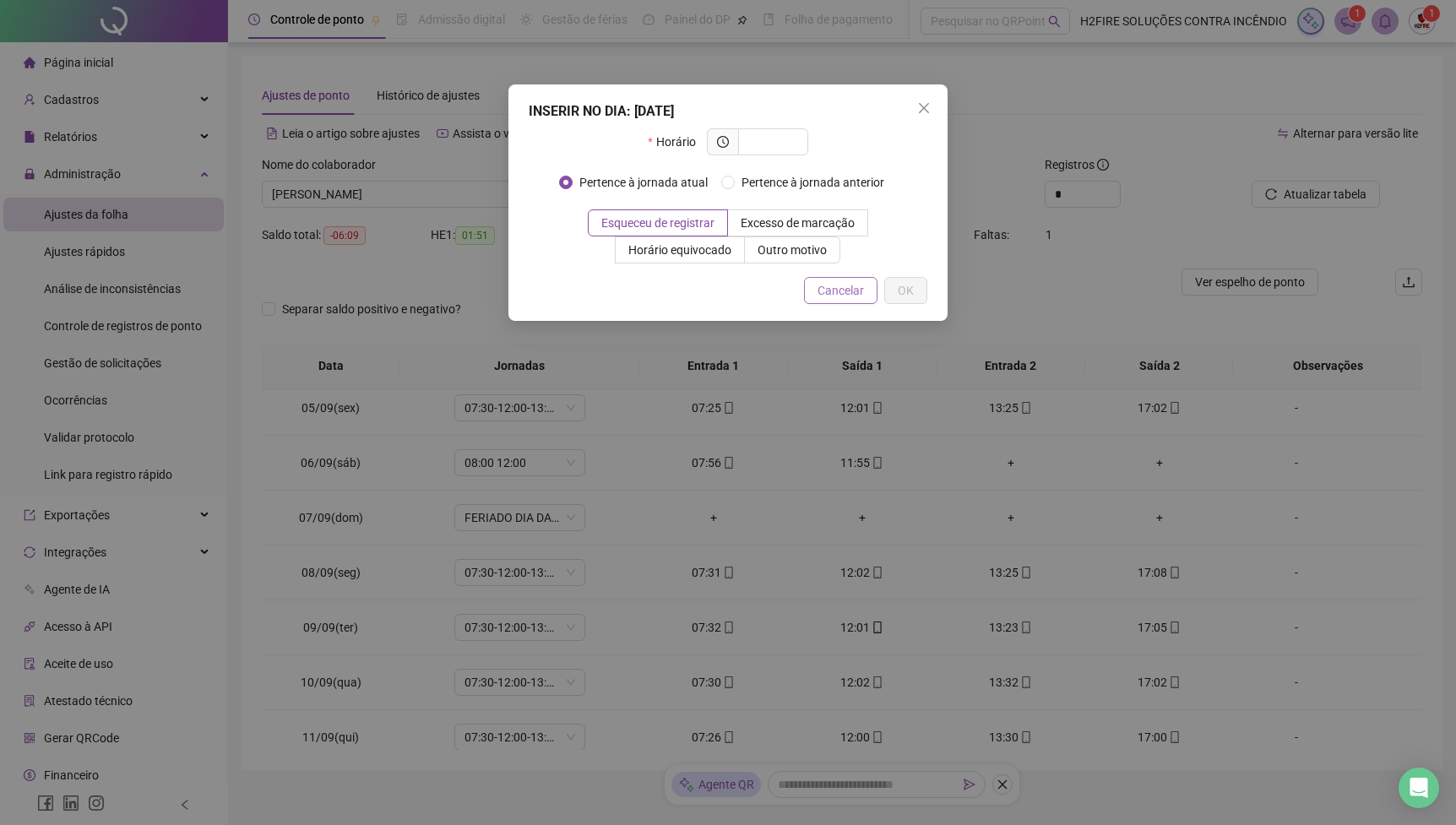
click at [831, 292] on span "Cancelar" at bounding box center [841, 290] width 46 height 19
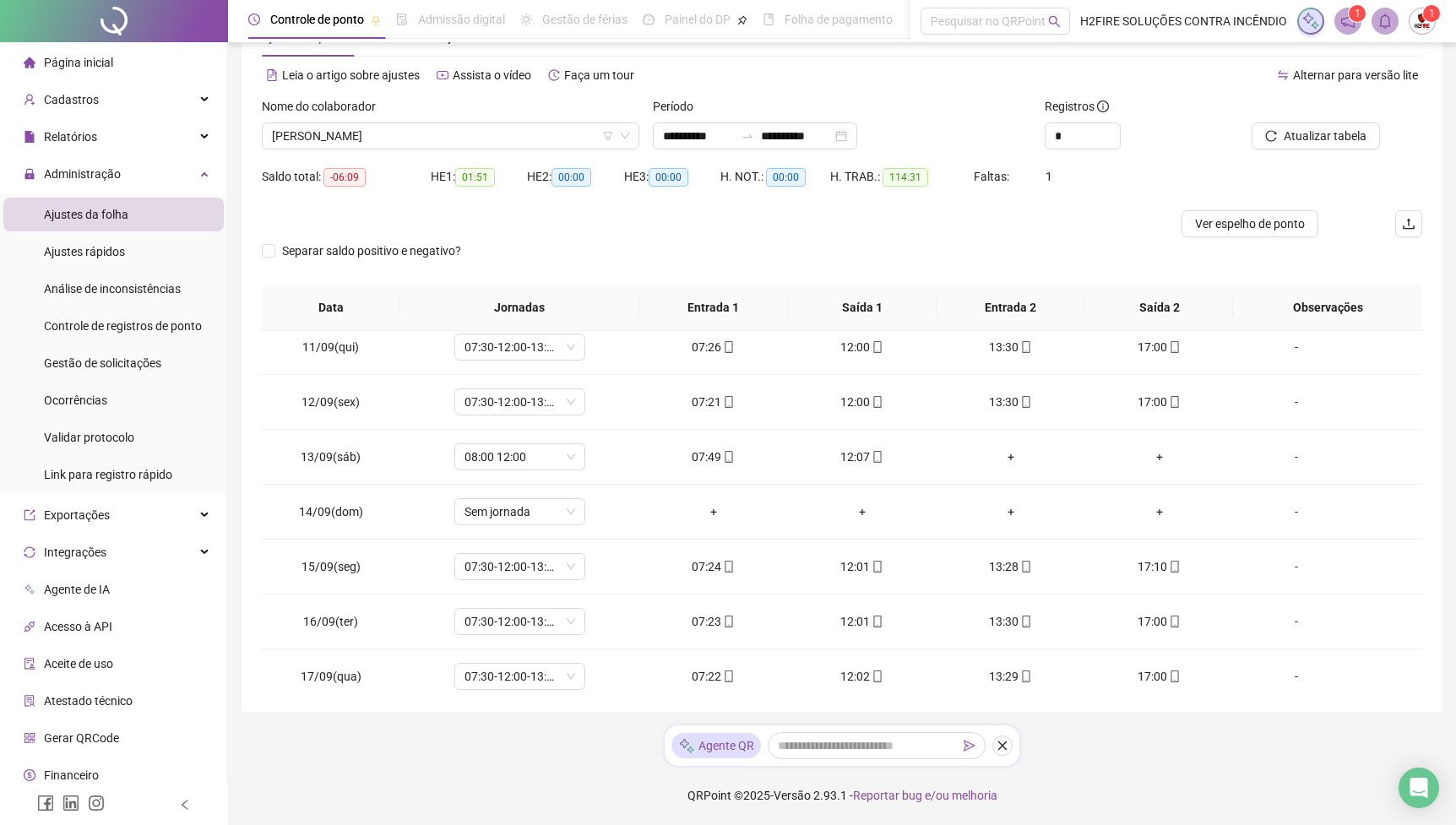
scroll to position [627, 0]
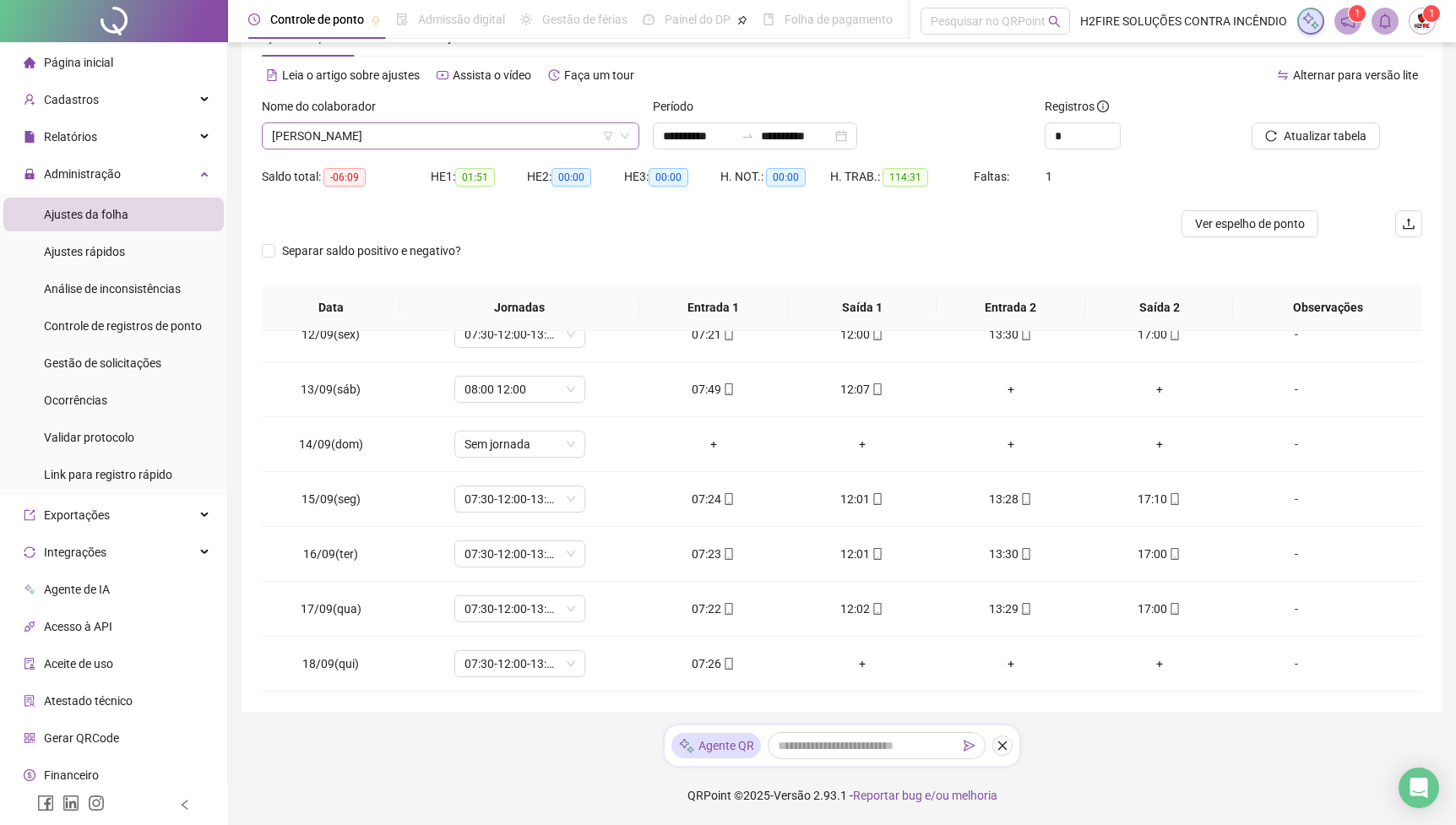
click at [496, 145] on span "[PERSON_NAME]" at bounding box center [450, 136] width 357 height 25
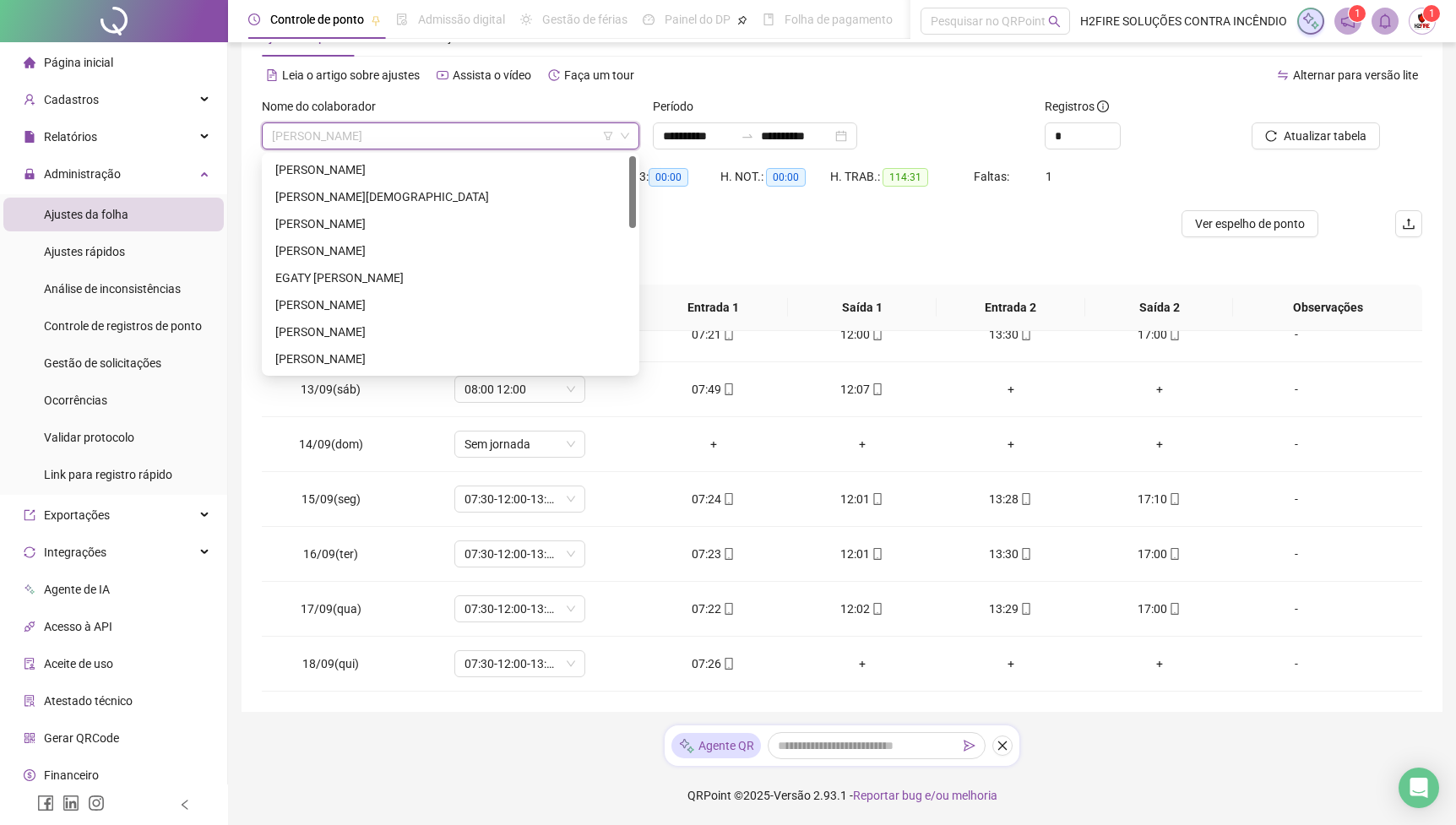
scroll to position [49, 0]
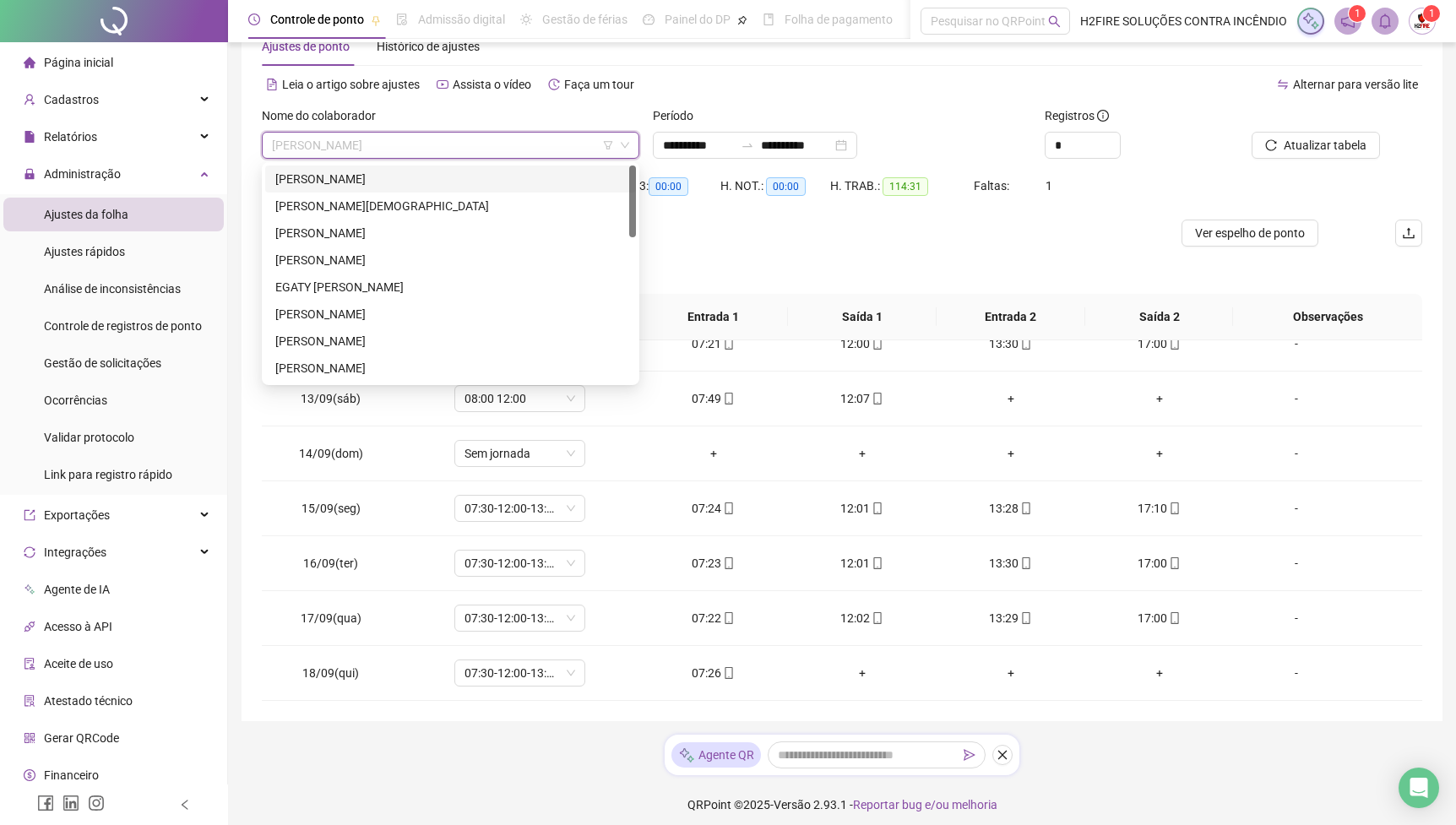
click at [444, 177] on div "[PERSON_NAME]" at bounding box center [450, 179] width 350 height 19
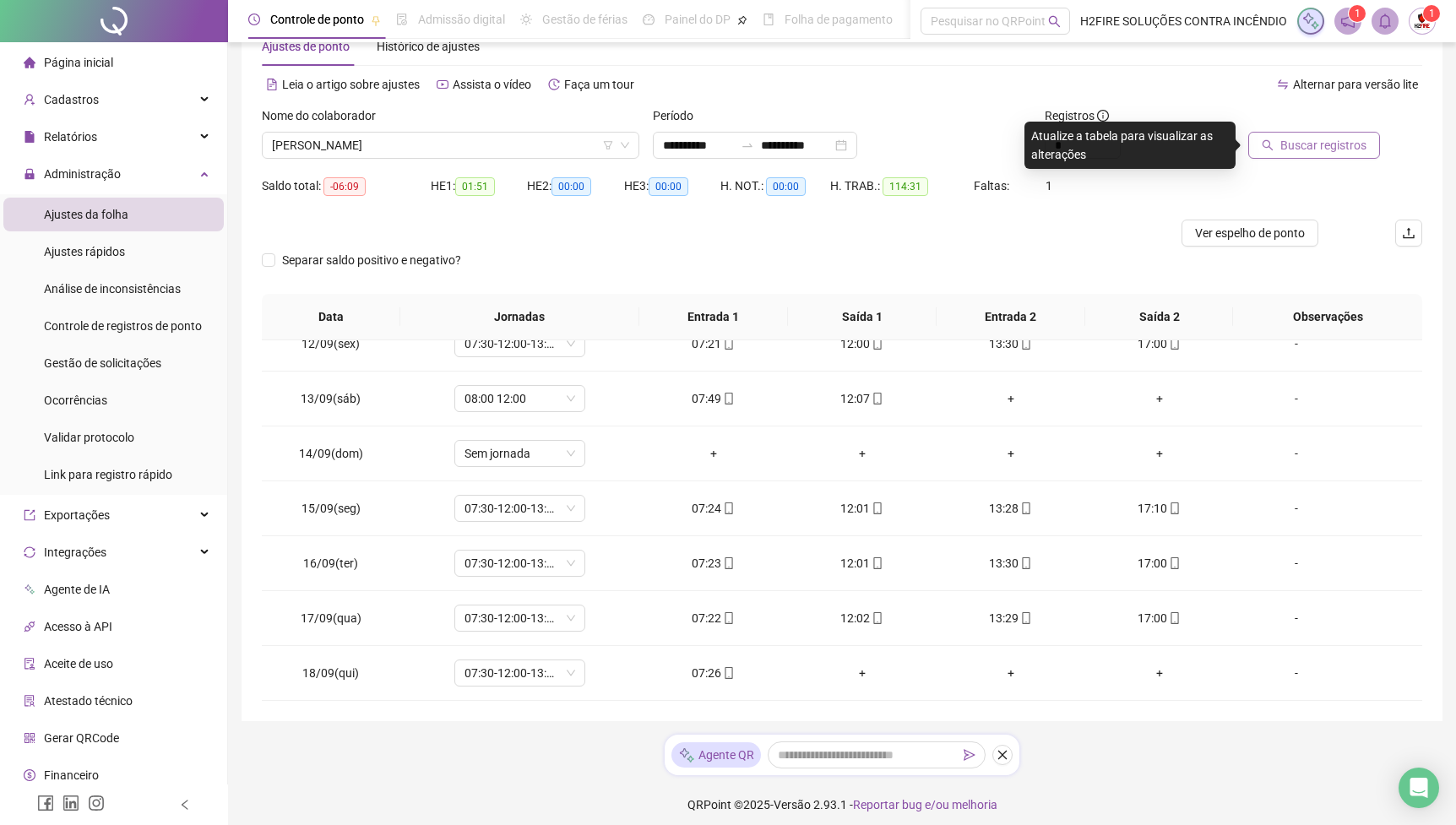
click at [1297, 148] on span "Buscar registros" at bounding box center [1324, 145] width 86 height 19
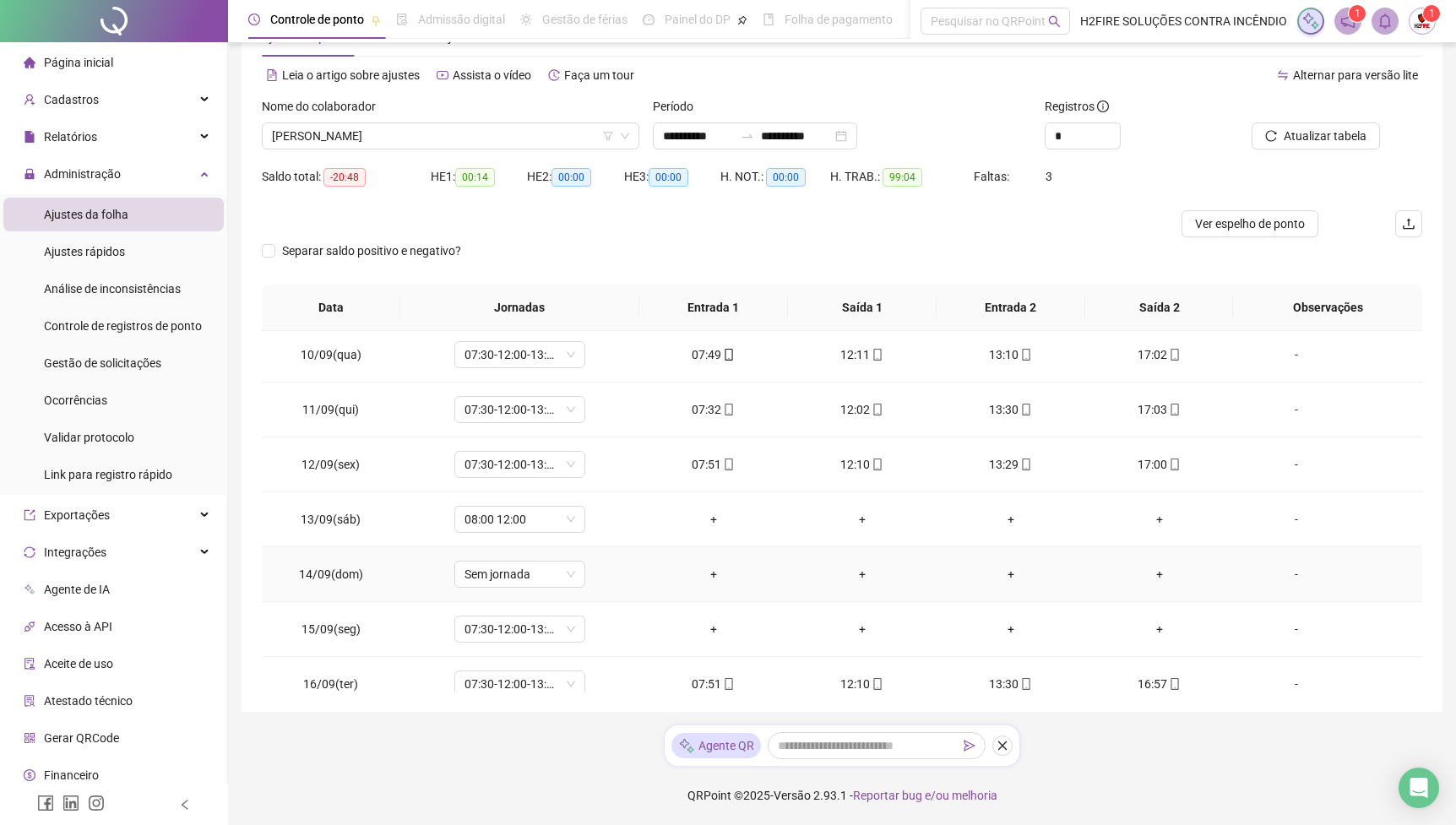
scroll to position [499, 0]
click at [565, 512] on span "08:00 12:00" at bounding box center [520, 518] width 111 height 25
click at [565, 515] on span "08:00 12:00" at bounding box center [520, 518] width 111 height 25
click at [563, 528] on span "08:00 12:00" at bounding box center [520, 518] width 111 height 25
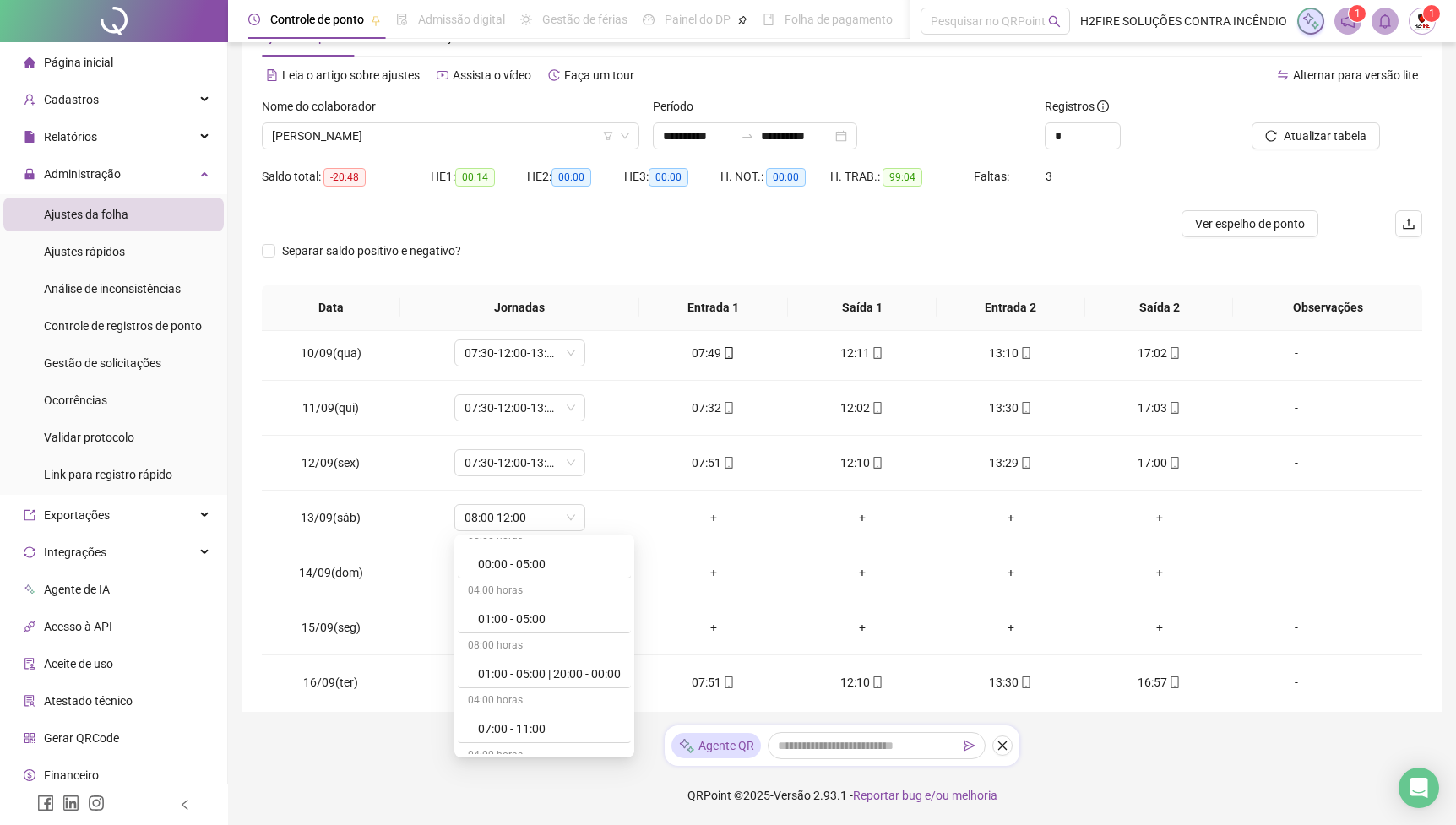
click at [685, 261] on div "Separar saldo positivo e negativo?" at bounding box center [842, 261] width 1160 height 47
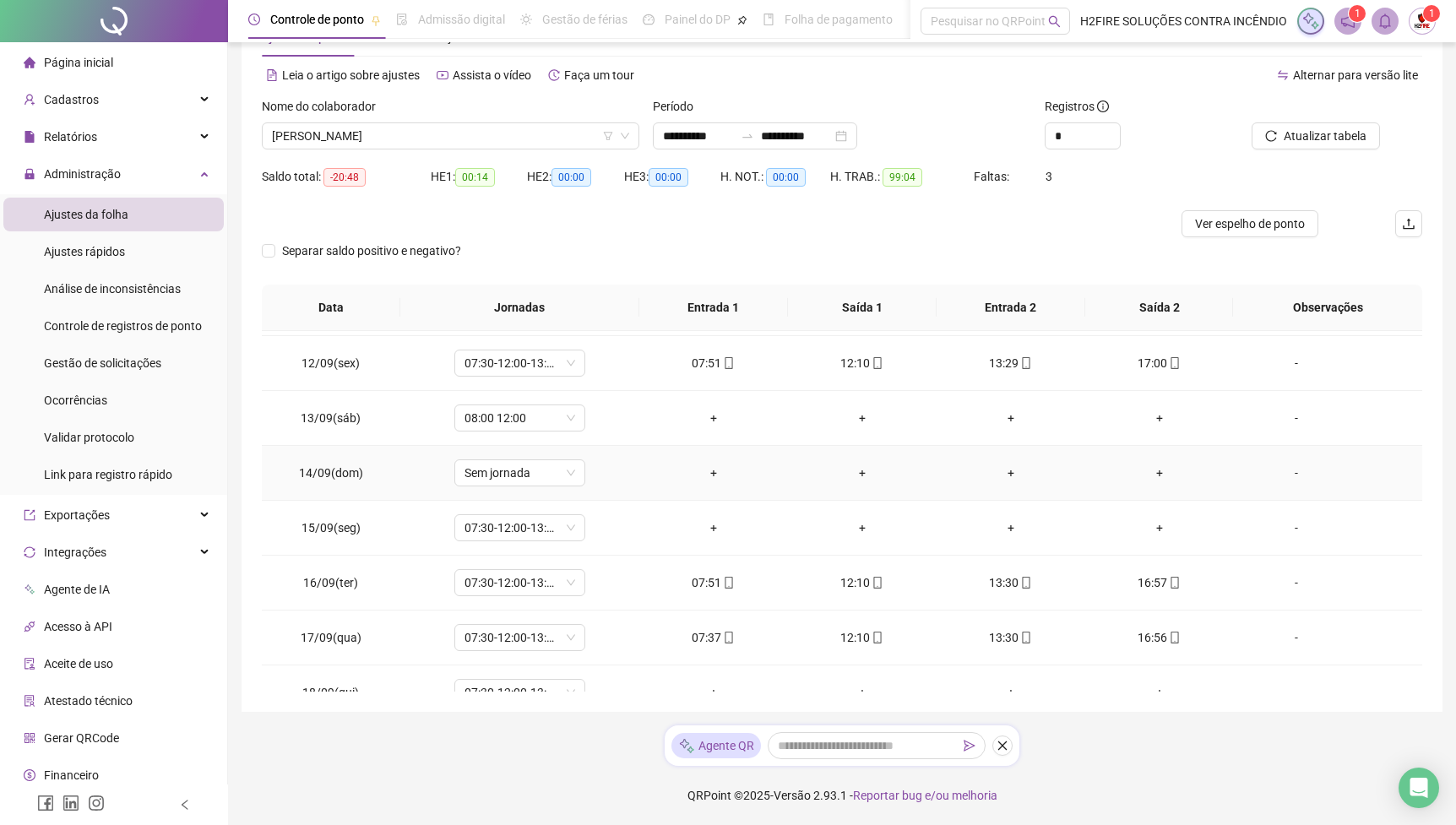
scroll to position [627, 0]
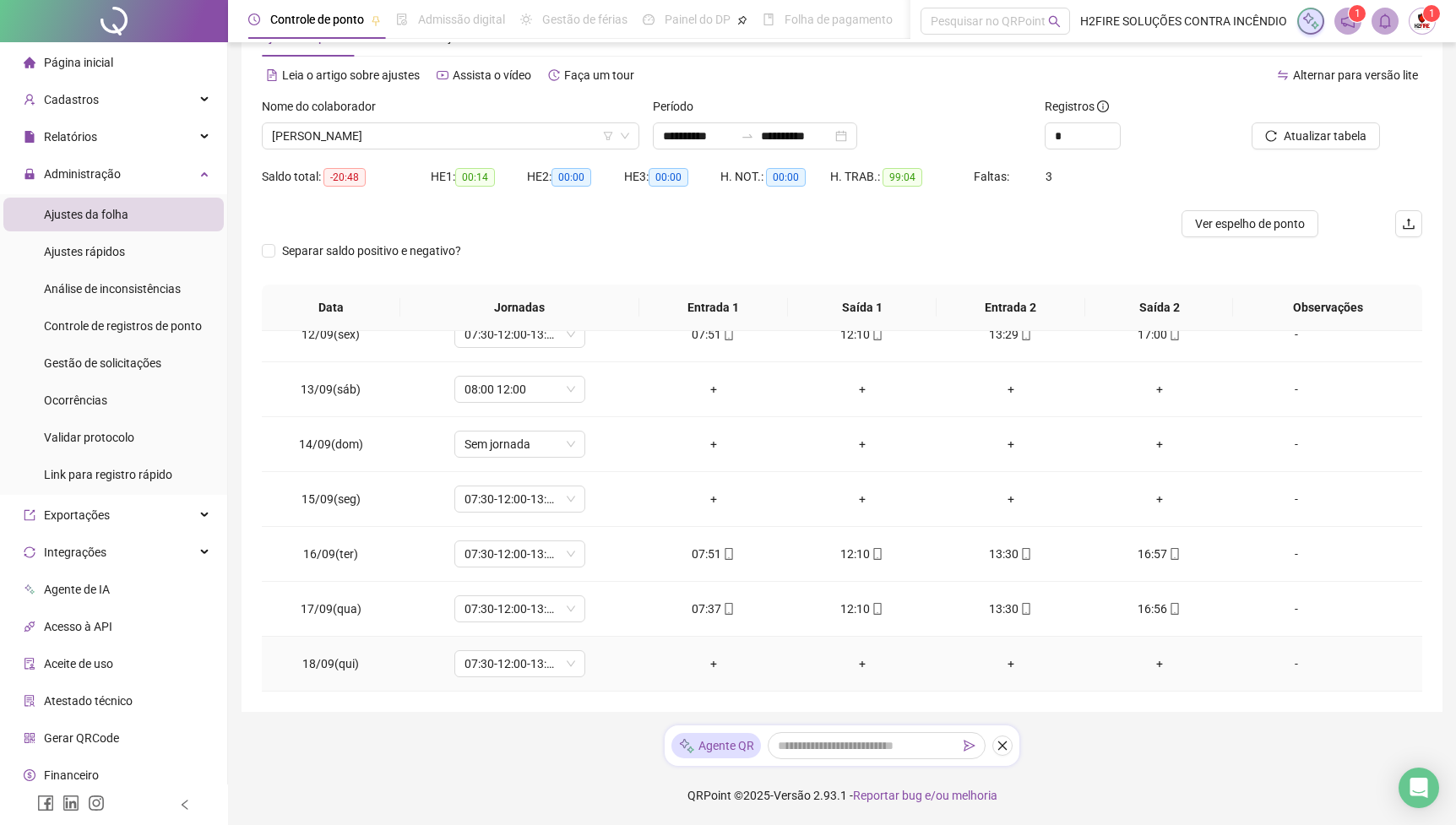
click at [717, 669] on div "+" at bounding box center [713, 664] width 121 height 19
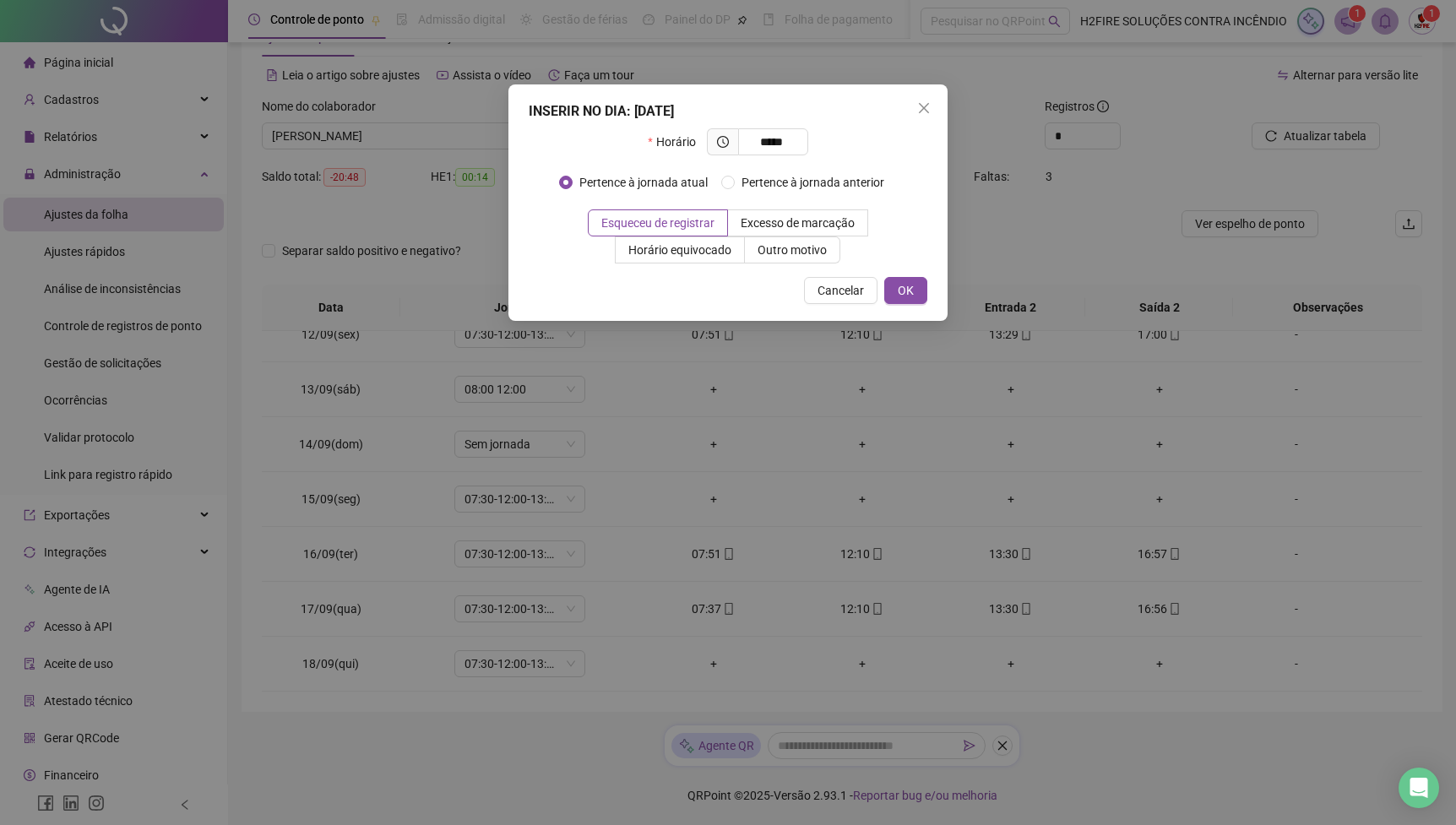
type input "*****"
click at [900, 275] on div "INSERIR NO DIA : [DATE] Horário ***** Pertence à jornada atual Pertence à jorna…" at bounding box center [728, 203] width 439 height 237
click at [901, 283] on span "OK" at bounding box center [906, 290] width 16 height 19
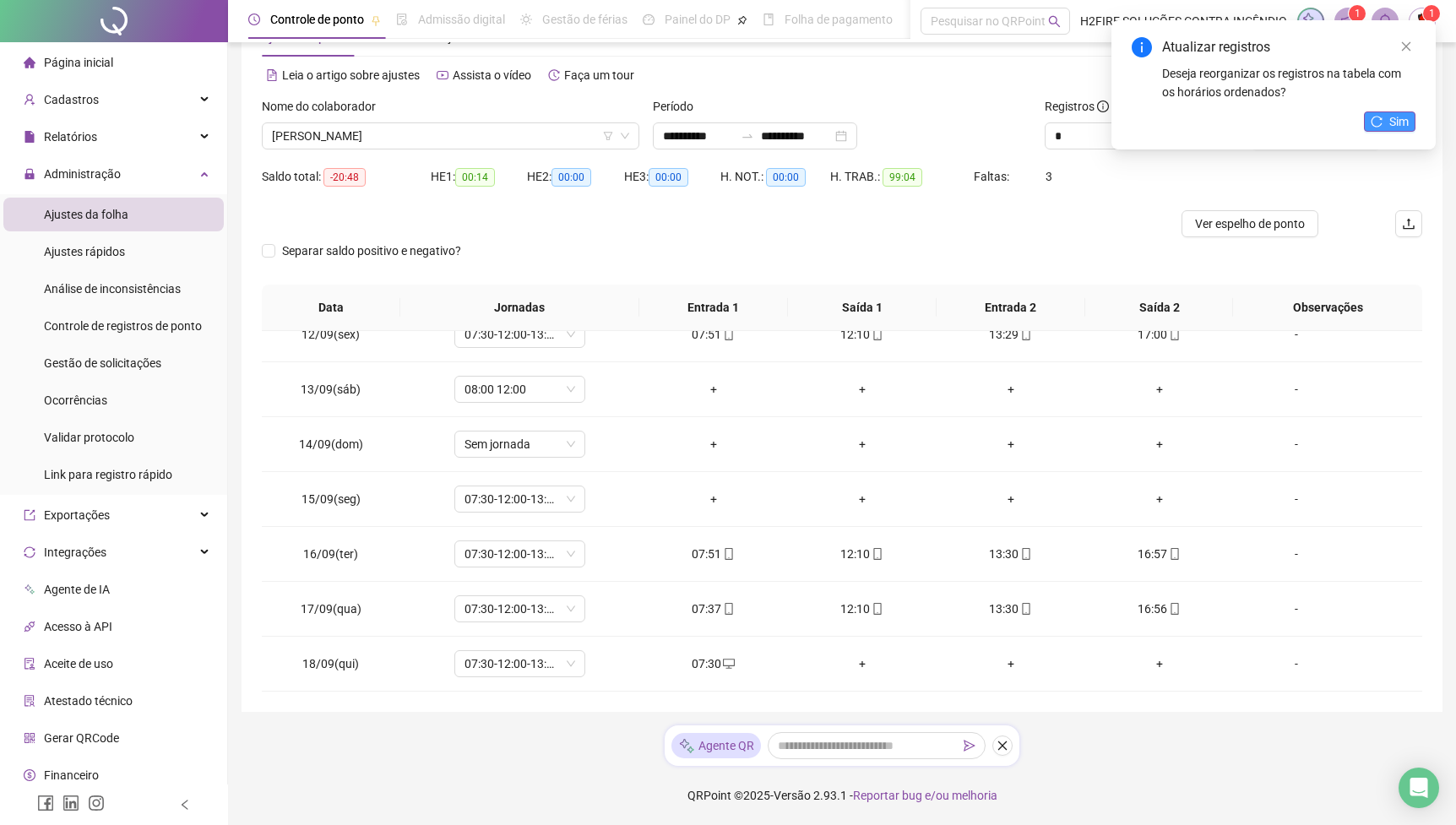
click at [1389, 116] on span "Sim" at bounding box center [1399, 121] width 20 height 19
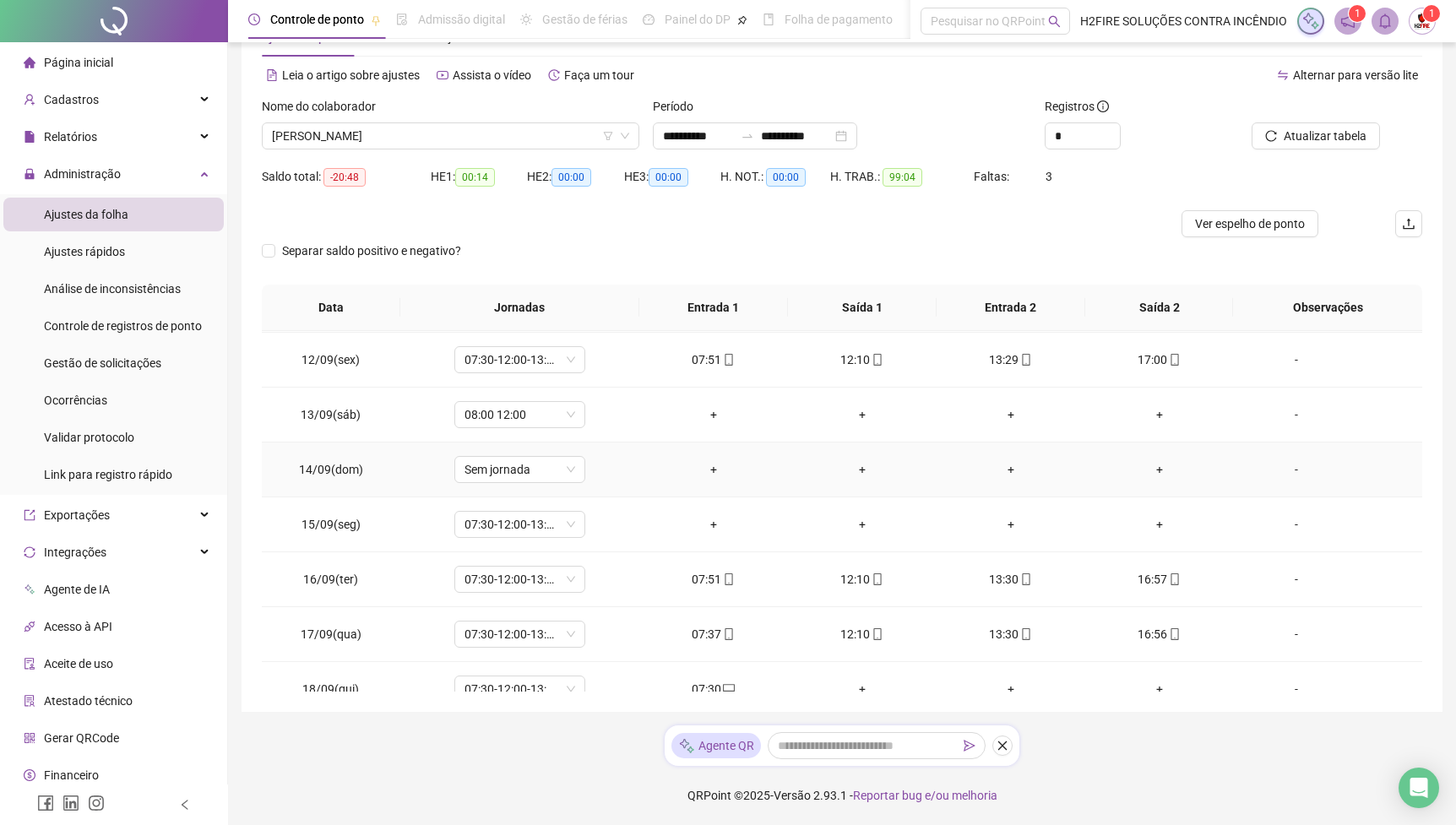
scroll to position [601, 0]
